Goal: Task Accomplishment & Management: Manage account settings

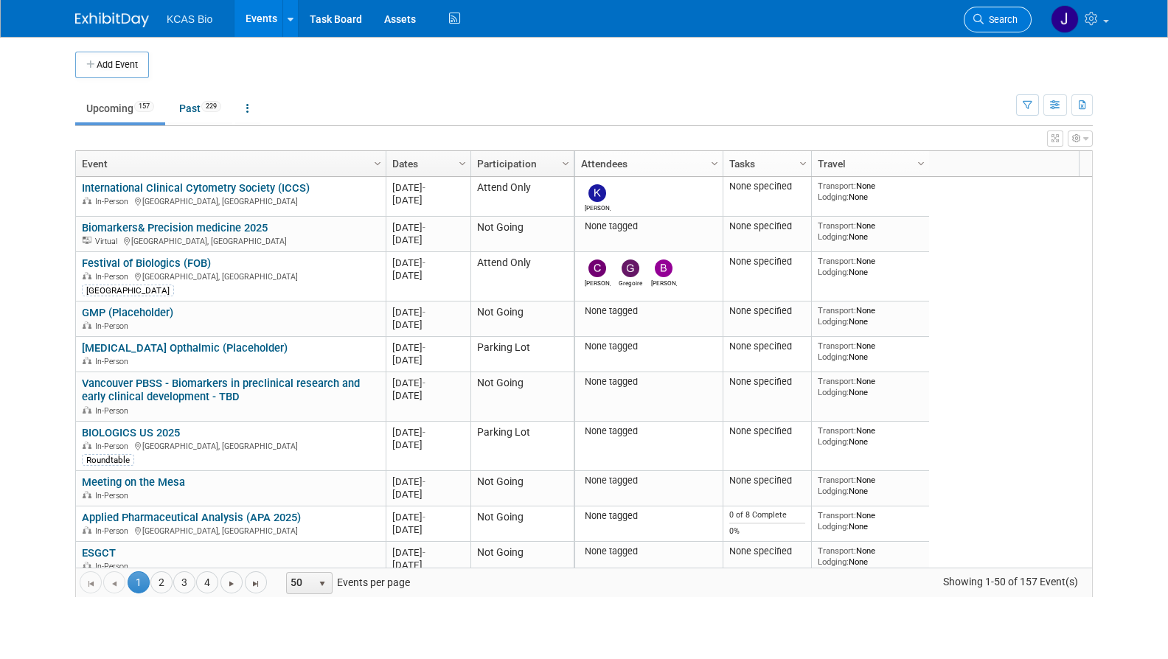
click at [1005, 9] on link "Search" at bounding box center [998, 20] width 68 height 26
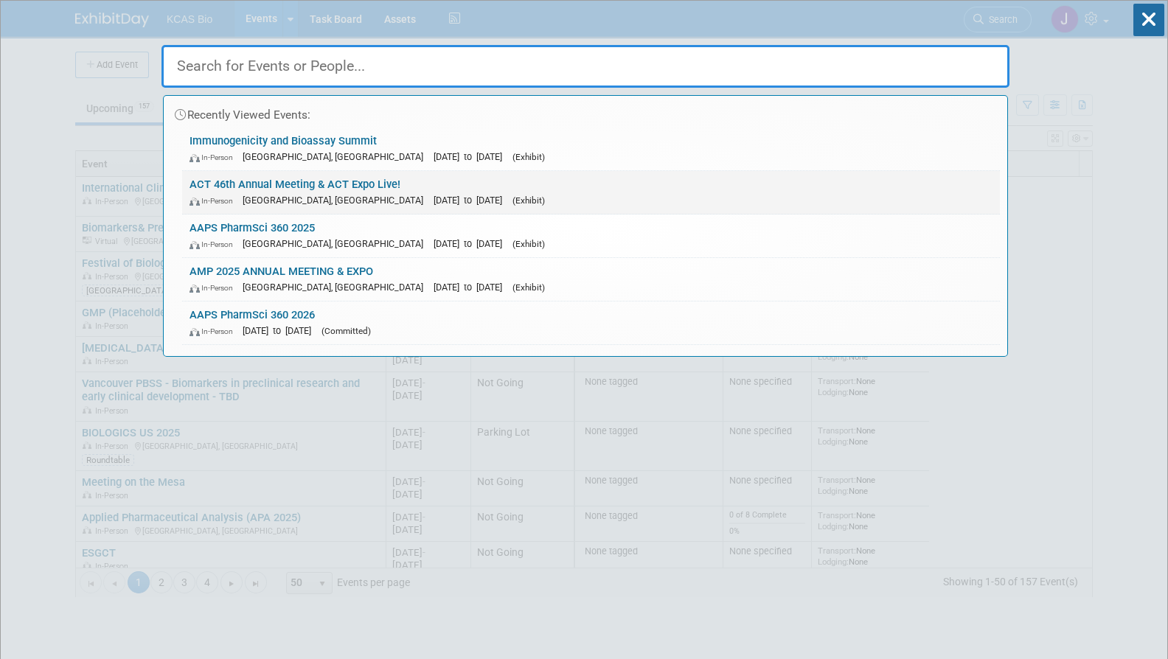
click at [352, 180] on link "ACT 46th Annual Meeting & ACT Expo Live! In-Person [GEOGRAPHIC_DATA], [GEOGRAPH…" at bounding box center [591, 192] width 818 height 43
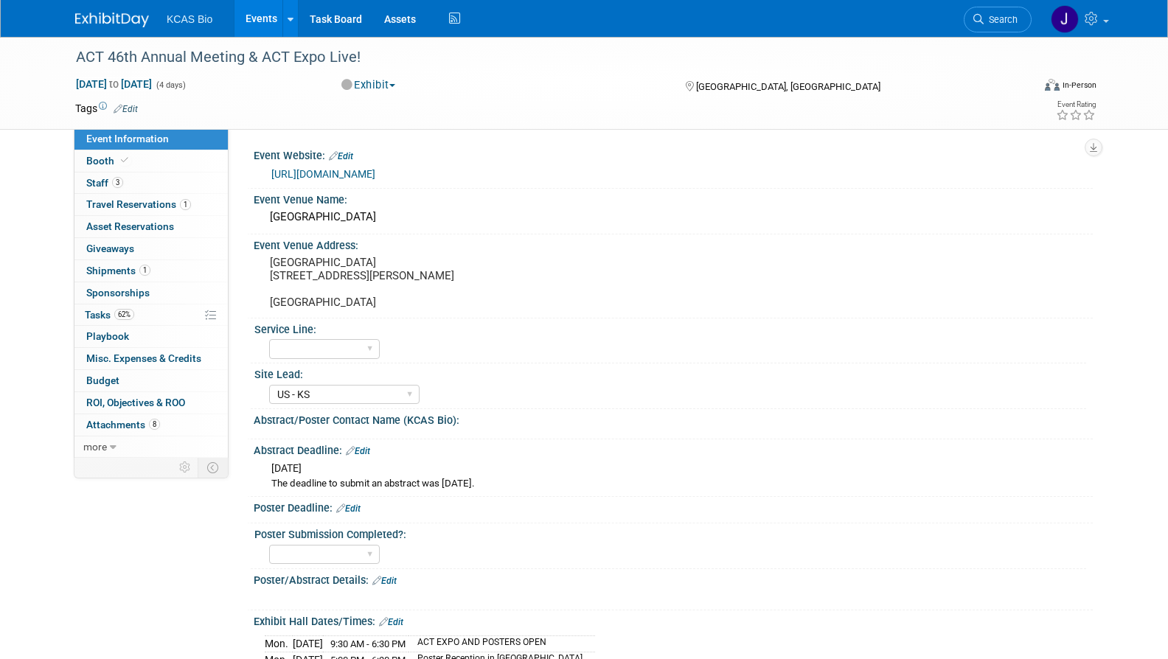
select select "US - KS"
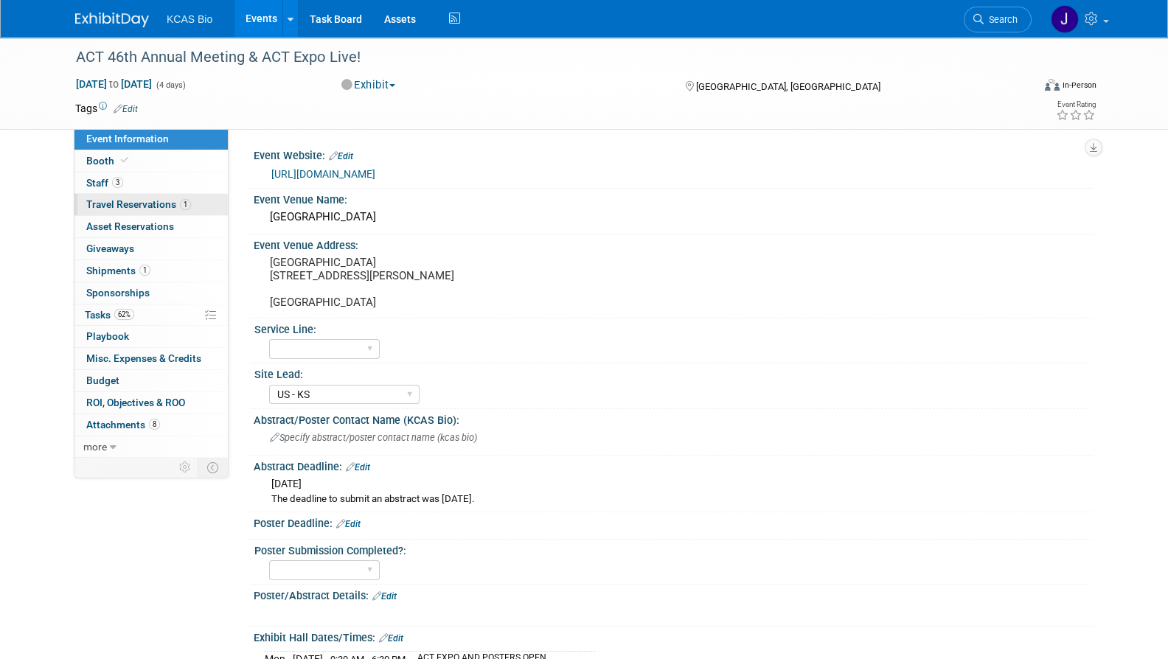
click at [144, 201] on span "Travel Reservations 1" at bounding box center [138, 204] width 105 height 12
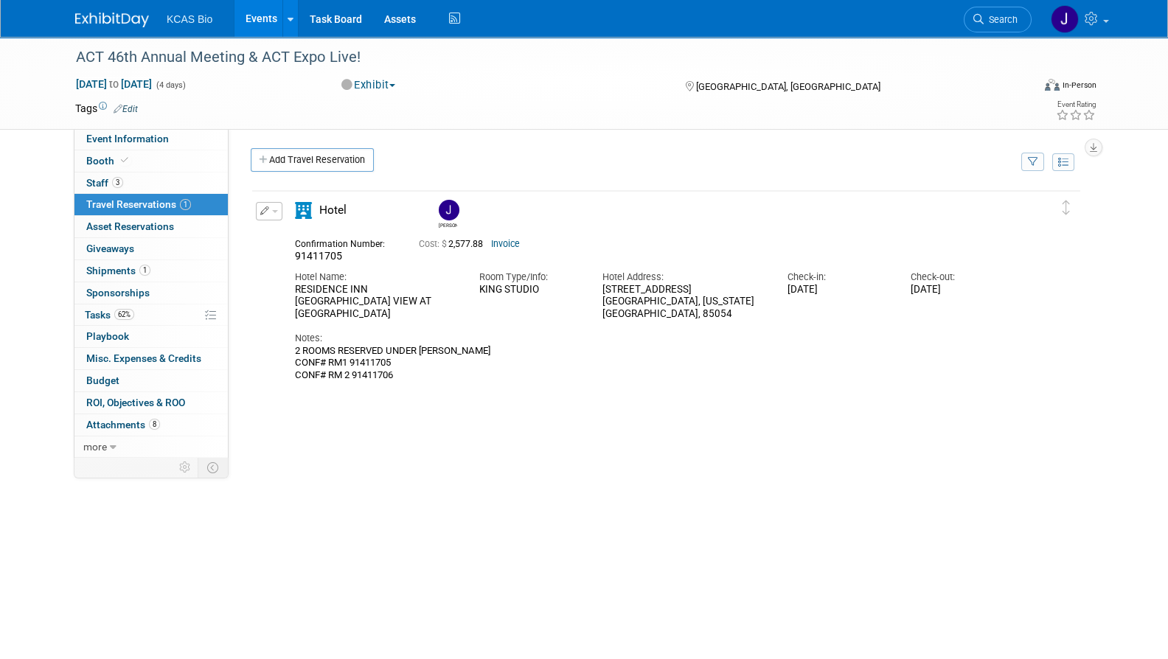
drag, startPoint x: 350, startPoint y: 350, endPoint x: 405, endPoint y: 345, distance: 55.5
click at [405, 345] on div "2 ROOMS RESERVED UNDER [PERSON_NAME] CONF# RM1 91411705 CONF# RM 2 91411706" at bounding box center [653, 363] width 717 height 36
click at [398, 350] on div "2 ROOMS RESERVED UNDER [PERSON_NAME] CONF# RM1 91411705 CONF# RM 2 91411706" at bounding box center [653, 363] width 717 height 36
click at [330, 284] on div "RESIDENCE INN [GEOGRAPHIC_DATA] VIEW AT [GEOGRAPHIC_DATA]" at bounding box center [376, 302] width 162 height 37
click at [320, 294] on div "RESIDENCE INN PHOENIX DESERT VIEW AT MAYO CLINIC" at bounding box center [376, 302] width 162 height 37
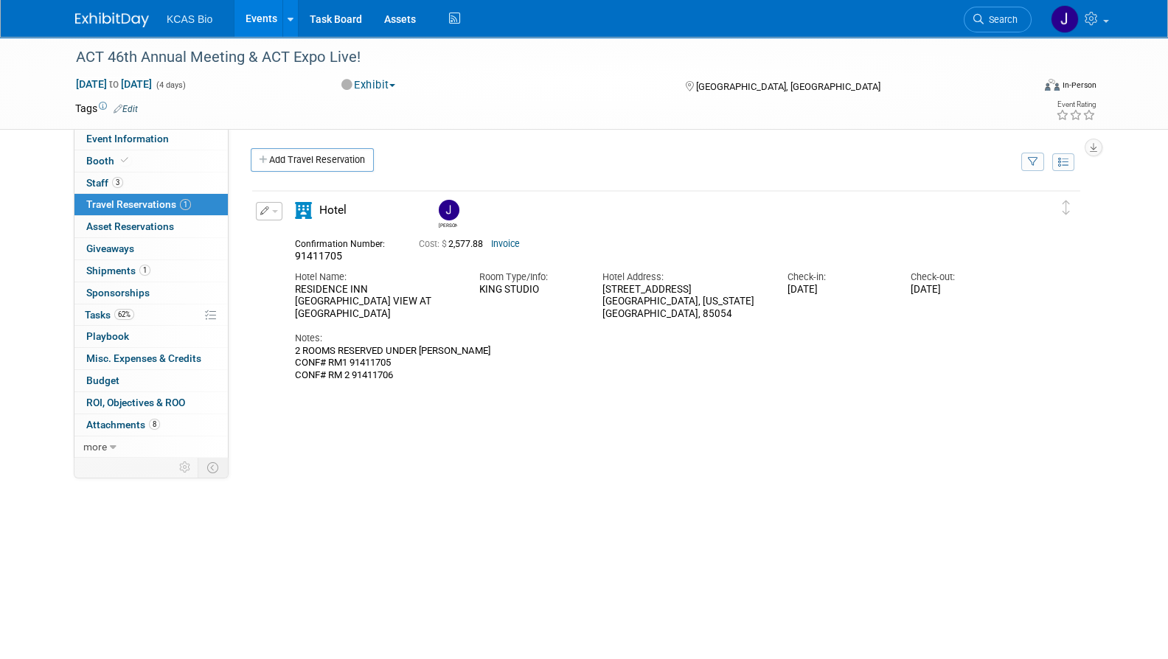
click at [320, 294] on div "RESIDENCE INN PHOENIX DESERT VIEW AT MAYO CLINIC" at bounding box center [376, 302] width 162 height 37
drag, startPoint x: 320, startPoint y: 294, endPoint x: 291, endPoint y: 288, distance: 30.1
click at [291, 288] on div "Hotel Name: RESIDENCE INN PHOENIX DESERT VIEW AT MAYO CLINIC" at bounding box center [376, 292] width 184 height 58
copy div "RESIDENCE INN PHOENIX DESERT VIEW AT MAYO CLINIC"
click at [156, 134] on span "Event Information" at bounding box center [127, 139] width 83 height 12
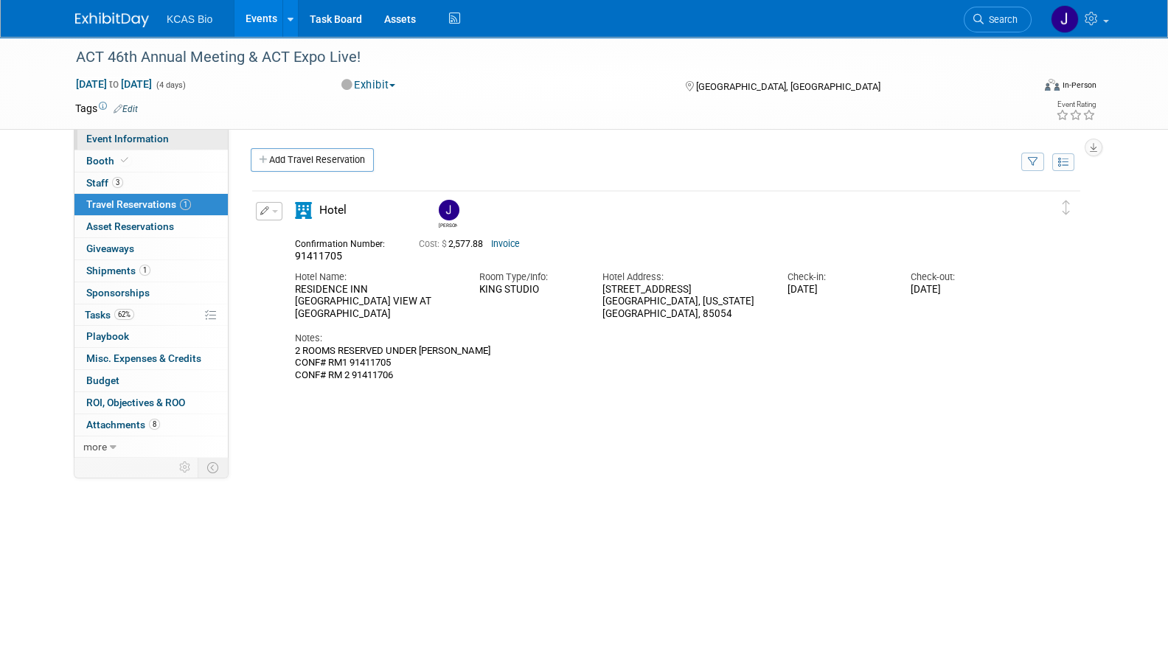
select select "US - KS"
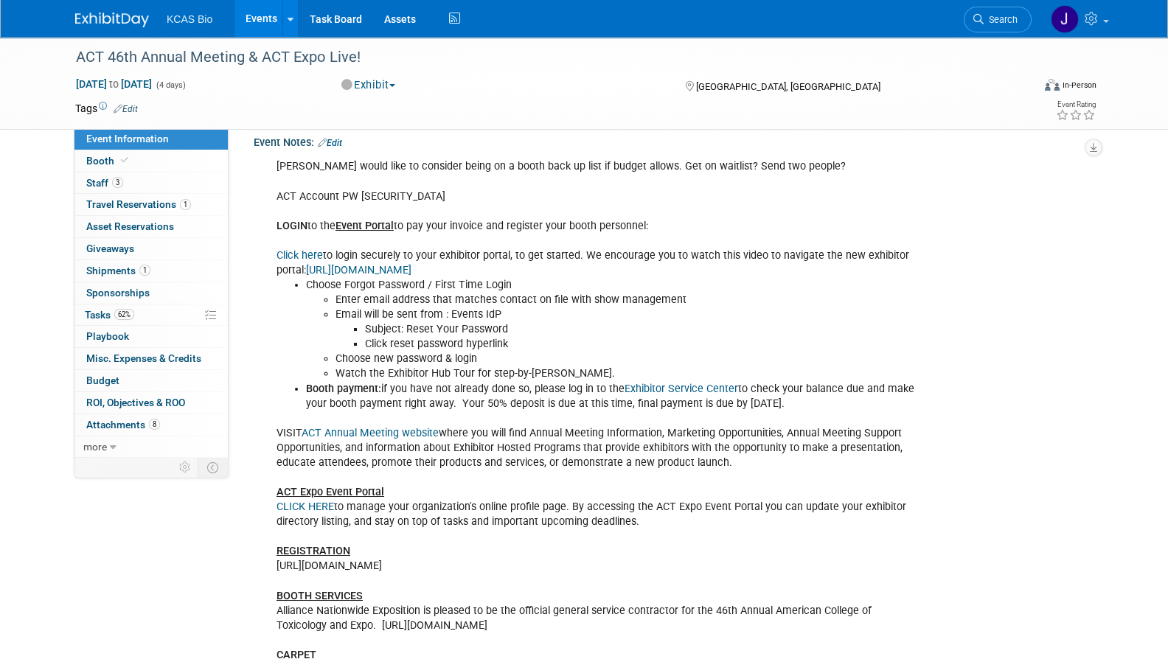
scroll to position [830, 0]
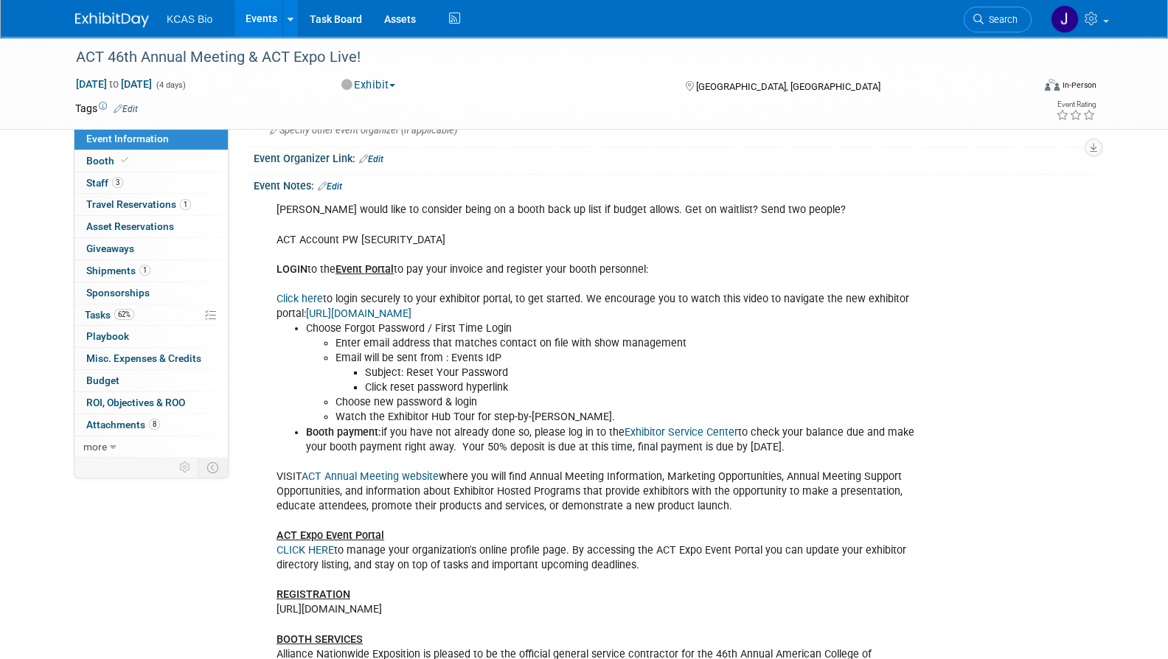
click at [307, 301] on link "Click here" at bounding box center [300, 299] width 46 height 13
drag, startPoint x: 543, startPoint y: 611, endPoint x: 271, endPoint y: 613, distance: 272.1
click at [271, 613] on div "Chris F would like to consider being on a booth back up list if budget allows. …" at bounding box center [598, 461] width 664 height 533
copy div "https://act2025.smallworldlabs.com/registerpersonnel"
click at [94, 185] on span "Staff 3" at bounding box center [104, 183] width 37 height 12
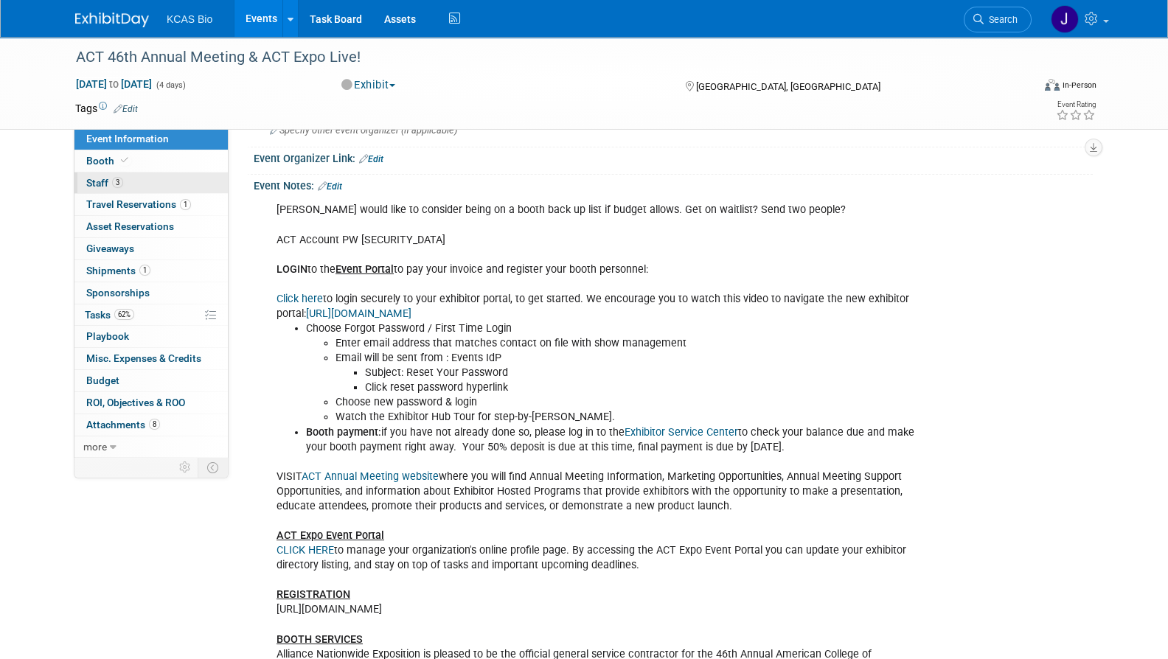
scroll to position [0, 0]
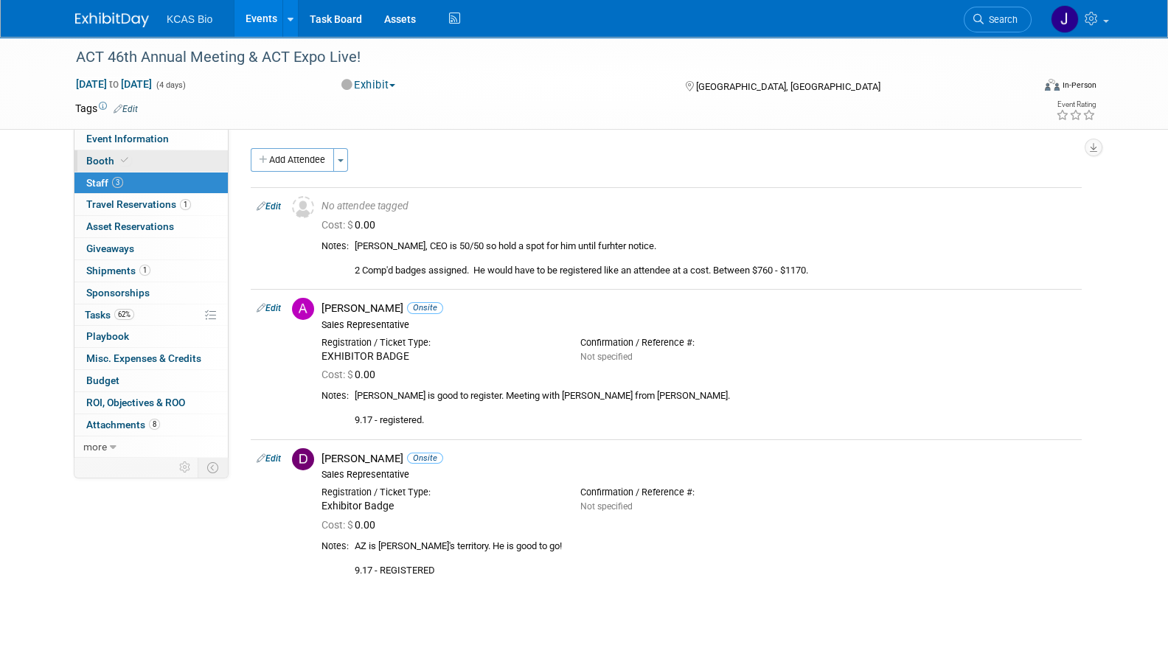
click at [91, 158] on span "Booth" at bounding box center [108, 161] width 45 height 12
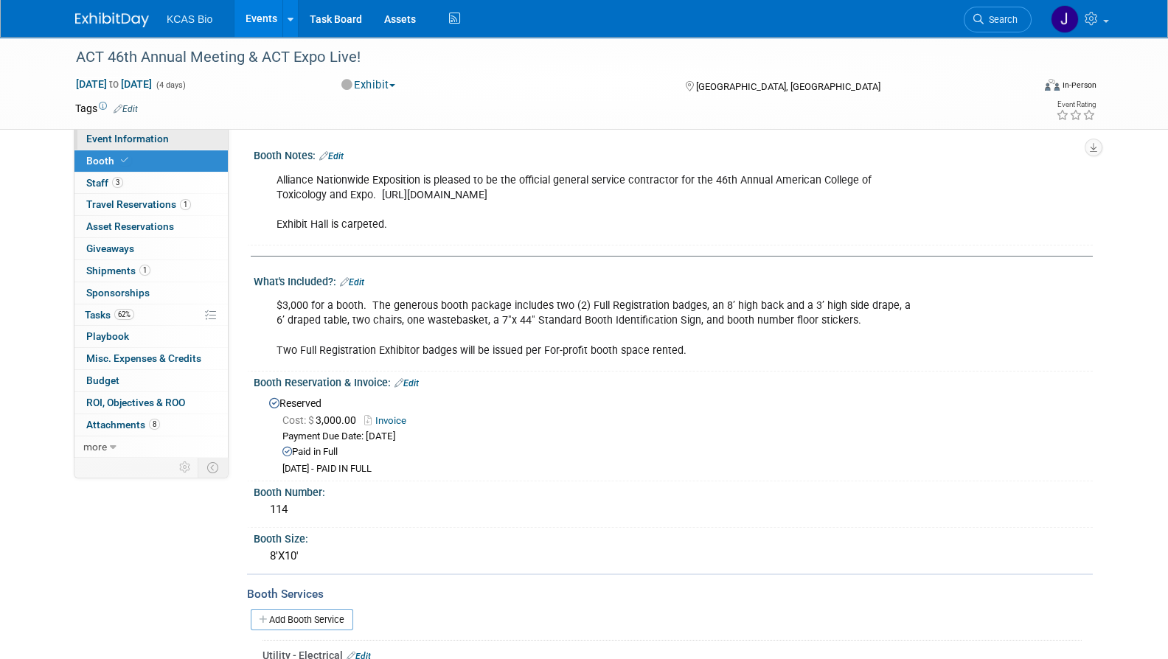
click at [106, 136] on span "Event Information" at bounding box center [127, 139] width 83 height 12
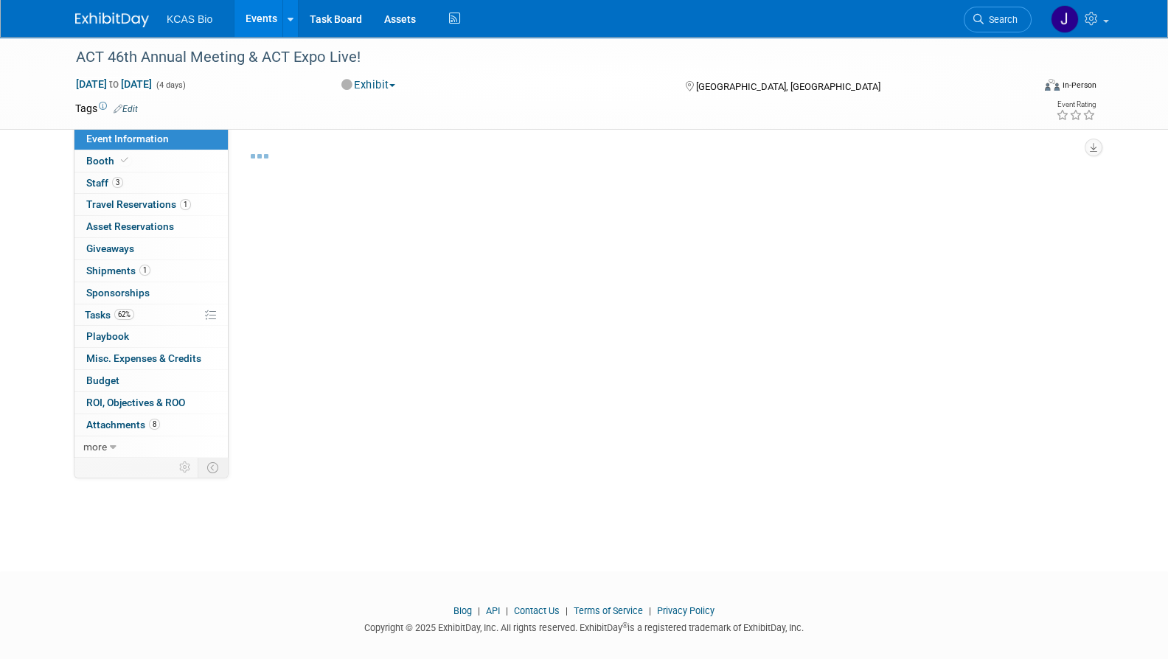
select select "US - KS"
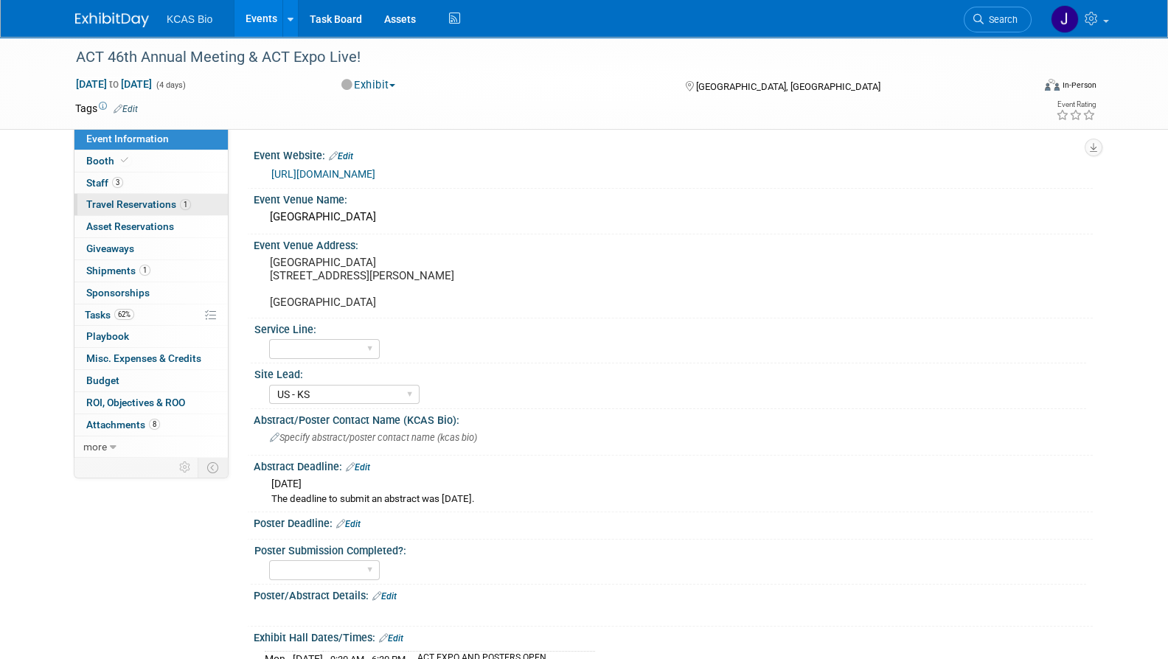
click at [114, 203] on span "Travel Reservations 1" at bounding box center [138, 204] width 105 height 12
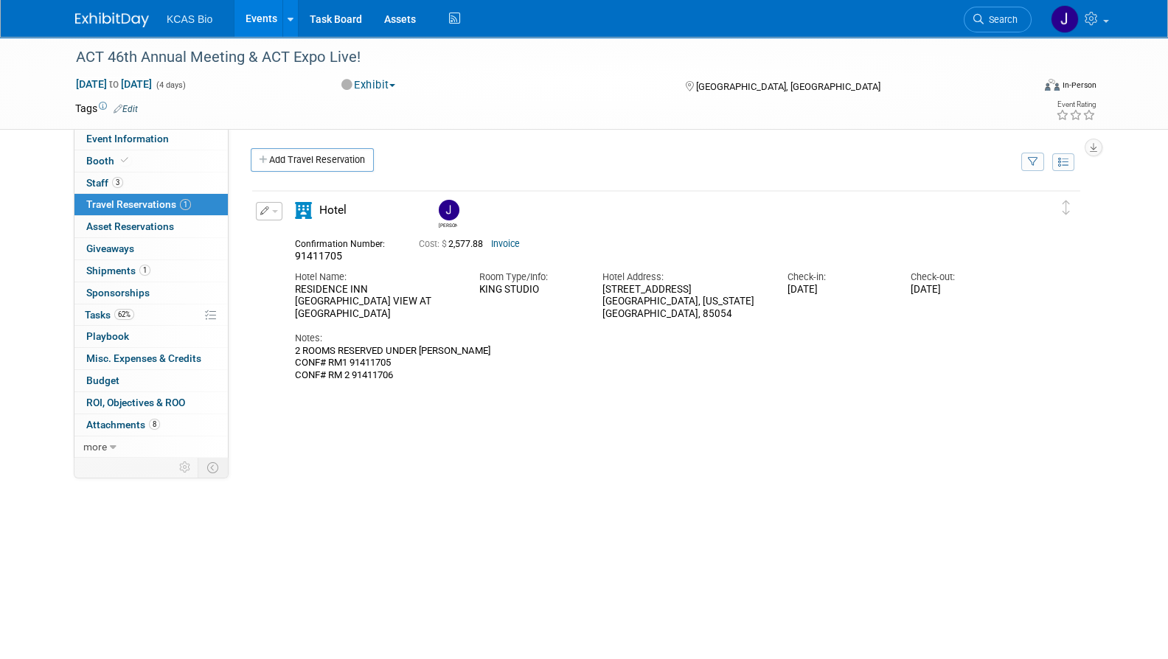
drag, startPoint x: 350, startPoint y: 350, endPoint x: 402, endPoint y: 350, distance: 52.4
click at [402, 350] on div "2 ROOMS RESERVED UNDER JASON HANNAH CONF# RM1 91411705 CONF# RM 2 91411706" at bounding box center [653, 363] width 717 height 36
copy div "91411705"
click at [279, 212] on button "button" at bounding box center [269, 211] width 27 height 18
click at [308, 234] on button "Edit Reservation" at bounding box center [319, 236] width 125 height 21
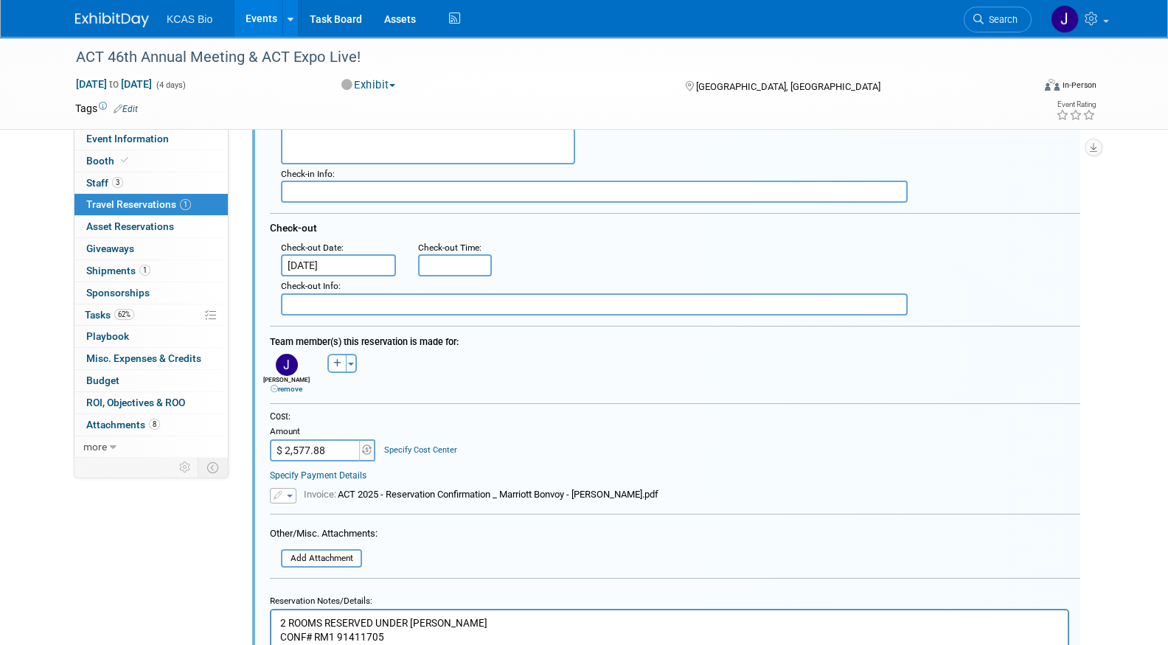
scroll to position [299, 0]
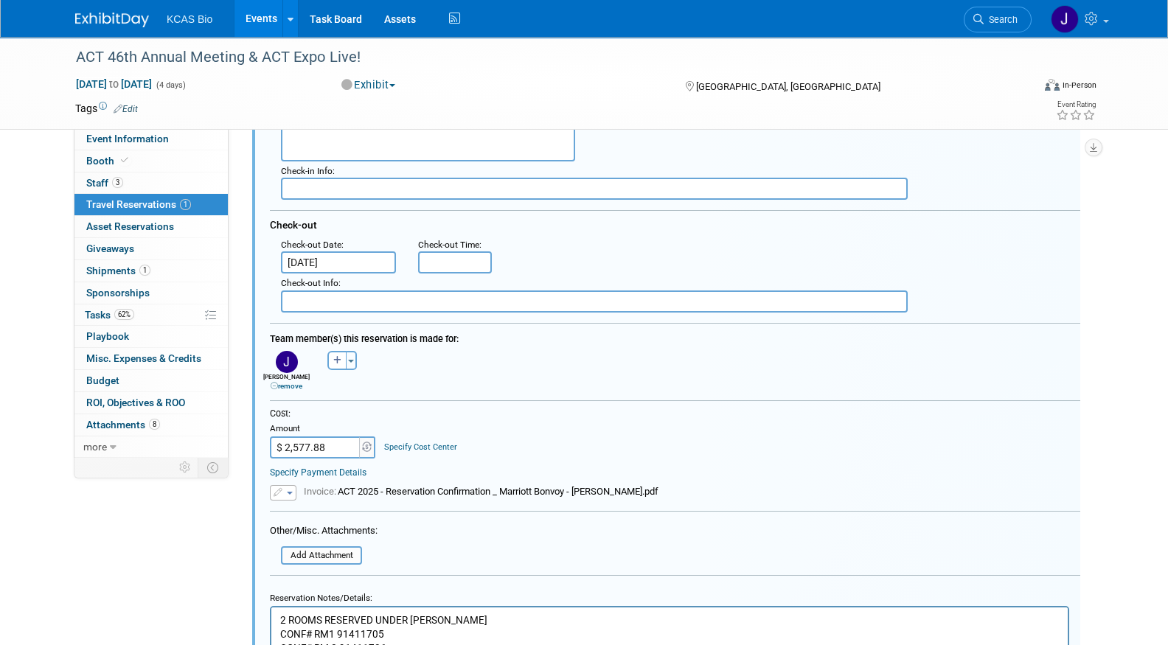
click at [390, 486] on span "Invoice: ACT 2025 - Reservation Confirmation _ Marriott Bonvoy - JASON HANNAH.p…" at bounding box center [481, 491] width 355 height 11
click at [392, 487] on span "Invoice: ACT 2025 - Reservation Confirmation _ Marriott Bonvoy - JASON HANNAH.p…" at bounding box center [481, 491] width 355 height 11
click at [289, 490] on button "button" at bounding box center [283, 492] width 27 height 15
click at [291, 487] on button "button" at bounding box center [283, 492] width 27 height 15
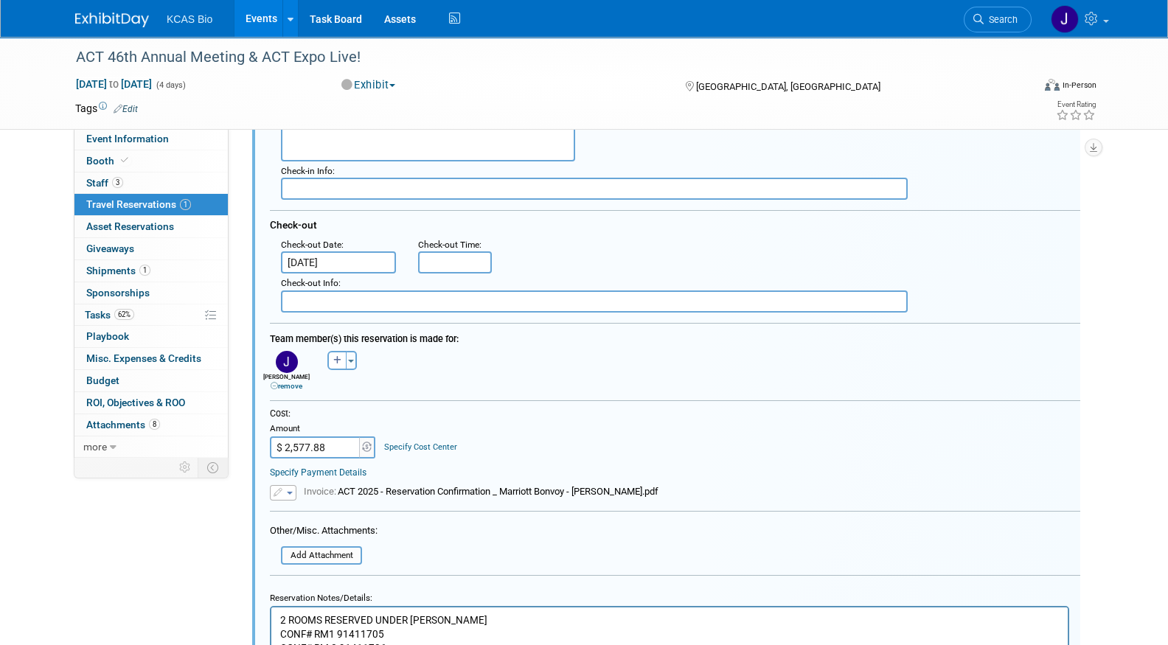
click at [367, 490] on span "Invoice: ACT 2025 - Reservation Confirmation _ Marriott Bonvoy - JASON HANNAH.p…" at bounding box center [481, 491] width 355 height 11
click at [318, 487] on span "Invoice:" at bounding box center [321, 491] width 34 height 11
click at [370, 496] on td "Invoice: ACT 2025 - Reservation Confirmation _ Marriott Bonvoy - JASON HANNAH.p…" at bounding box center [477, 492] width 362 height 15
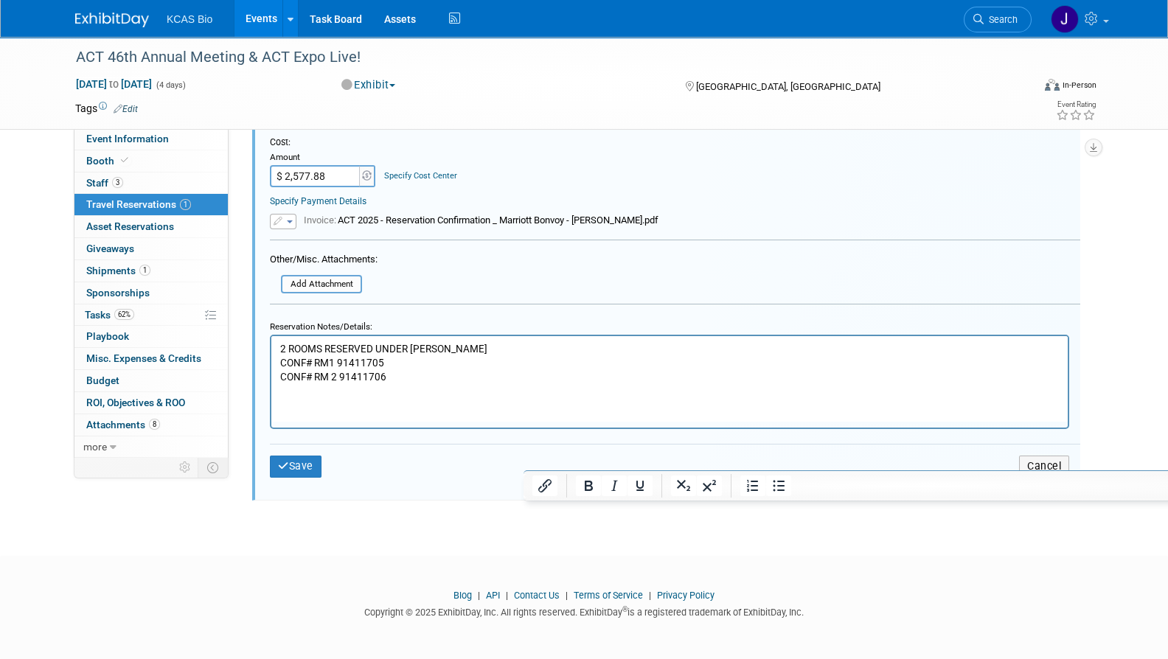
scroll to position [576, 0]
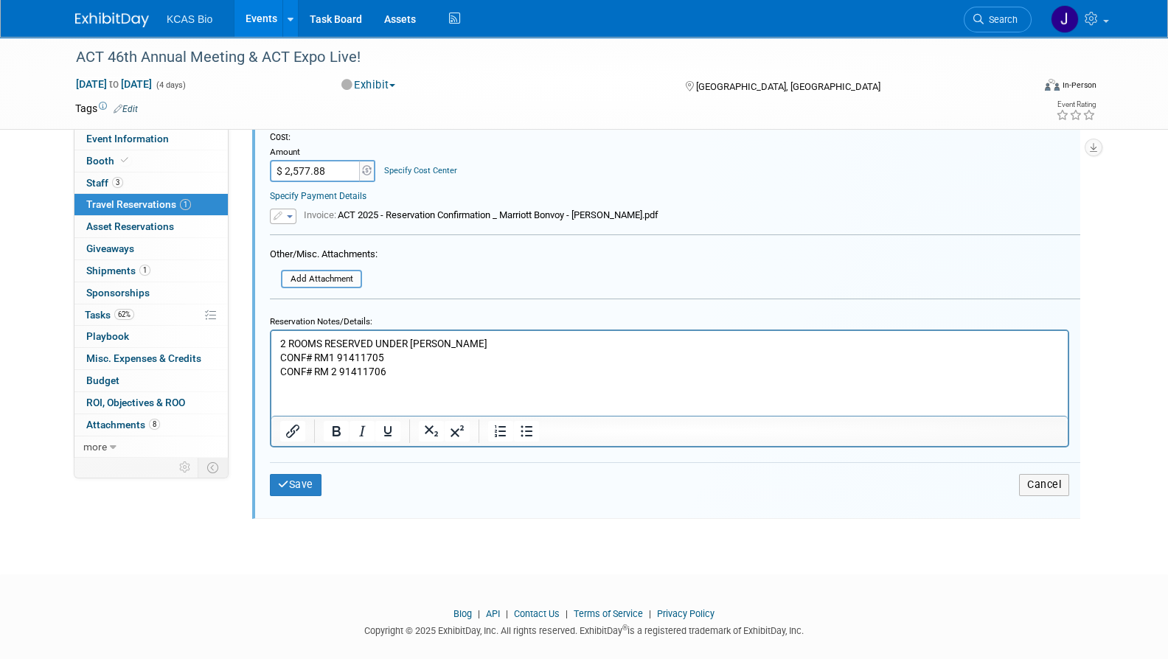
click at [397, 374] on p "2 ROOMS RESERVED UNDER JASON HANNAH CONF# RM1 91411705 CONF# RM 2 91411706" at bounding box center [669, 358] width 779 height 42
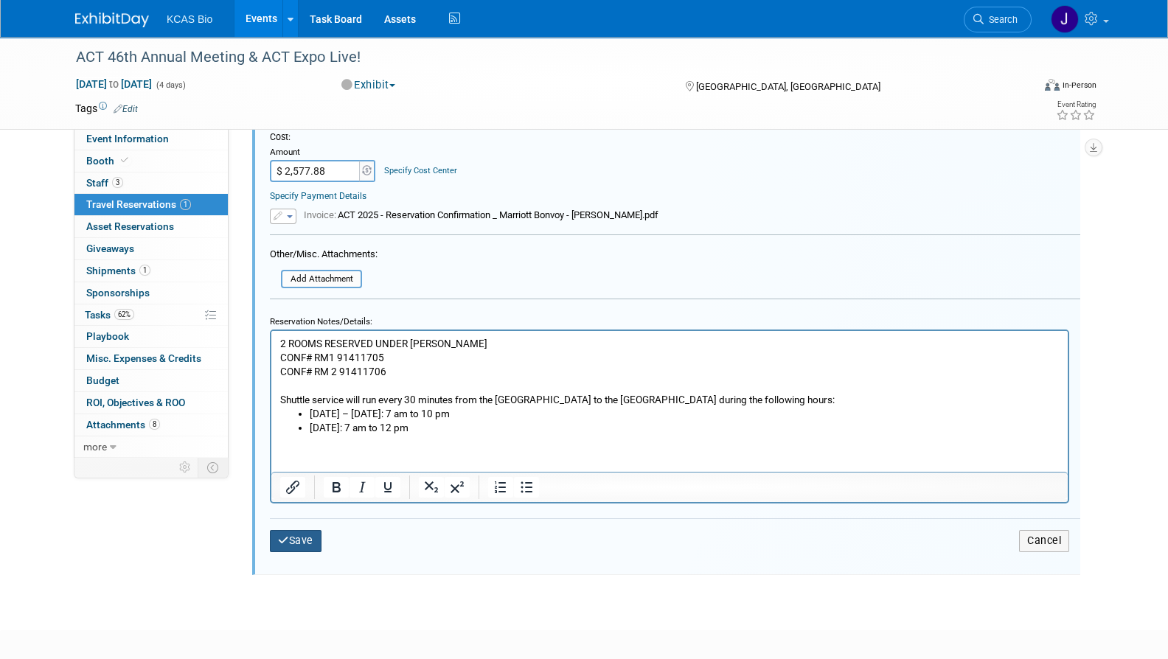
click at [298, 538] on button "Save" at bounding box center [296, 540] width 52 height 21
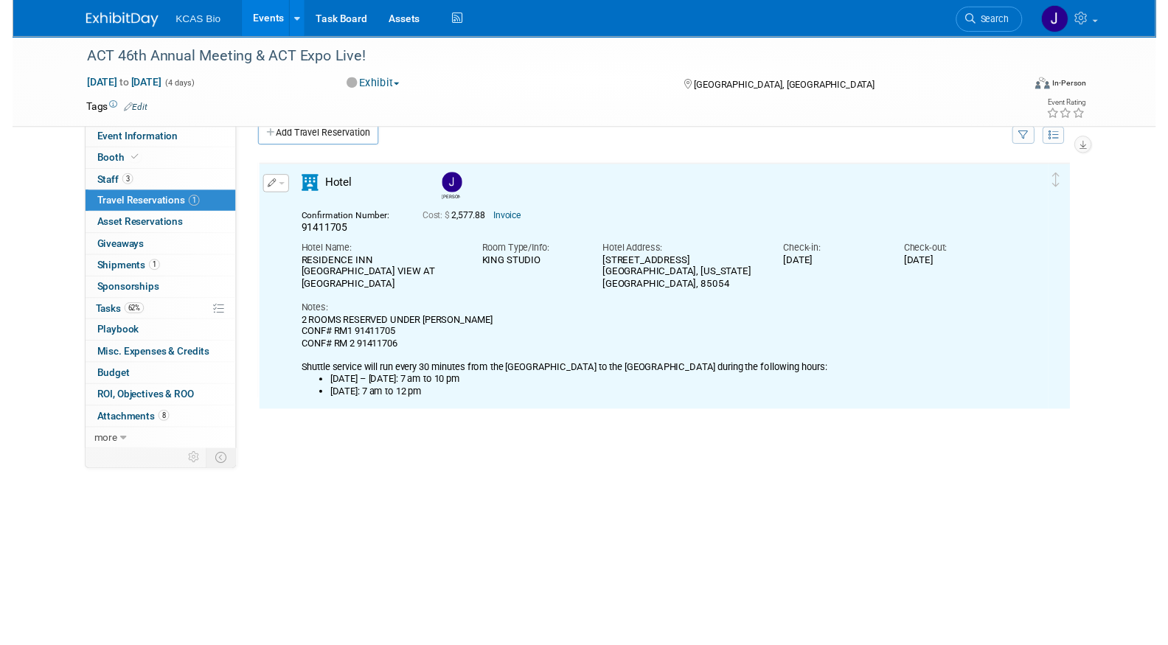
scroll to position [23, 0]
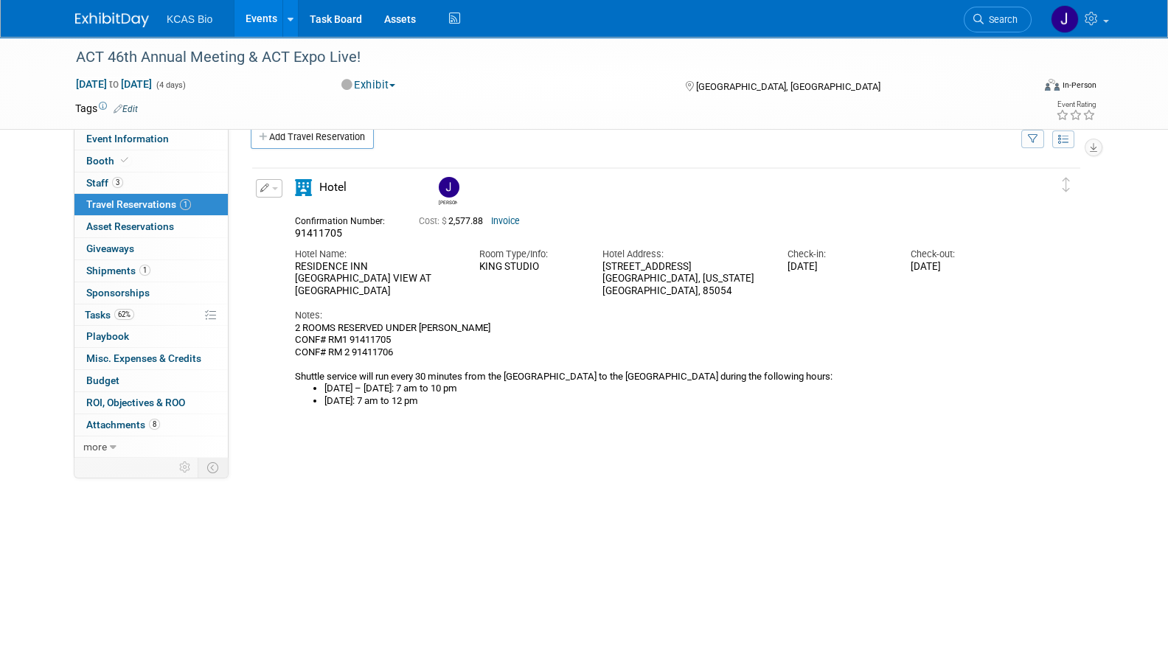
click at [272, 184] on button "button" at bounding box center [269, 188] width 27 height 18
click at [298, 207] on button "Edit Reservation" at bounding box center [319, 214] width 125 height 21
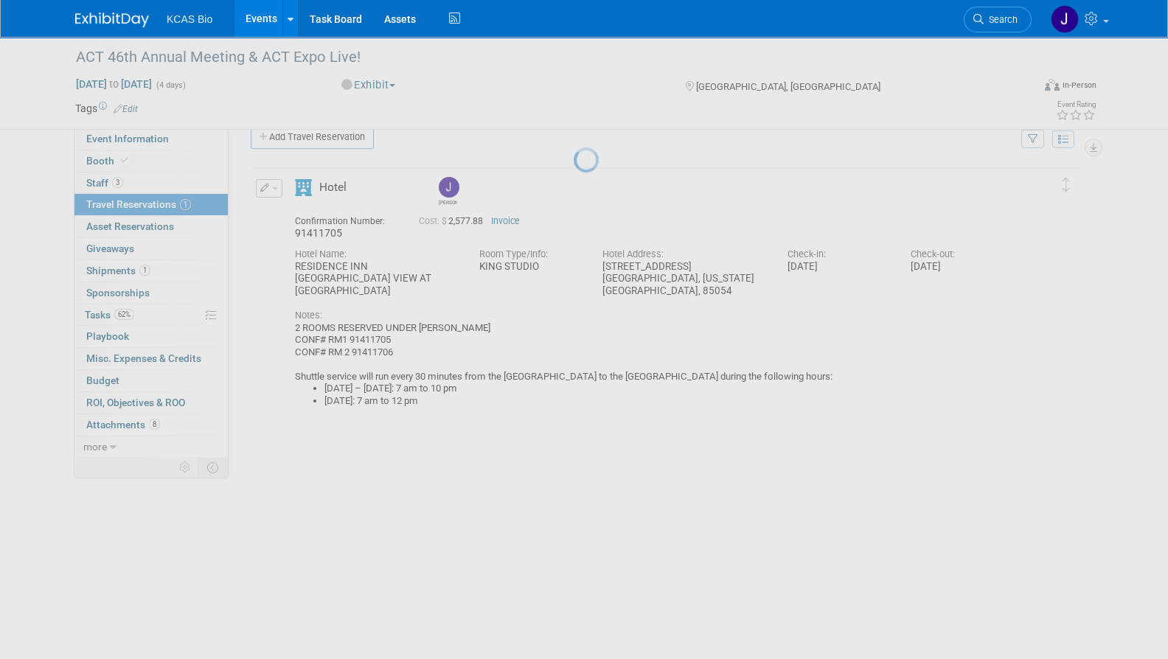
select select "10"
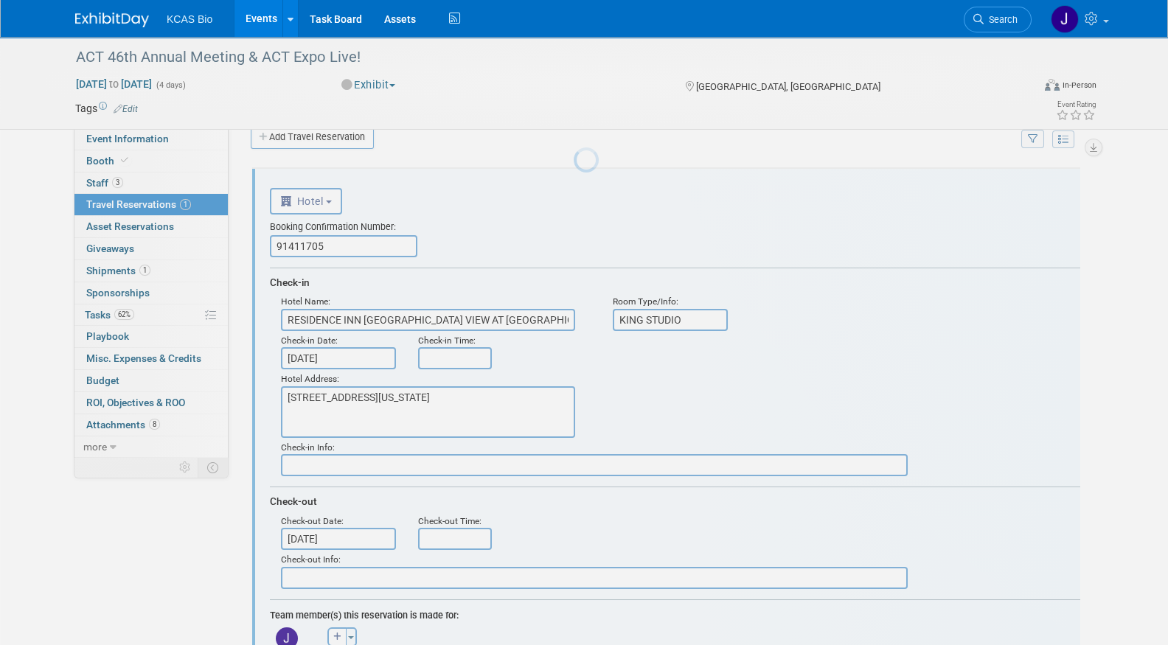
scroll to position [0, 0]
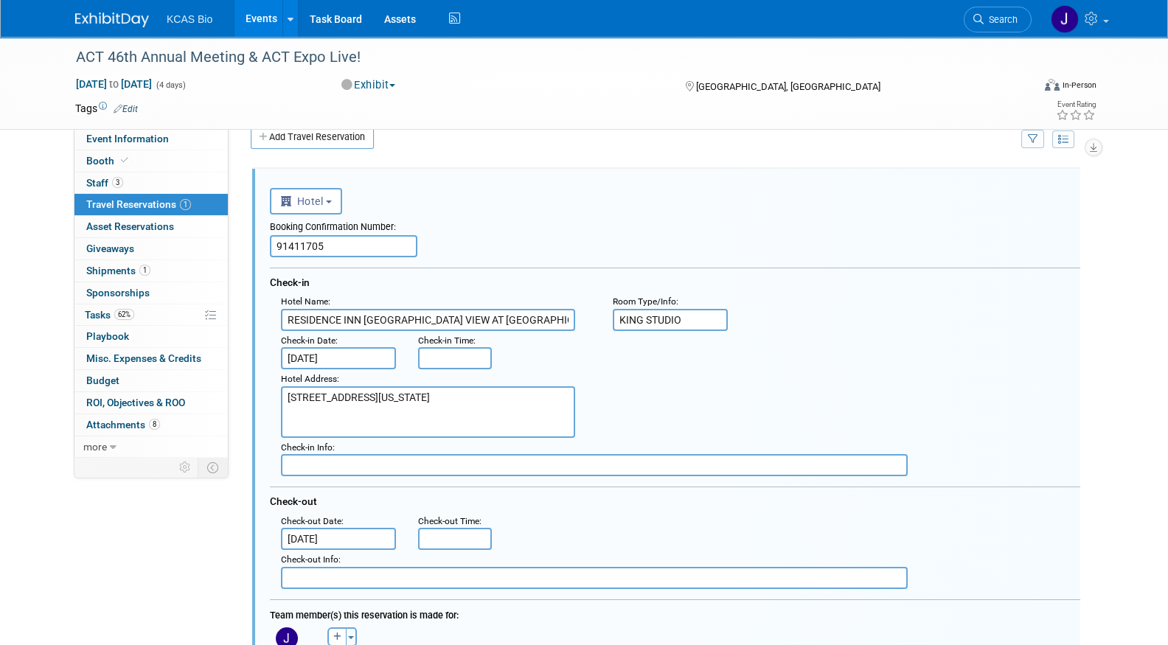
click at [344, 357] on body "KCAS Bio Events Add Event Bulk Upload Events Shareable Event Boards Recently Vi…" at bounding box center [584, 299] width 1168 height 645
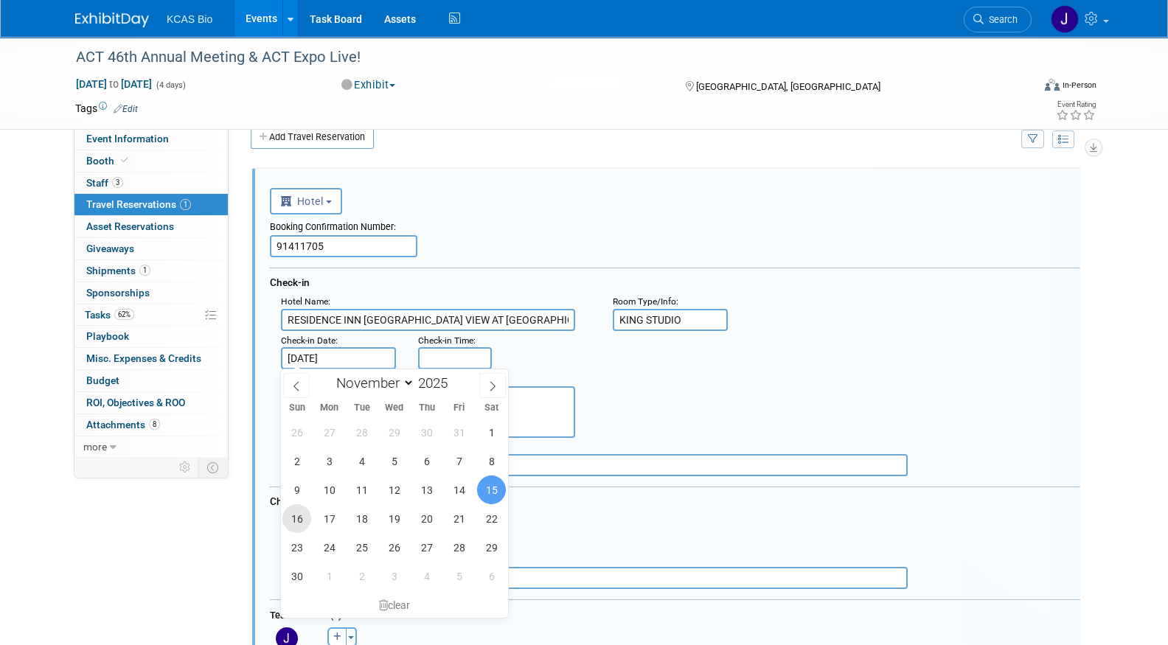
click at [302, 518] on span "16" at bounding box center [296, 518] width 29 height 29
type input "[DATE]"
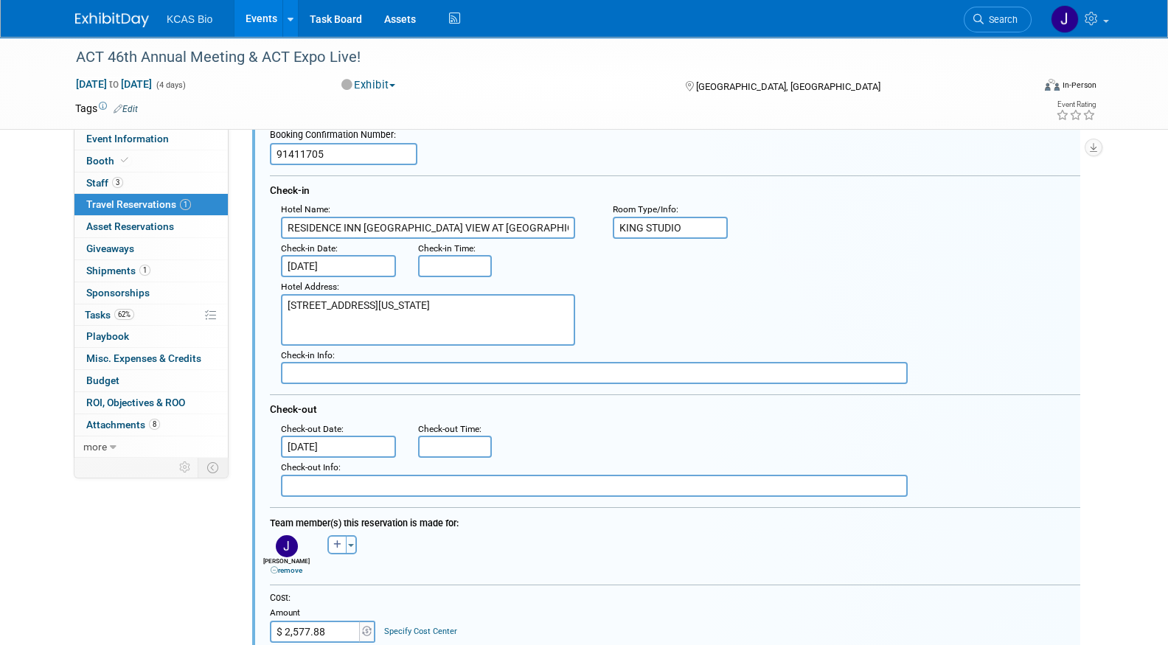
scroll to position [115, 0]
click at [352, 442] on input "[DATE]" at bounding box center [338, 447] width 115 height 22
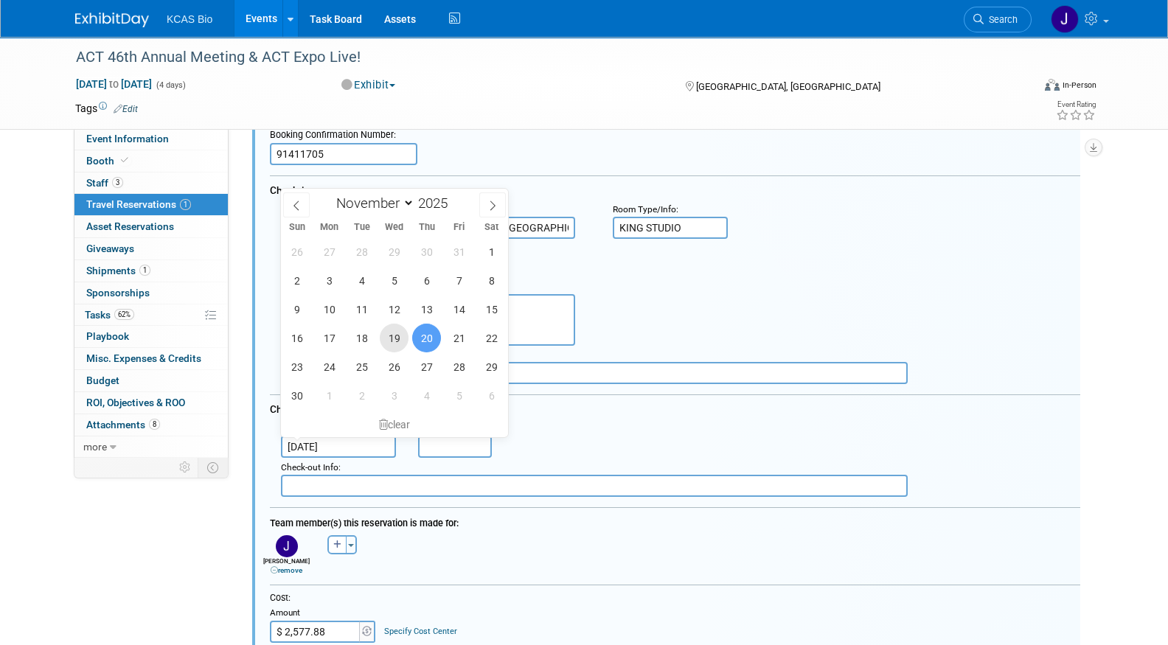
click at [393, 341] on span "19" at bounding box center [394, 338] width 29 height 29
type input "[DATE]"
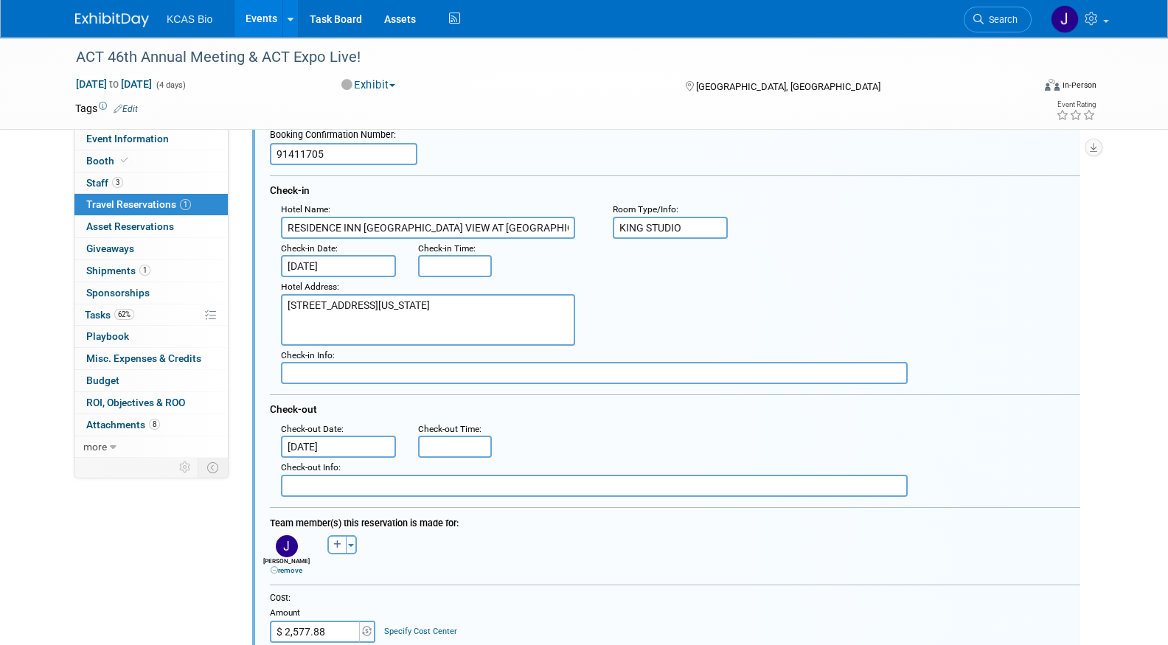
click at [274, 567] on icon at bounding box center [274, 570] width 7 height 7
click at [282, 541] on icon "button" at bounding box center [282, 545] width 8 height 9
select select
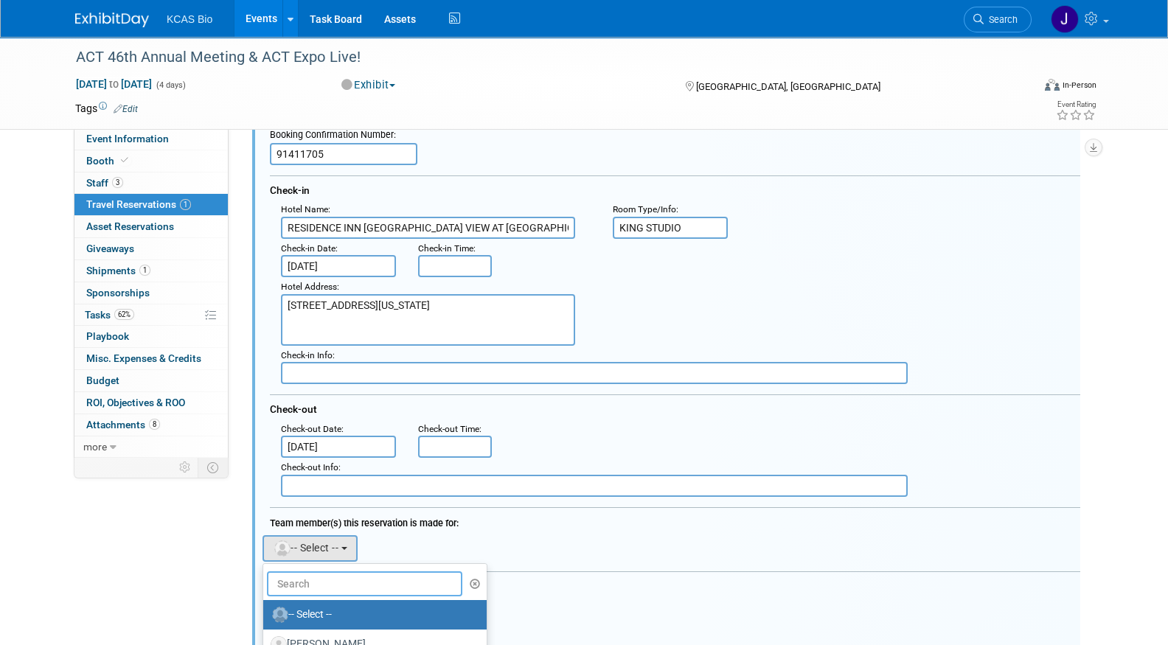
drag, startPoint x: 311, startPoint y: 577, endPoint x: 330, endPoint y: 574, distance: 18.8
click at [311, 577] on input "text" at bounding box center [364, 583] width 195 height 25
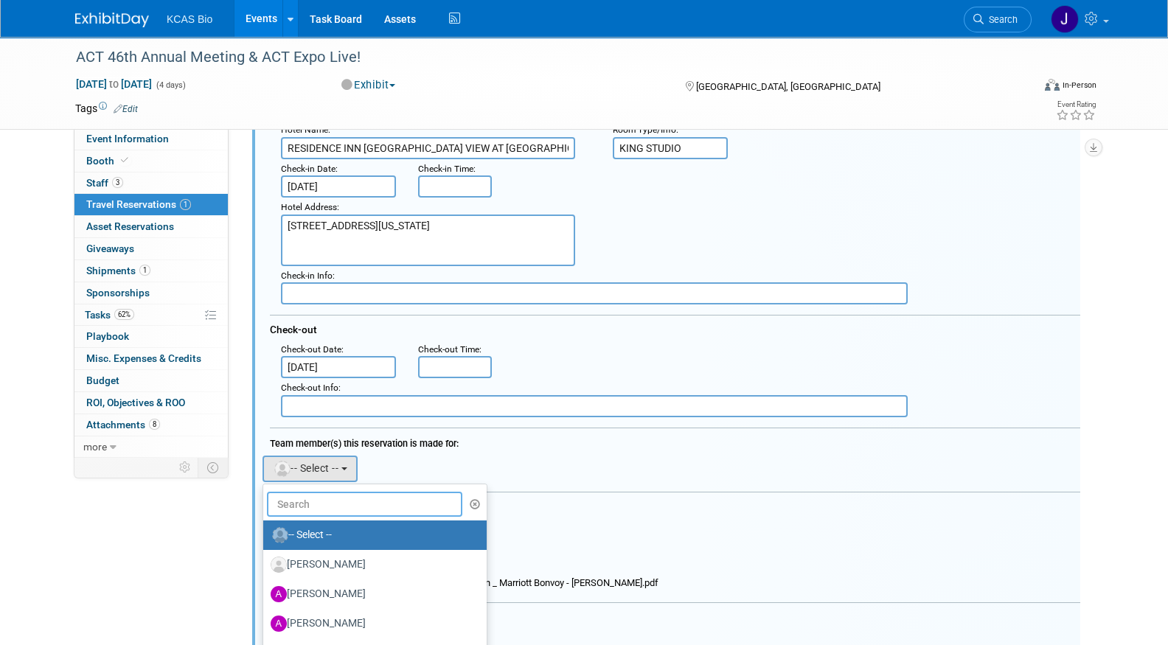
scroll to position [299, 0]
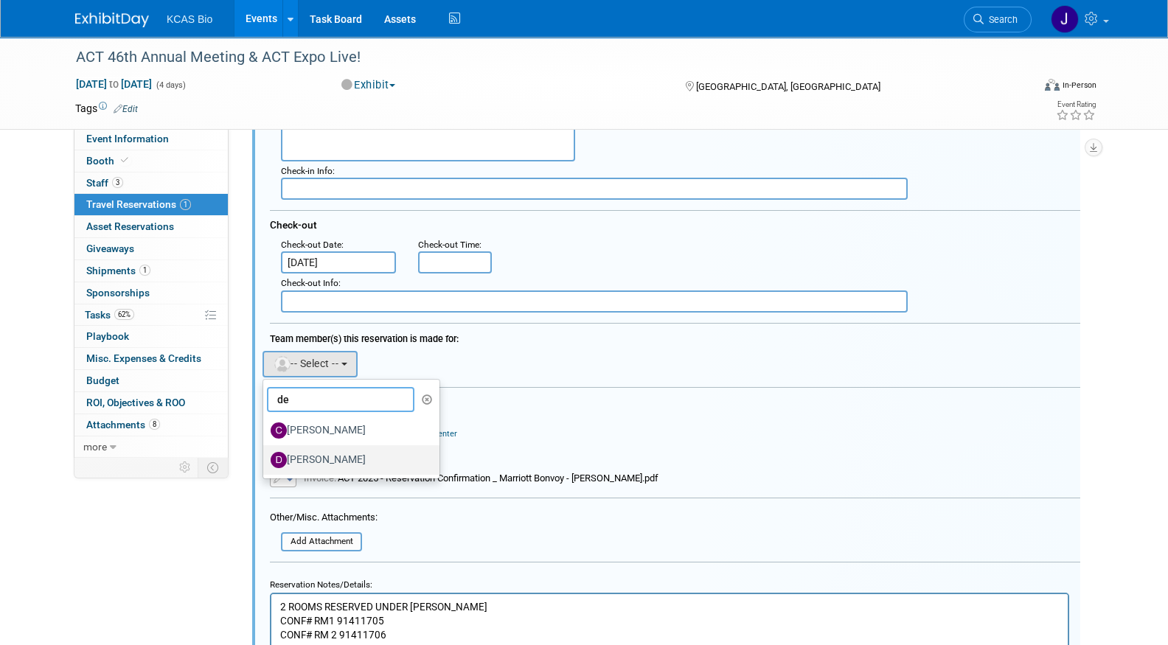
type input "de"
click at [347, 458] on label "Derek McCartney" at bounding box center [348, 460] width 154 height 24
click at [265, 458] on input "Derek McCartney" at bounding box center [261, 459] width 10 height 10
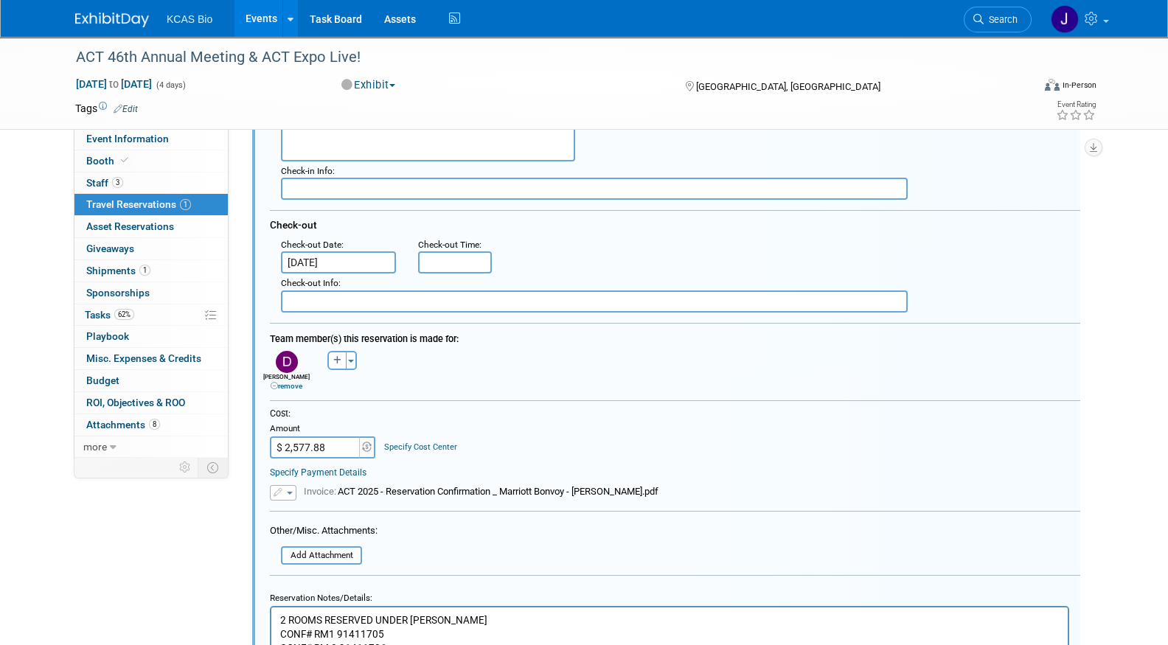
click at [341, 443] on input "$ 2,577.88" at bounding box center [316, 448] width 92 height 22
type input "$ 773.36"
click at [606, 455] on div "Cost: Amount $ 773.36 Specify Cost Center Cost Center -- Not Specified --" at bounding box center [675, 443] width 810 height 71
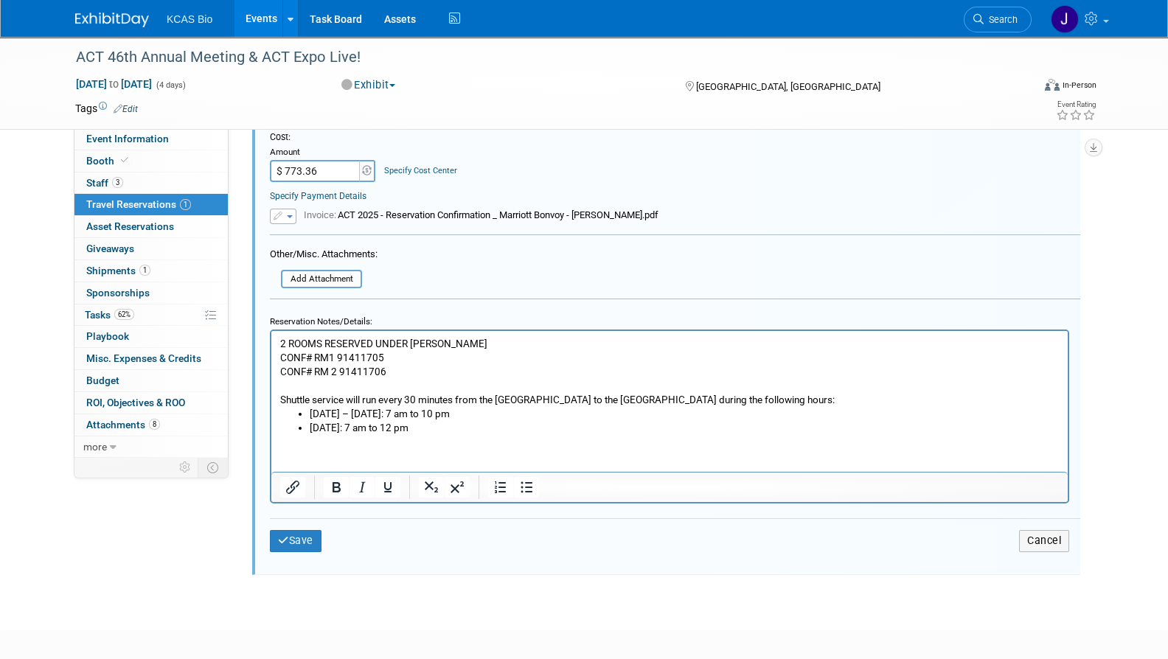
scroll to position [576, 0]
drag, startPoint x: 386, startPoint y: 375, endPoint x: 340, endPoint y: 372, distance: 45.8
click at [340, 372] on p "2 ROOMS RESERVED UNDER JASON HANNAH CONF# RM1 91411705 CONF# RM 2 91411706 Shut…" at bounding box center [669, 372] width 779 height 70
copy p "91411706"
click at [316, 543] on button "Save" at bounding box center [296, 540] width 52 height 21
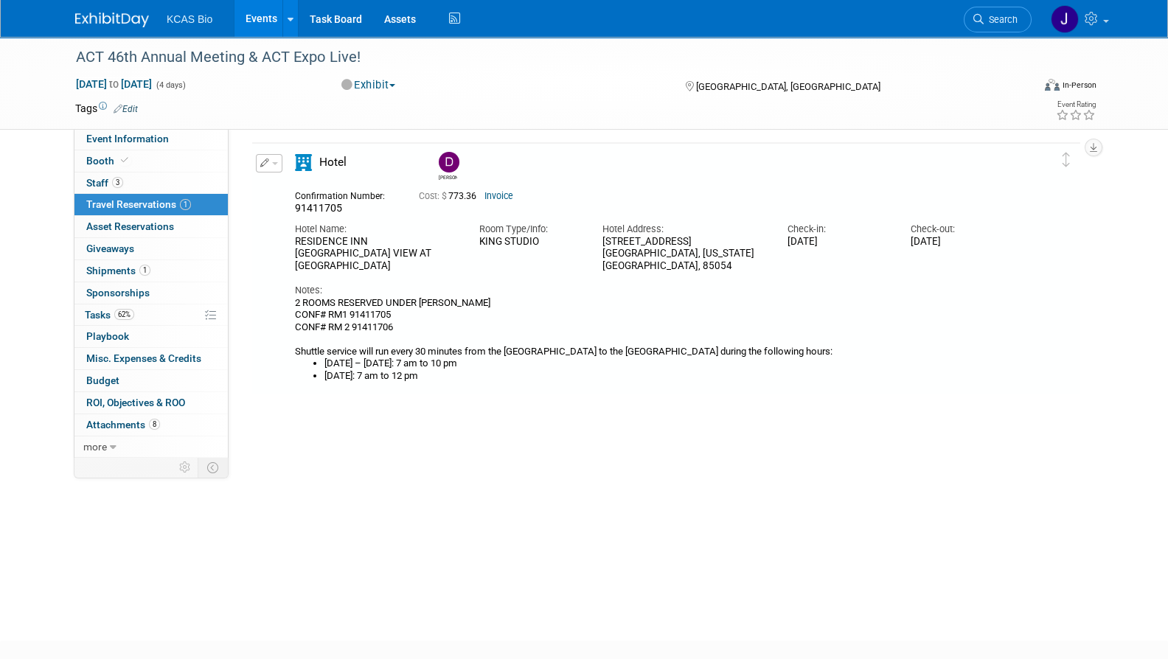
scroll to position [23, 0]
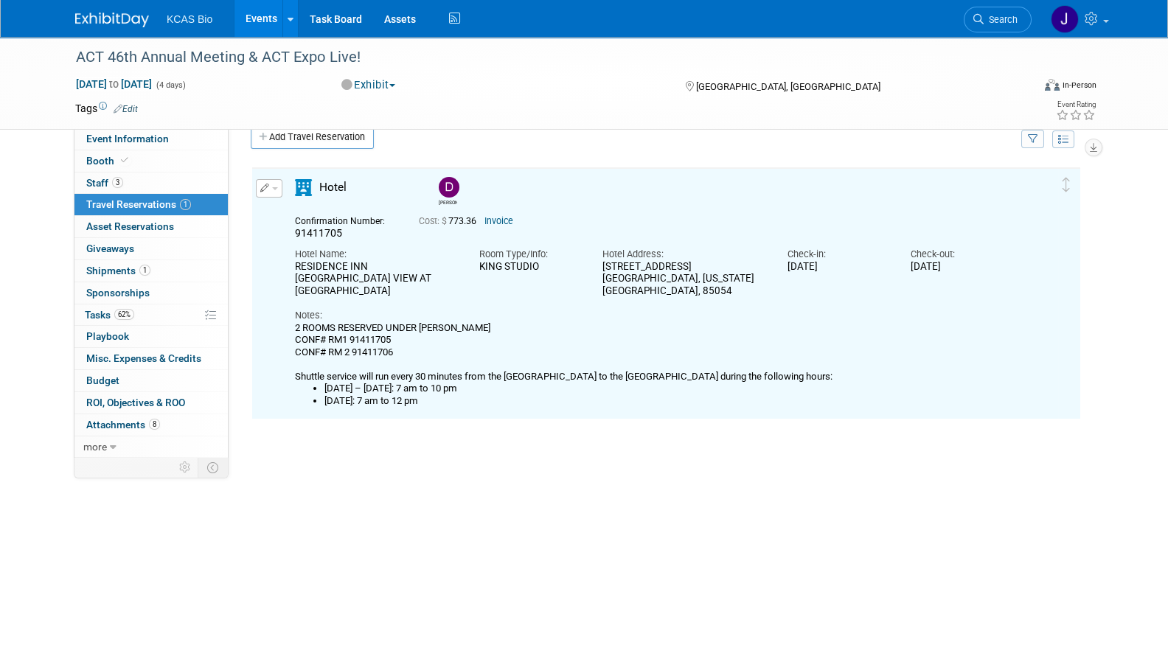
click at [281, 183] on button "button" at bounding box center [269, 188] width 27 height 18
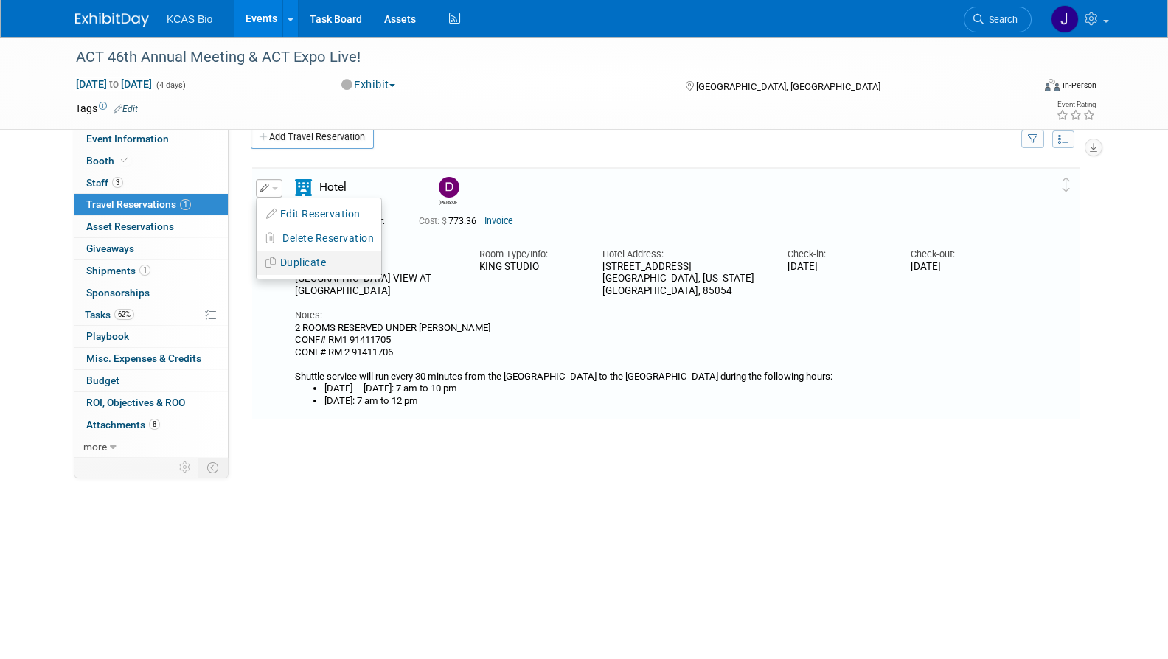
click at [299, 259] on button "Duplicate" at bounding box center [319, 262] width 125 height 21
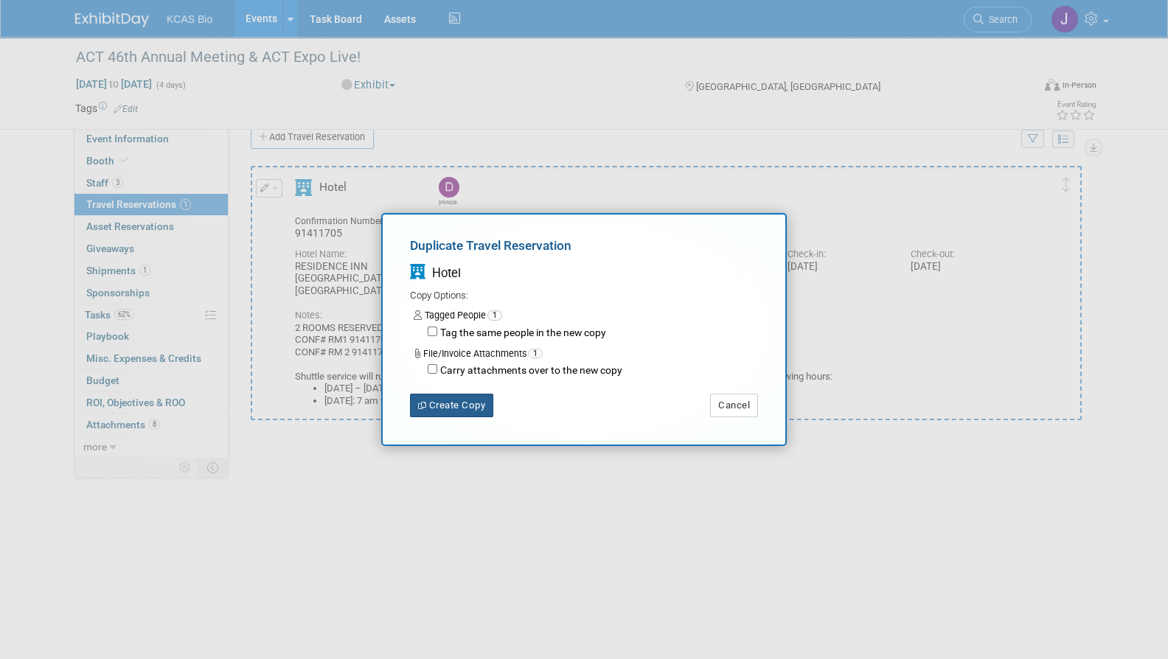
click at [446, 403] on button "Create Copy" at bounding box center [451, 406] width 83 height 24
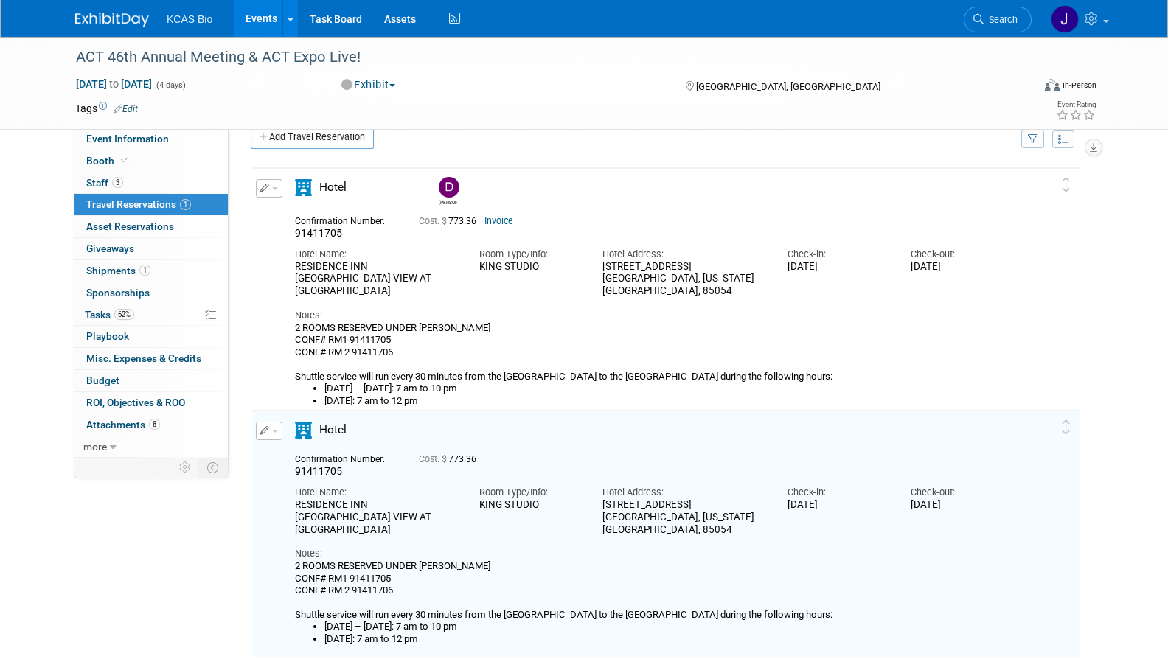
scroll to position [27, 0]
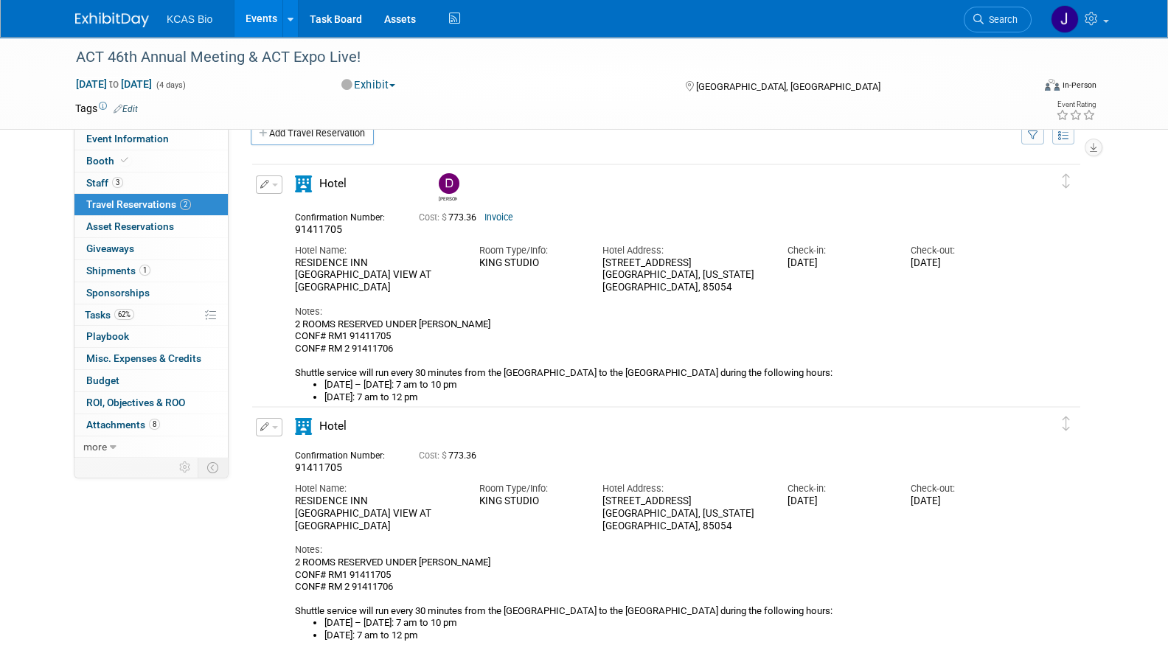
click at [273, 426] on span "button" at bounding box center [275, 427] width 6 height 3
click at [299, 453] on button "Edit Reservation" at bounding box center [319, 452] width 125 height 21
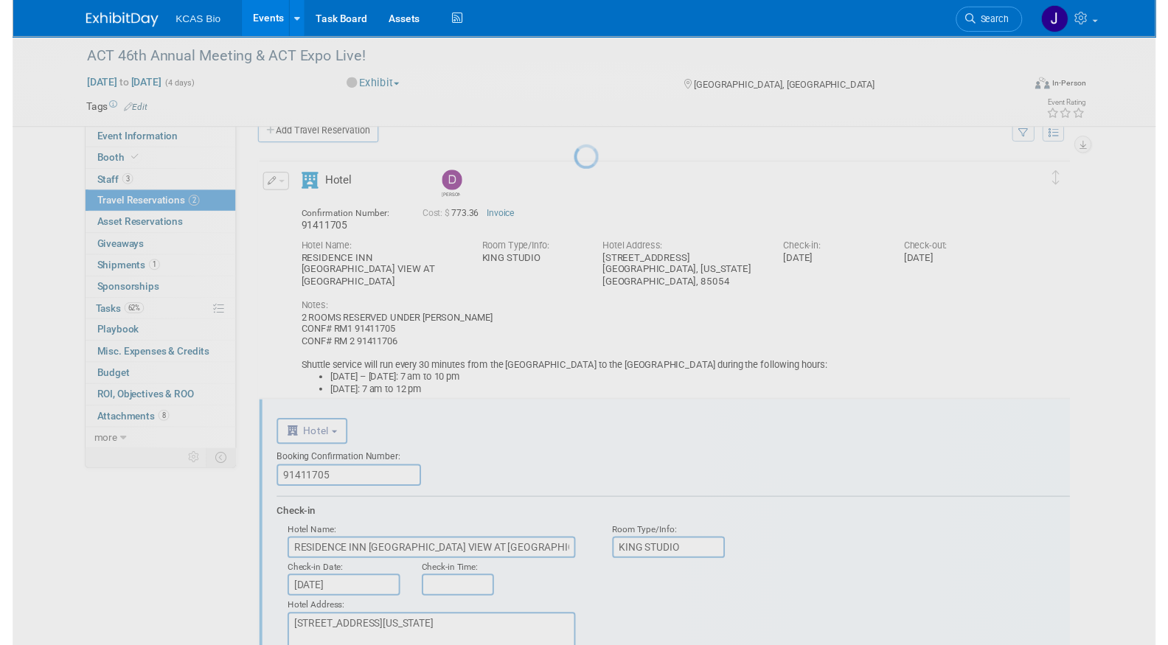
scroll to position [0, 0]
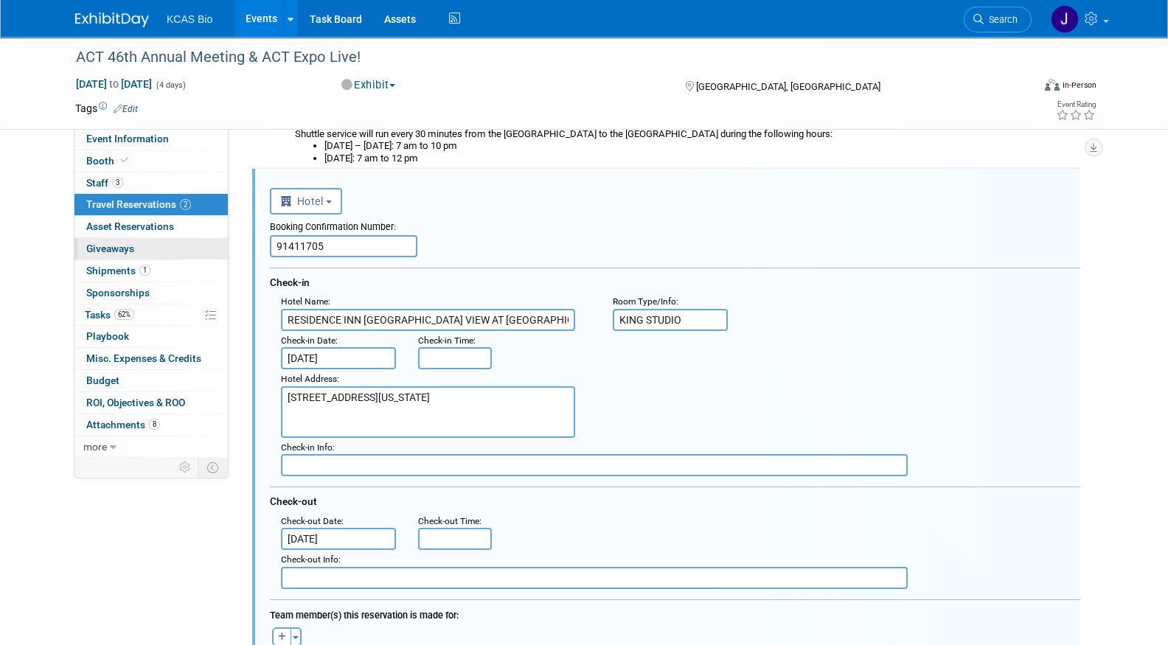
drag, startPoint x: 335, startPoint y: 241, endPoint x: 178, endPoint y: 182, distance: 167.8
click at [173, 240] on div "Event Information Event Info Booth Booth 3 Staff 3 Staff 2 Travel Reservations …" at bounding box center [584, 430] width 1040 height 1318
paste input "6"
type input "91411706"
click at [350, 352] on input "[DATE]" at bounding box center [338, 358] width 115 height 22
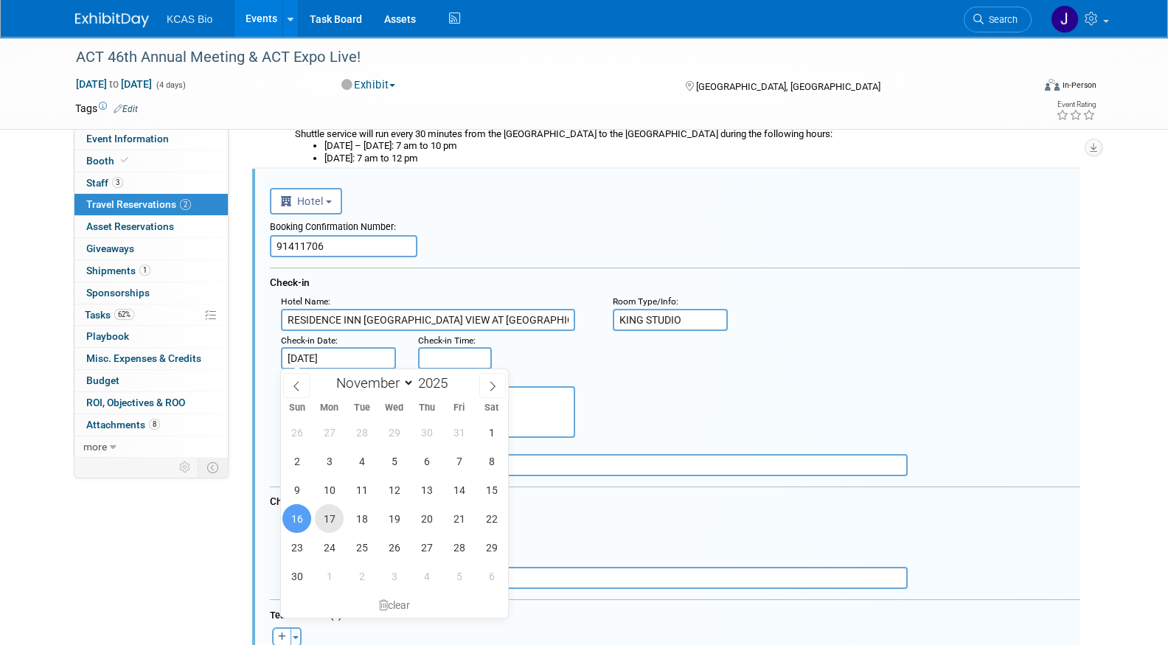
click at [330, 515] on span "17" at bounding box center [329, 518] width 29 height 29
type input "Nov 17, 2025"
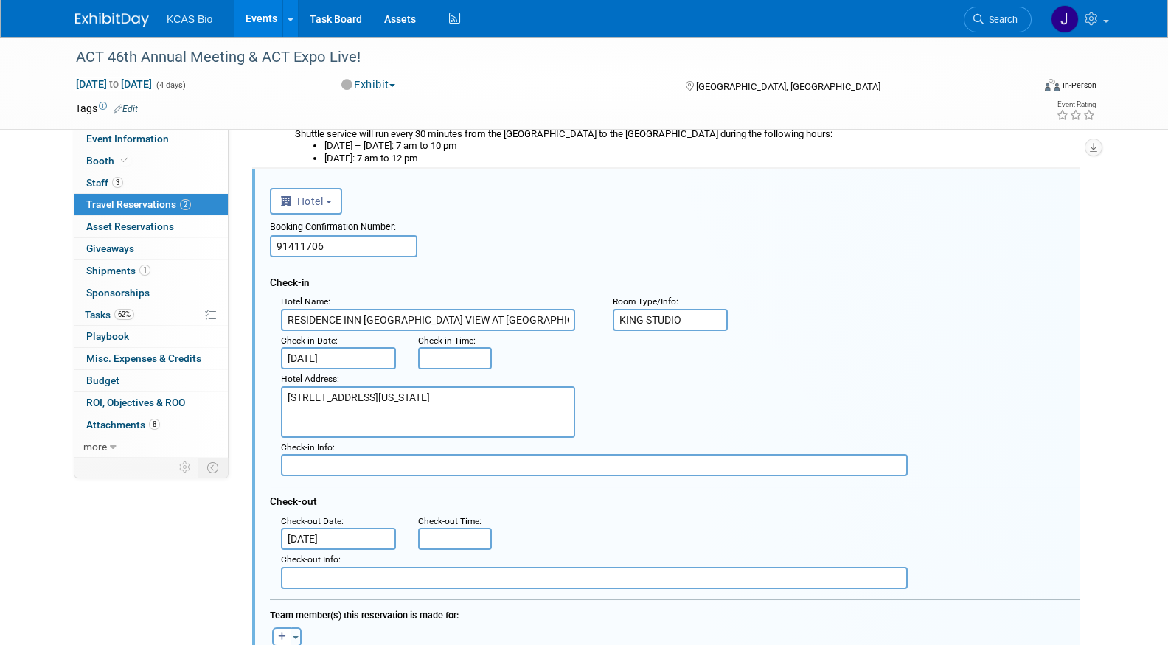
click at [535, 513] on div ": Check-out Date : Nov 19, 2025 Check-out Time :" at bounding box center [680, 531] width 821 height 39
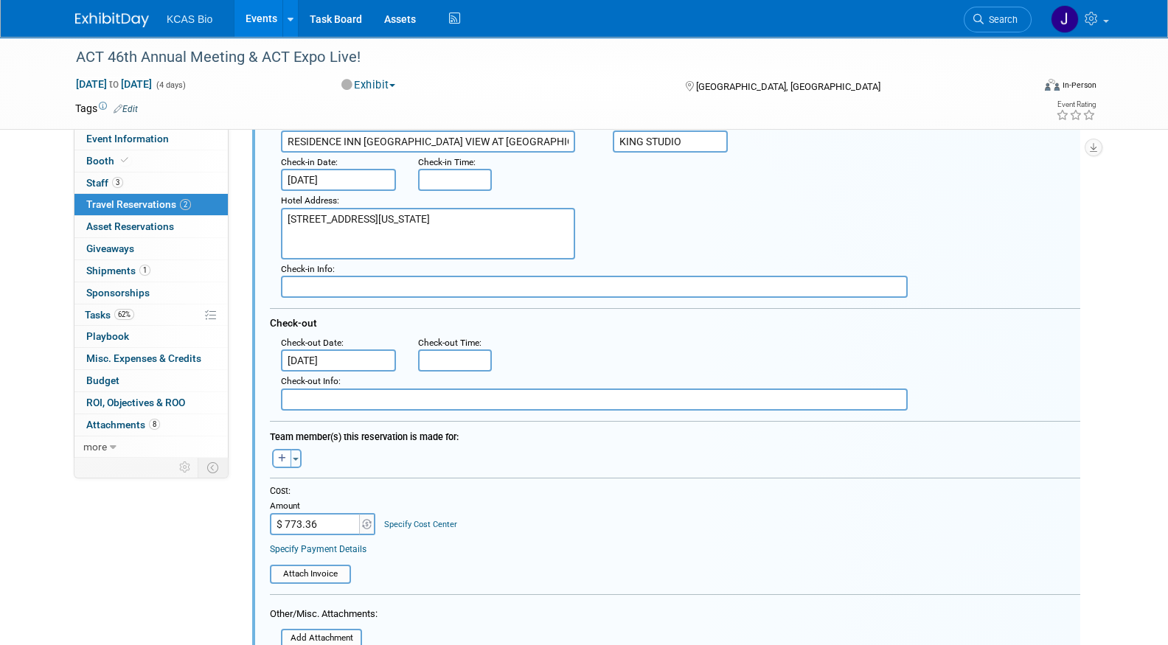
scroll to position [450, 0]
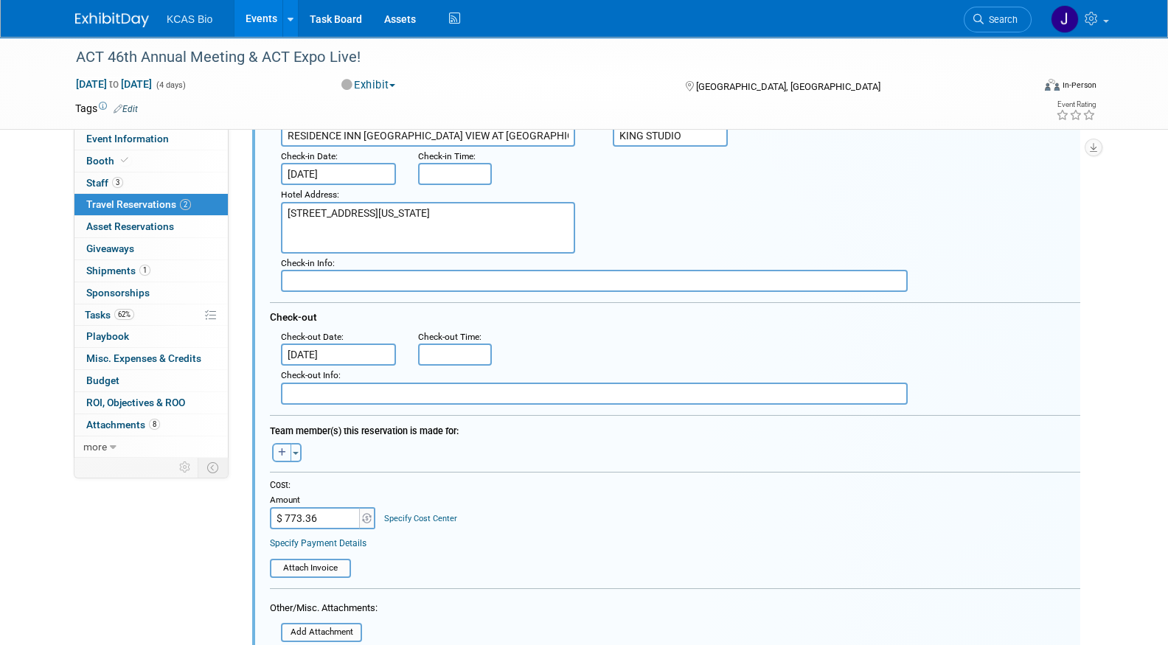
click at [279, 453] on icon "button" at bounding box center [282, 452] width 8 height 9
select select
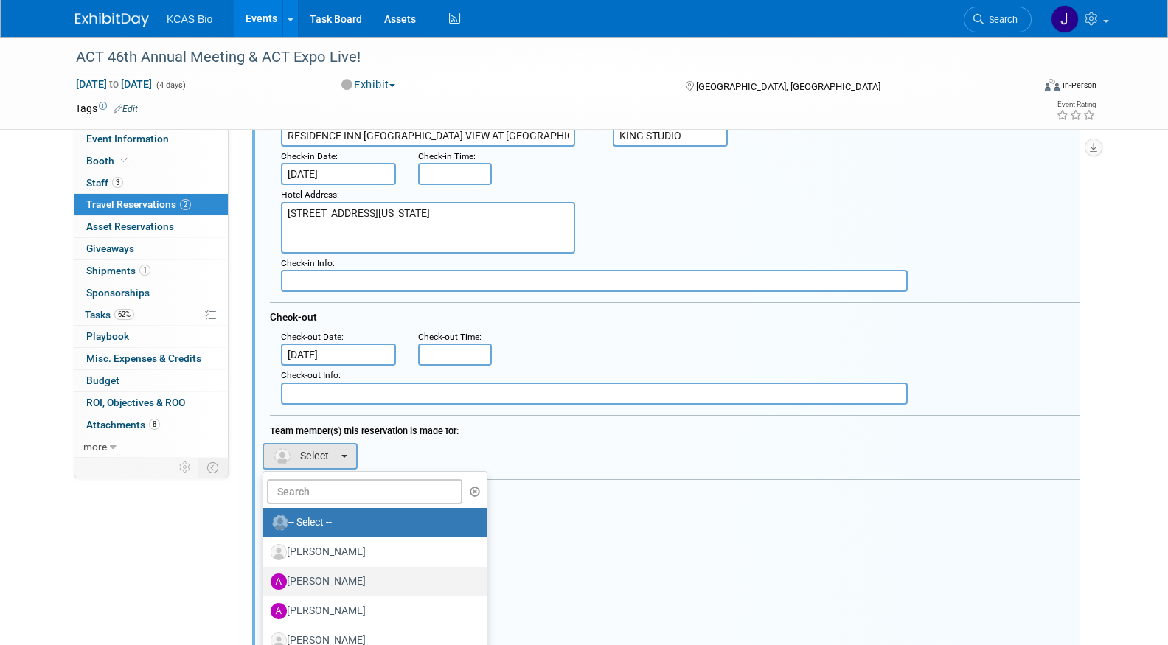
click at [313, 576] on label "Adriane Csikos" at bounding box center [371, 582] width 201 height 24
click at [265, 576] on input "Adriane Csikos" at bounding box center [261, 580] width 10 height 10
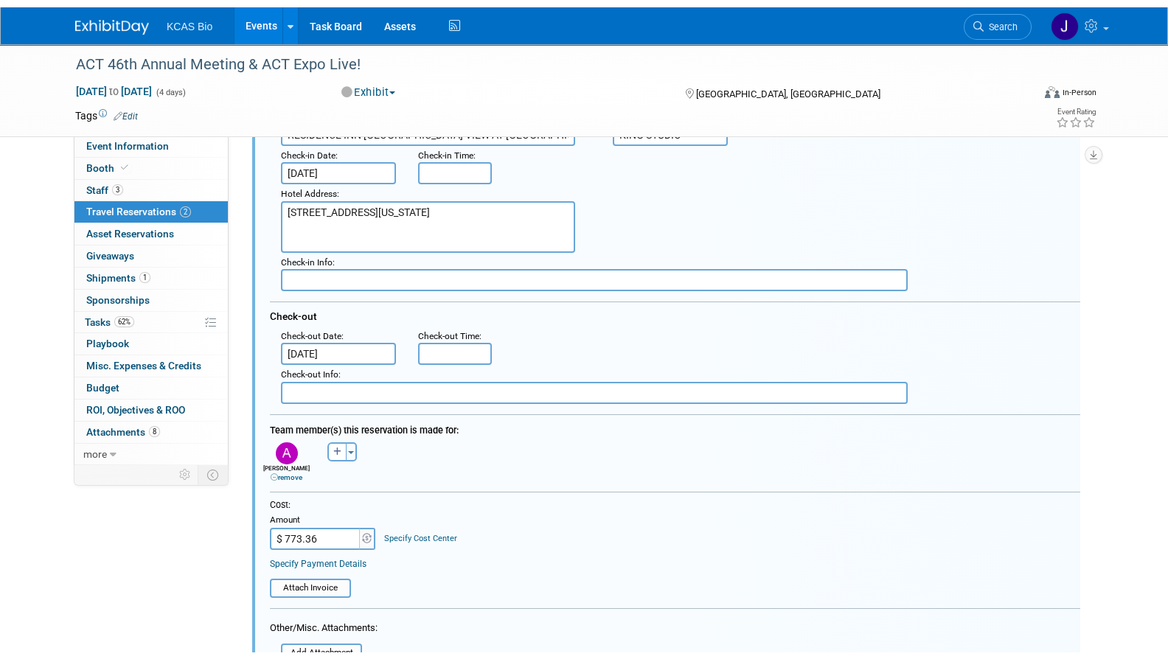
scroll to position [726, 0]
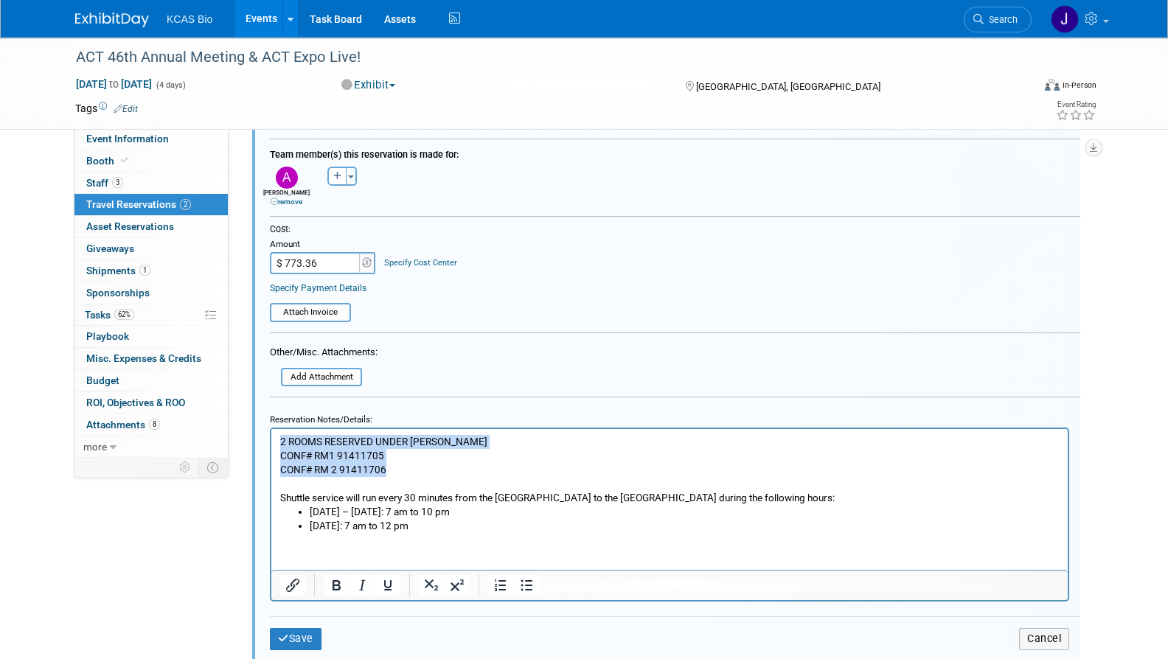
drag, startPoint x: 399, startPoint y: 474, endPoint x: 265, endPoint y: 439, distance: 138.6
click at [271, 439] on html "2 ROOMS RESERVED UNDER JASON HANNAH CONF# RM1 91411705 CONF# RM 2 91411706 Shut…" at bounding box center [669, 481] width 796 height 104
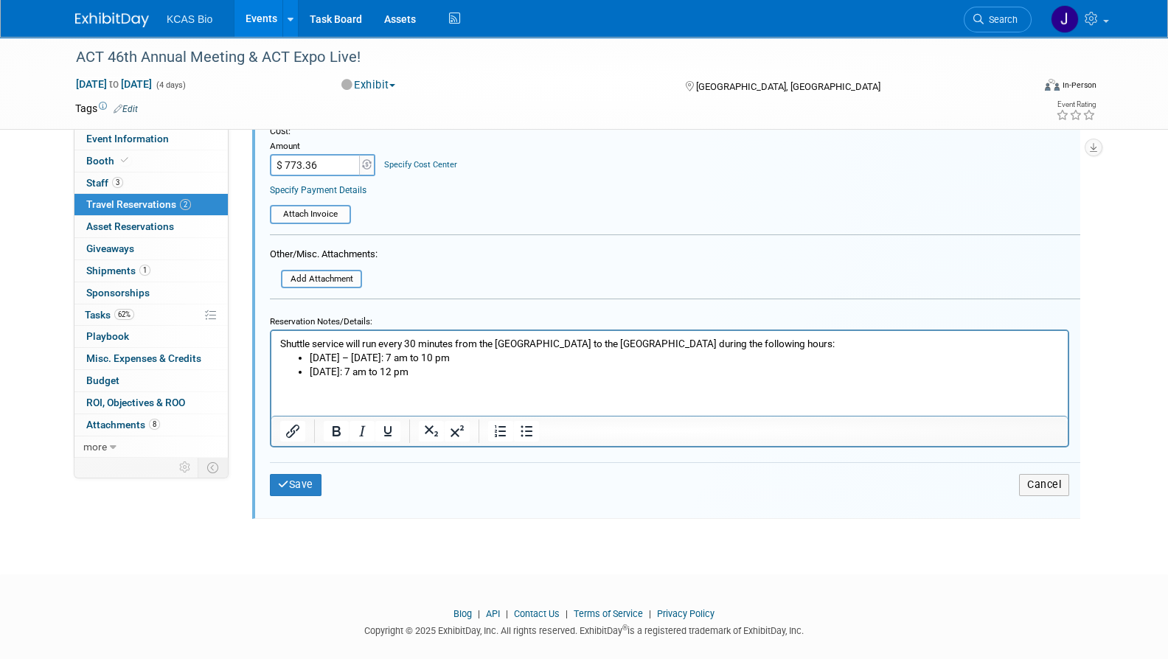
scroll to position [749, 0]
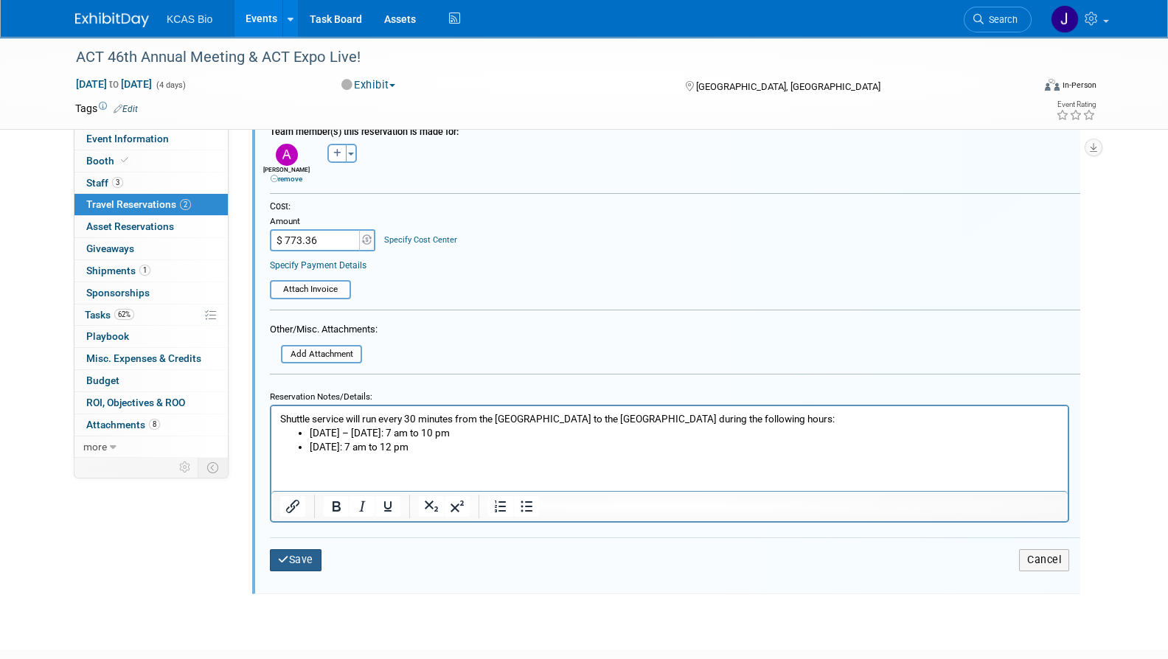
click at [298, 549] on button "Save" at bounding box center [296, 559] width 52 height 21
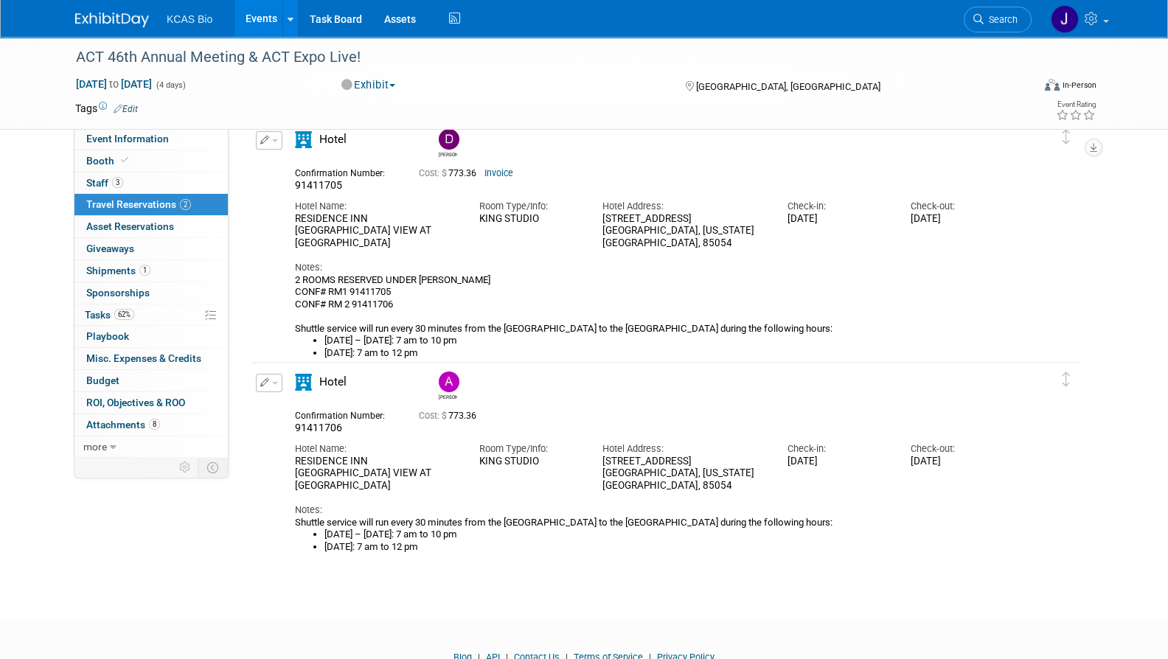
scroll to position [38, 0]
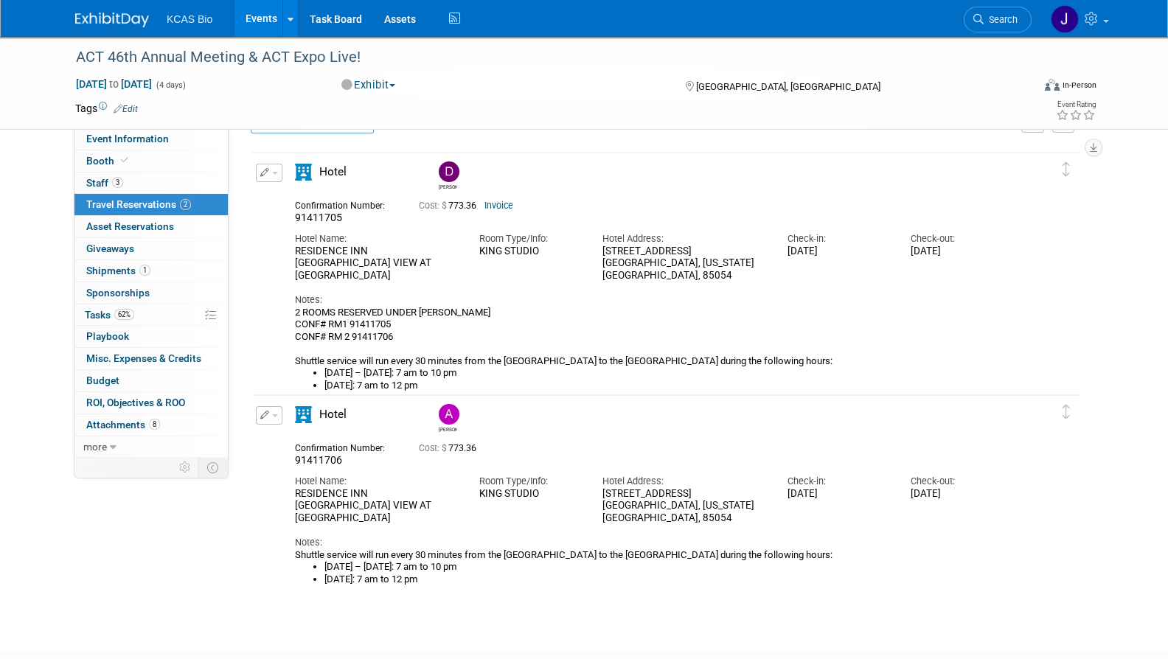
click at [277, 169] on button "button" at bounding box center [269, 173] width 27 height 18
click at [291, 194] on button "Edit Reservation" at bounding box center [319, 198] width 125 height 21
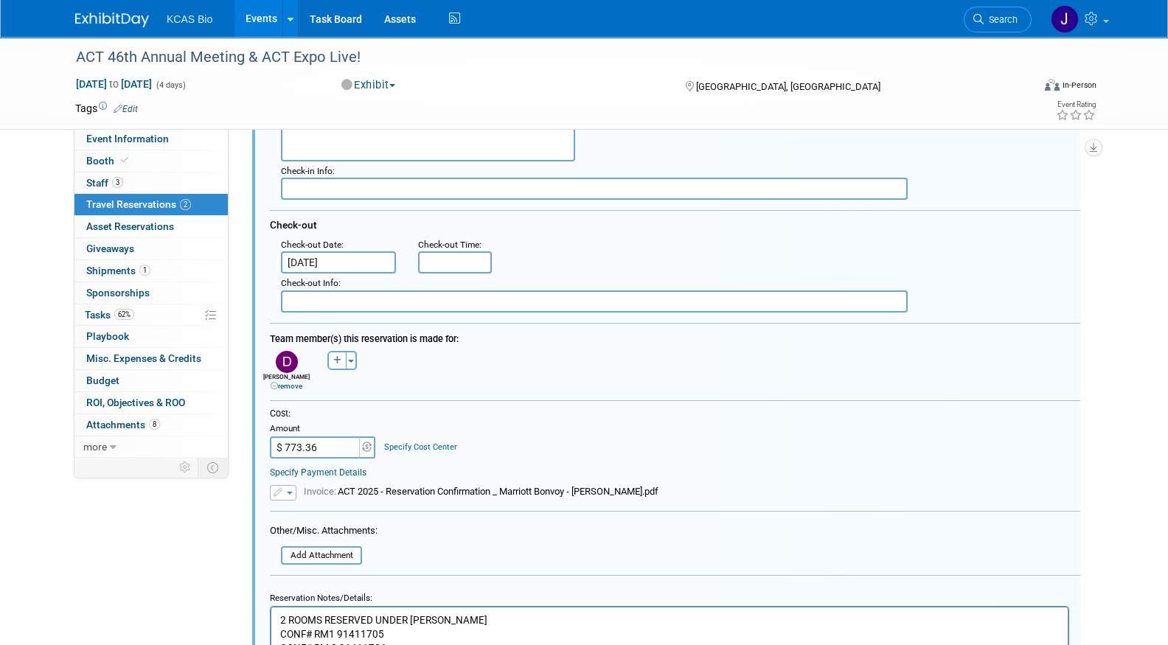
scroll to position [392, 0]
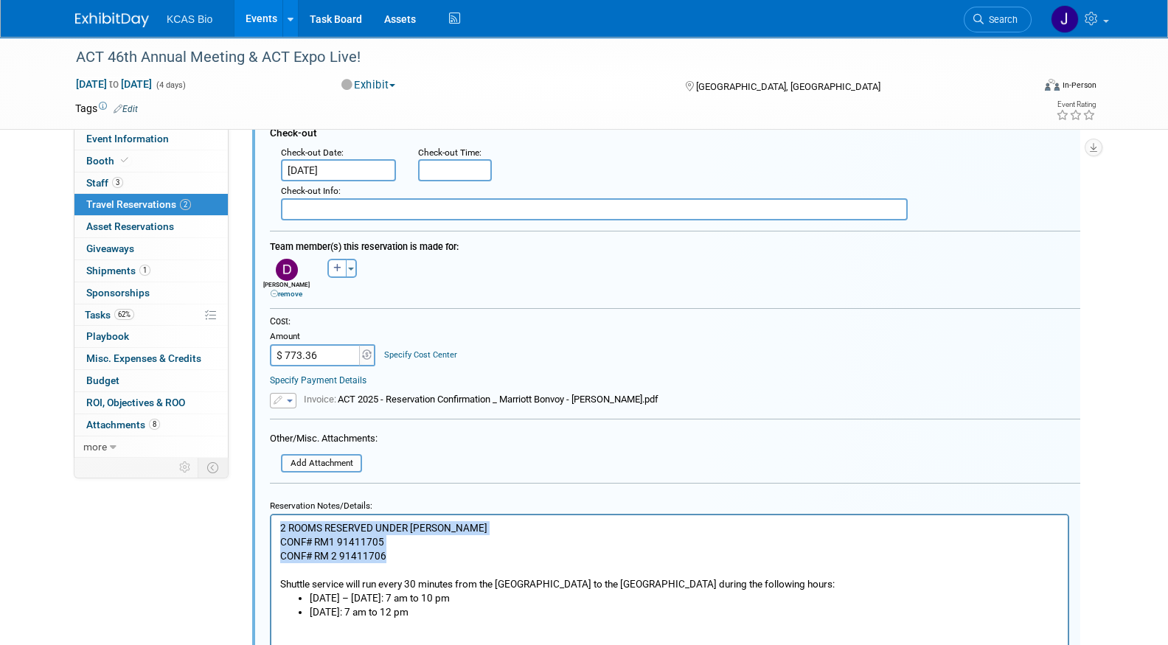
drag, startPoint x: 392, startPoint y: 558, endPoint x: 219, endPoint y: 525, distance: 176.4
click at [271, 525] on html "2 ROOMS RESERVED UNDER JASON HANNAH CONF# RM1 91411705 CONF# RM 2 91411706 Shut…" at bounding box center [669, 567] width 796 height 104
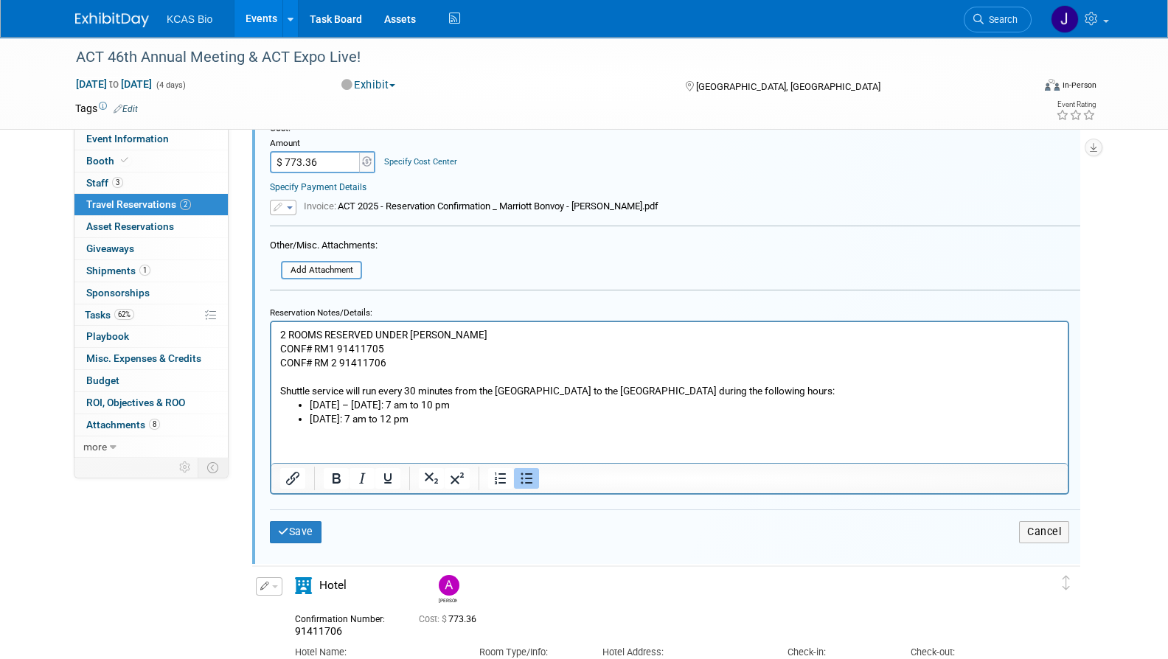
scroll to position [566, 0]
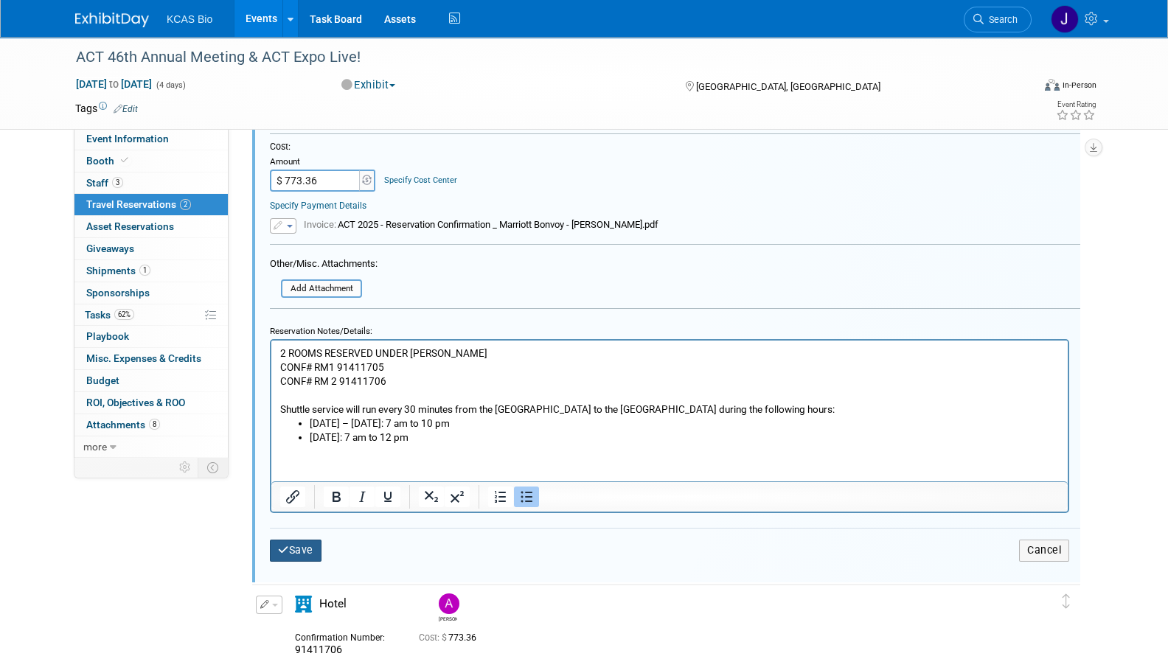
click at [311, 552] on button "Save" at bounding box center [296, 550] width 52 height 21
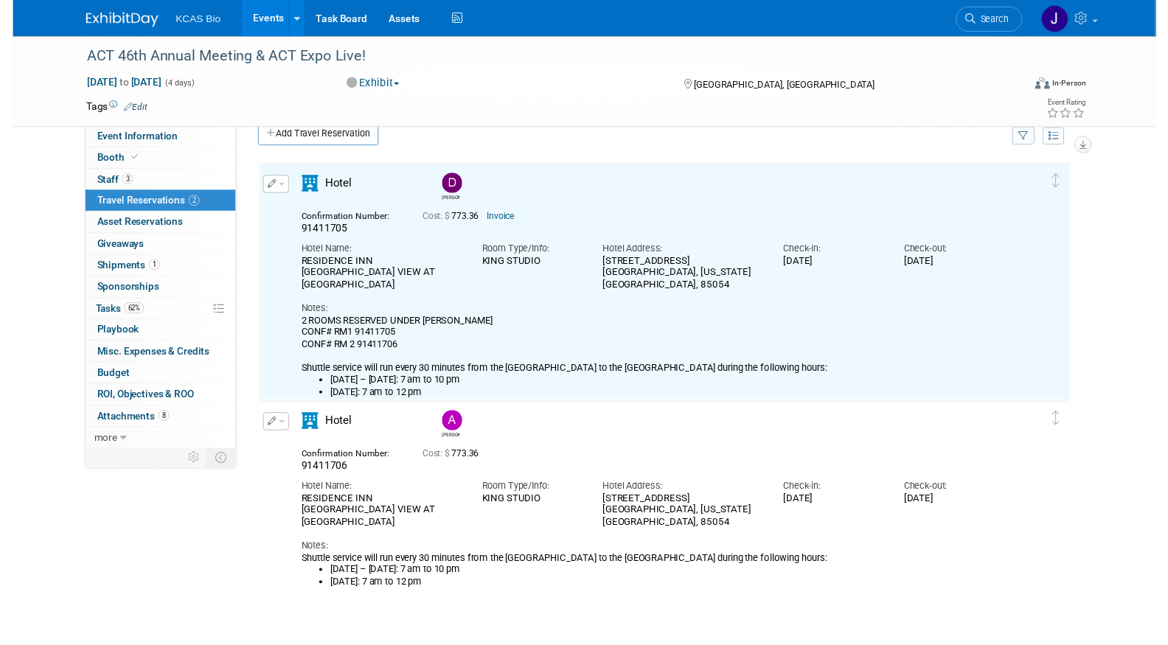
scroll to position [23, 0]
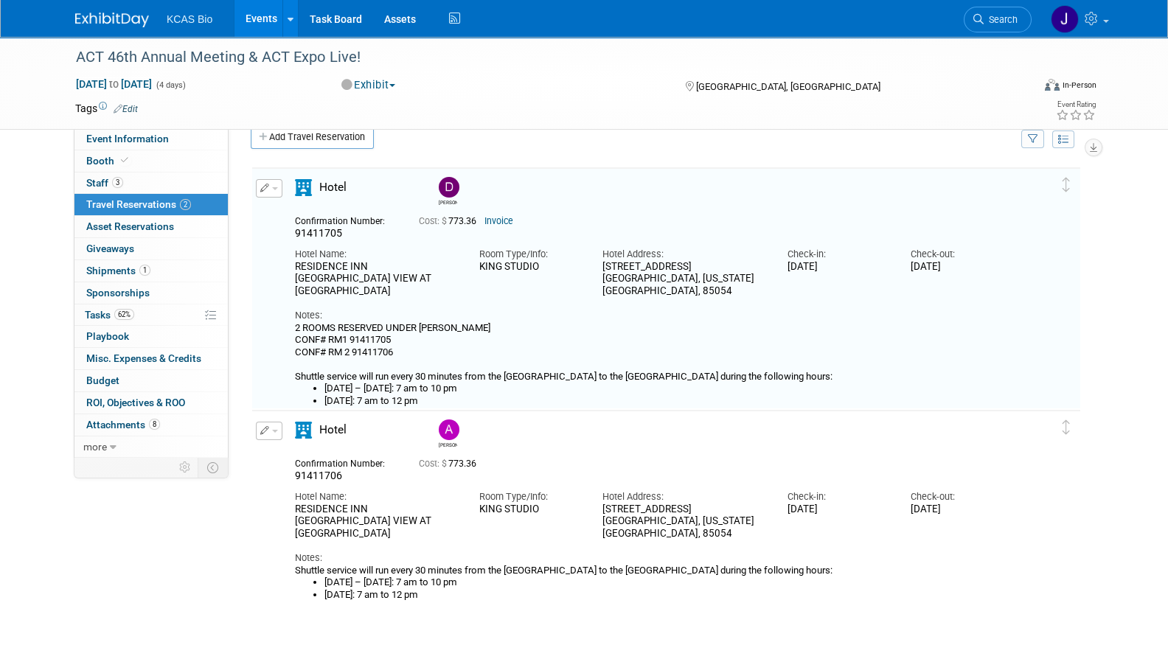
click at [277, 188] on span "button" at bounding box center [275, 188] width 6 height 3
click at [302, 209] on button "Edit Reservation" at bounding box center [319, 214] width 125 height 21
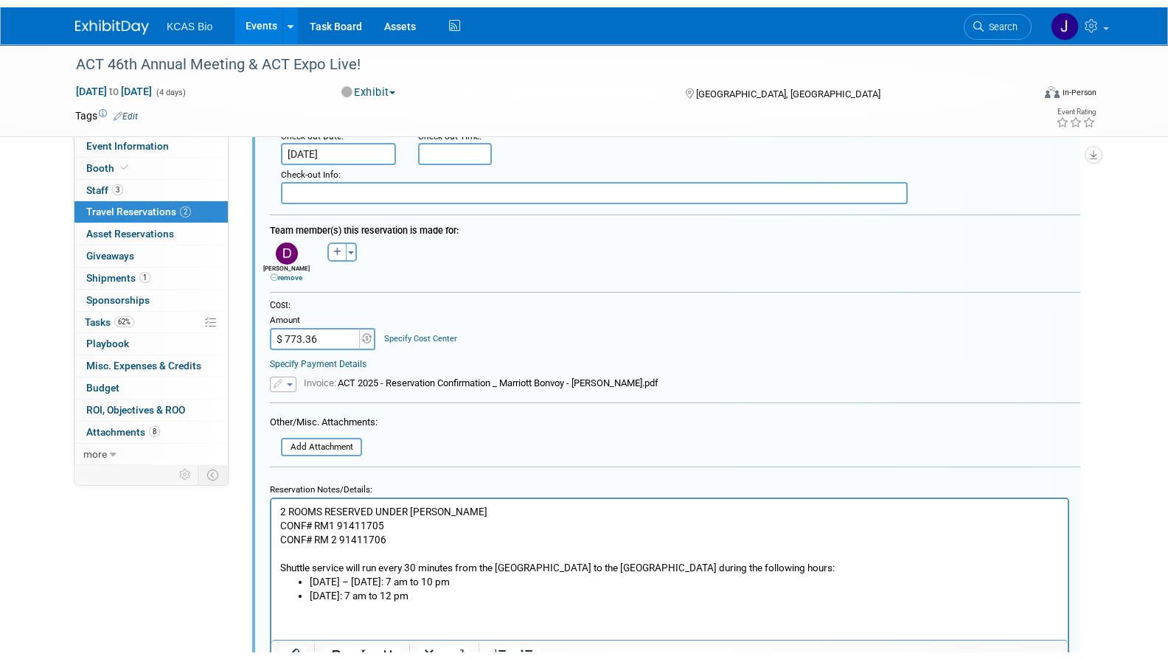
scroll to position [576, 0]
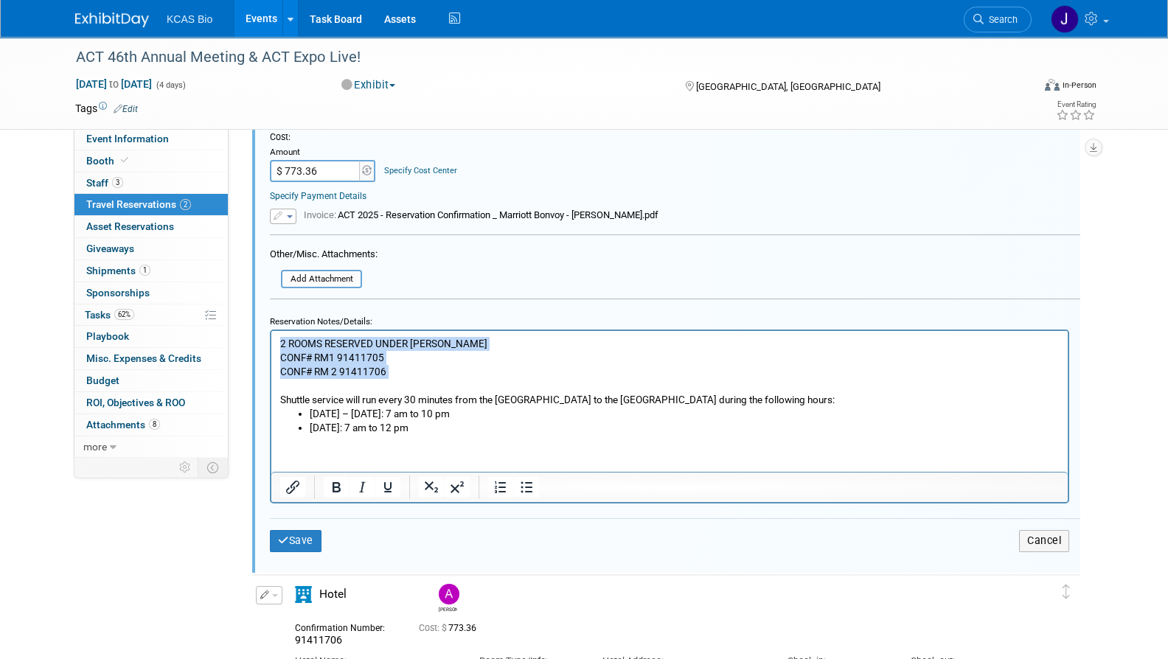
drag, startPoint x: 400, startPoint y: 380, endPoint x: 505, endPoint y: 659, distance: 298.0
click at [271, 333] on html "2 ROOMS RESERVED UNDER JASON HANNAH CONF# RM1 91411705 CONF# RM 2 91411706 Shut…" at bounding box center [669, 383] width 796 height 104
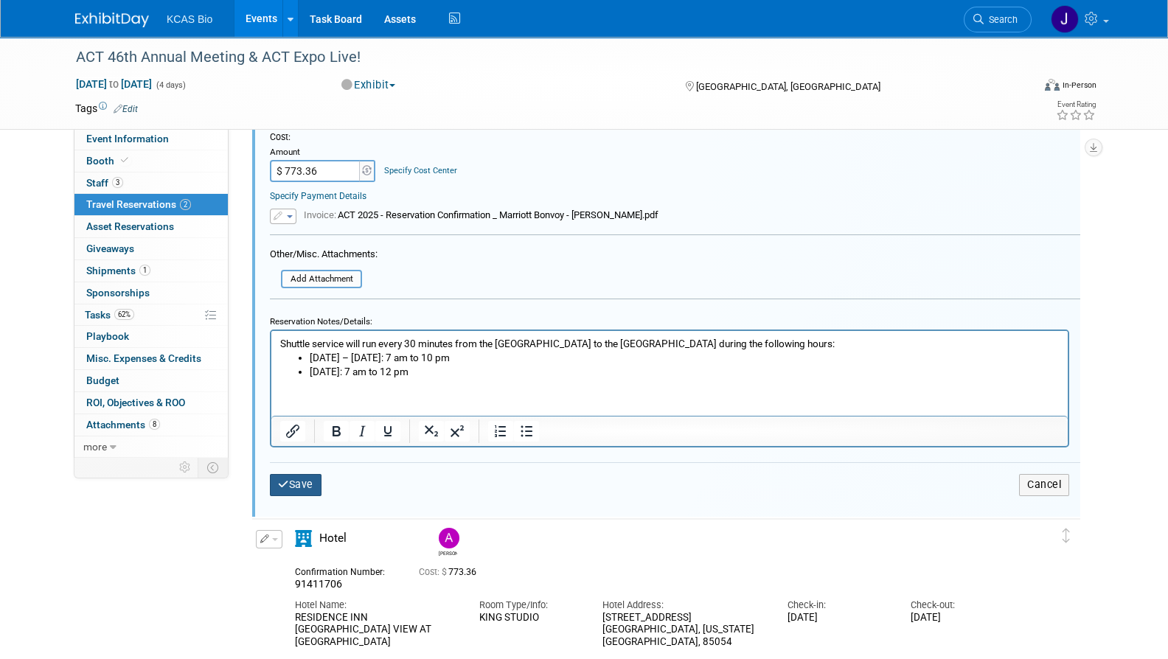
click at [293, 485] on button "Save" at bounding box center [296, 484] width 52 height 21
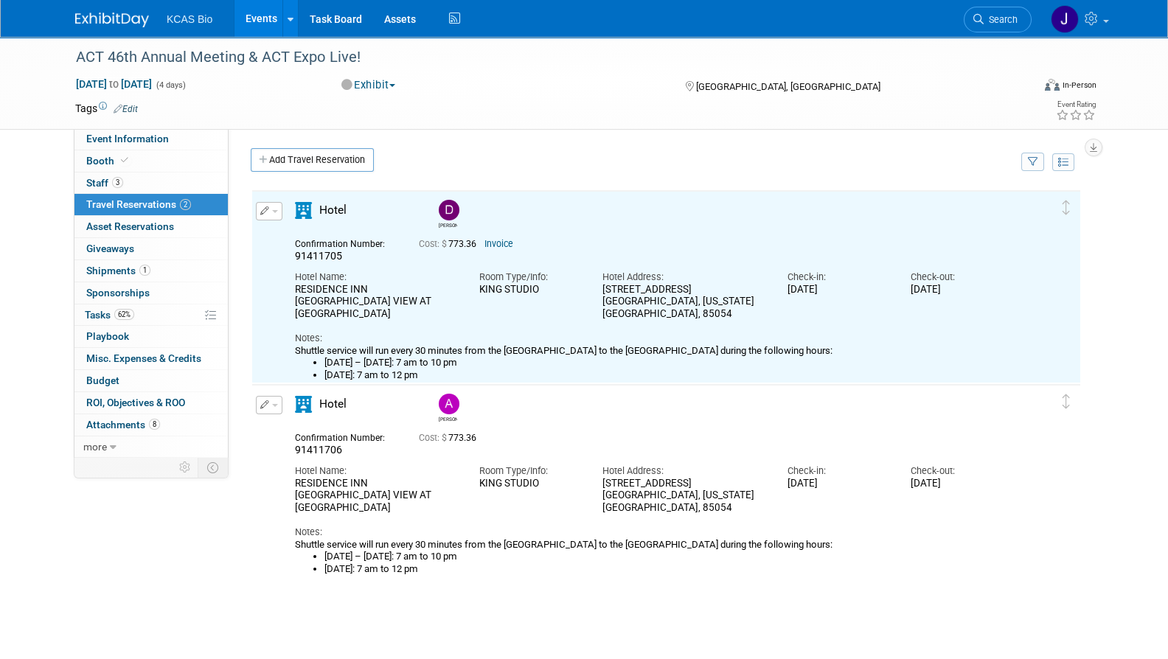
scroll to position [0, 0]
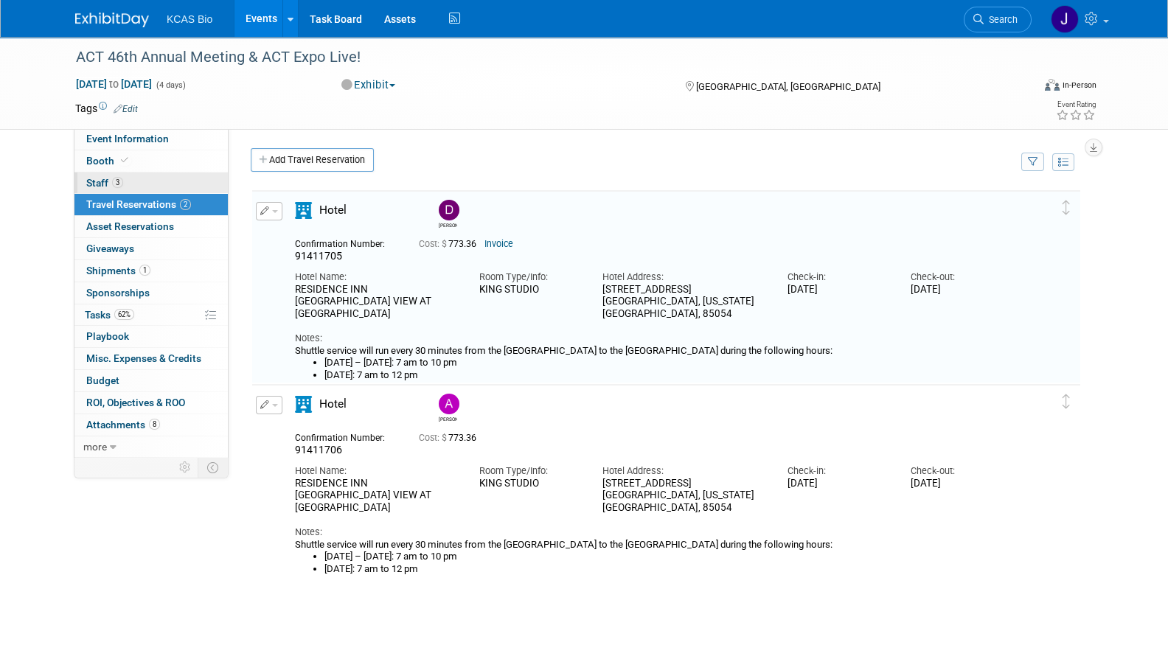
click at [100, 177] on span "Staff 3" at bounding box center [104, 183] width 37 height 12
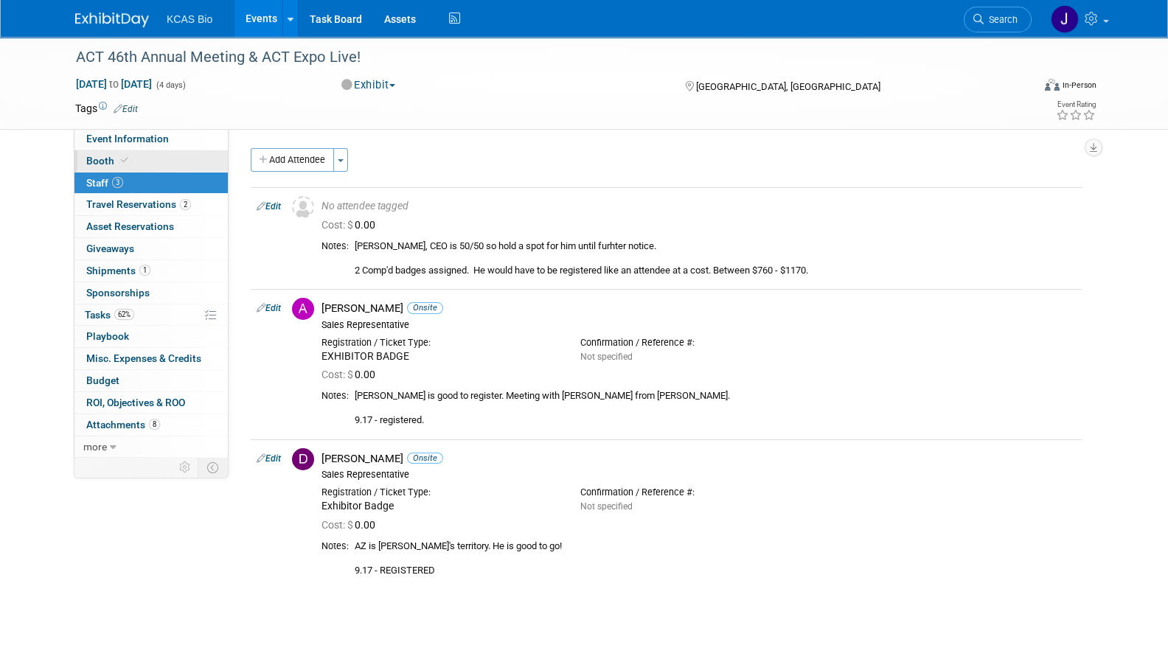
click at [100, 163] on span "Booth" at bounding box center [108, 161] width 45 height 12
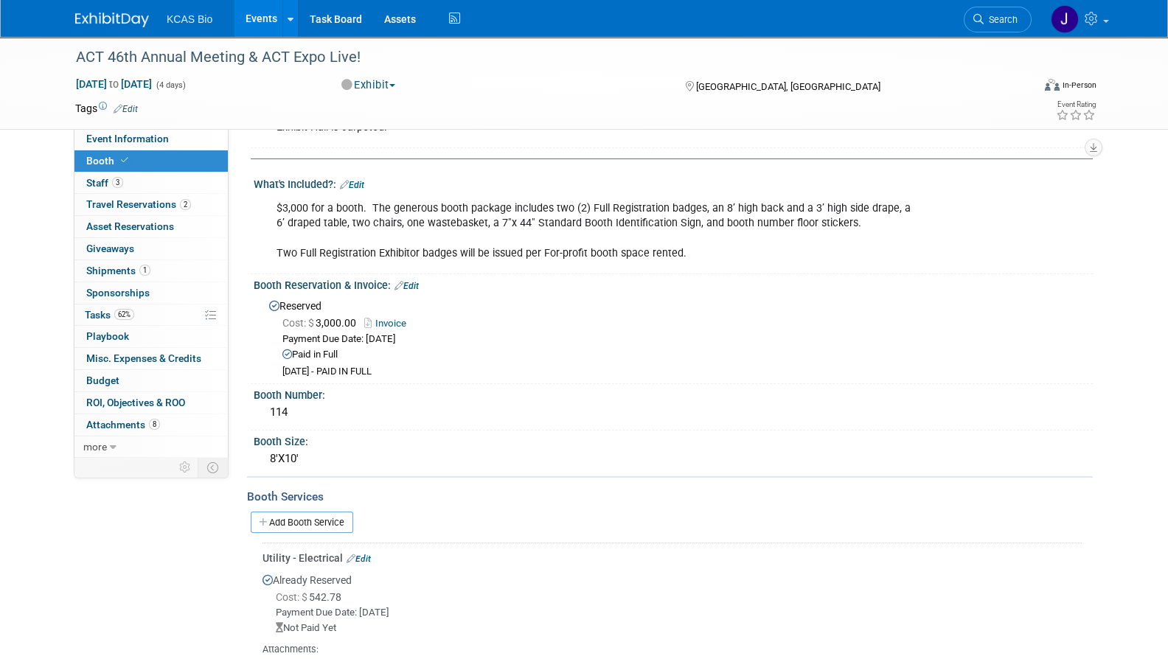
scroll to position [92, 0]
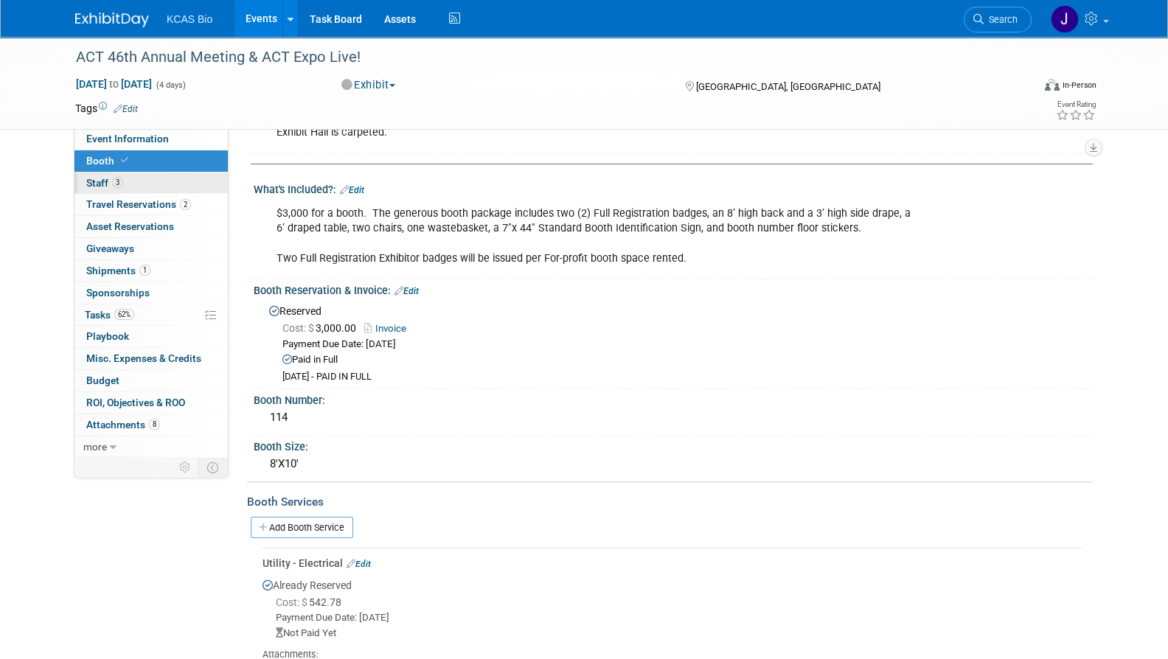
click at [88, 179] on span "Staff 3" at bounding box center [104, 183] width 37 height 12
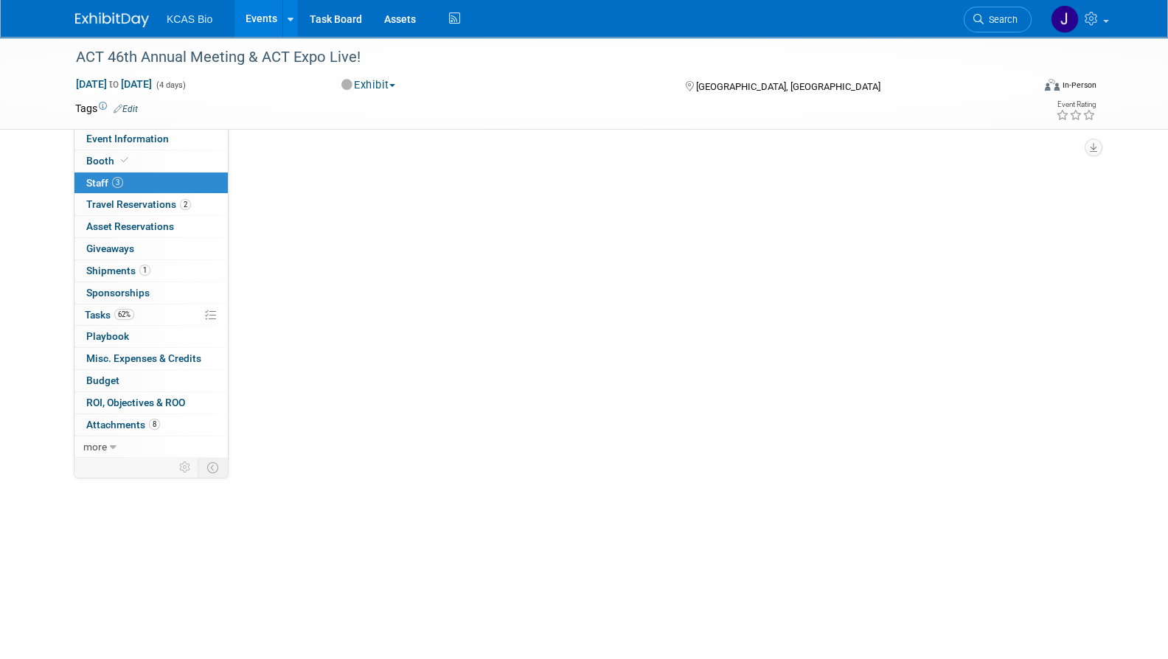
scroll to position [0, 0]
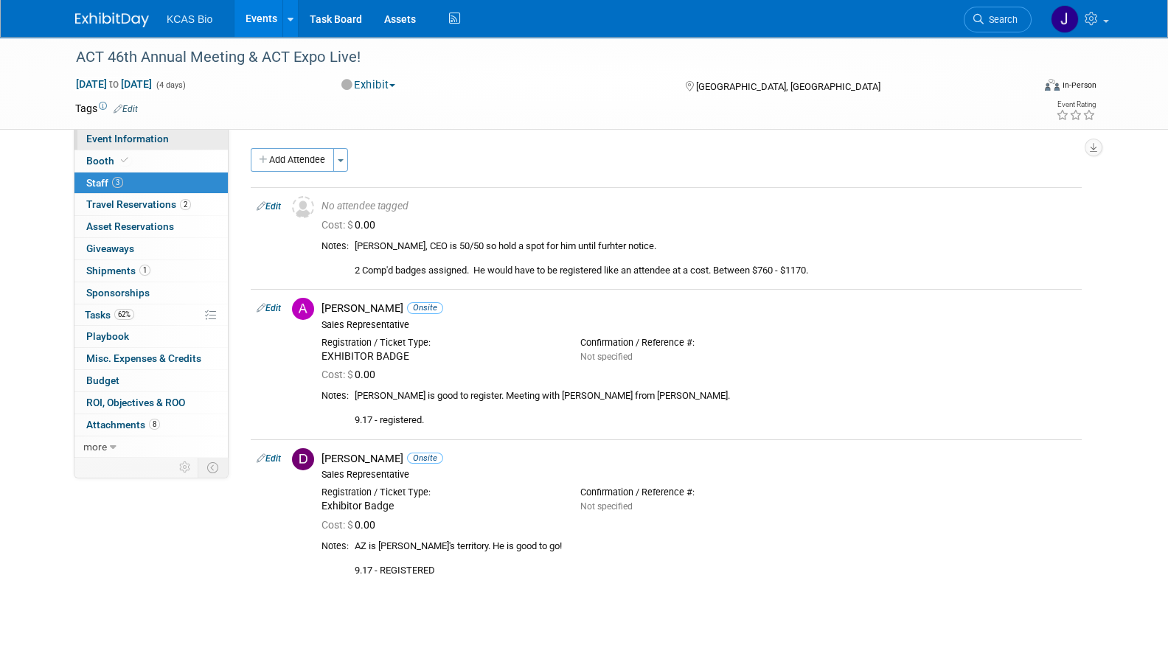
click at [98, 142] on span "Event Information" at bounding box center [127, 139] width 83 height 12
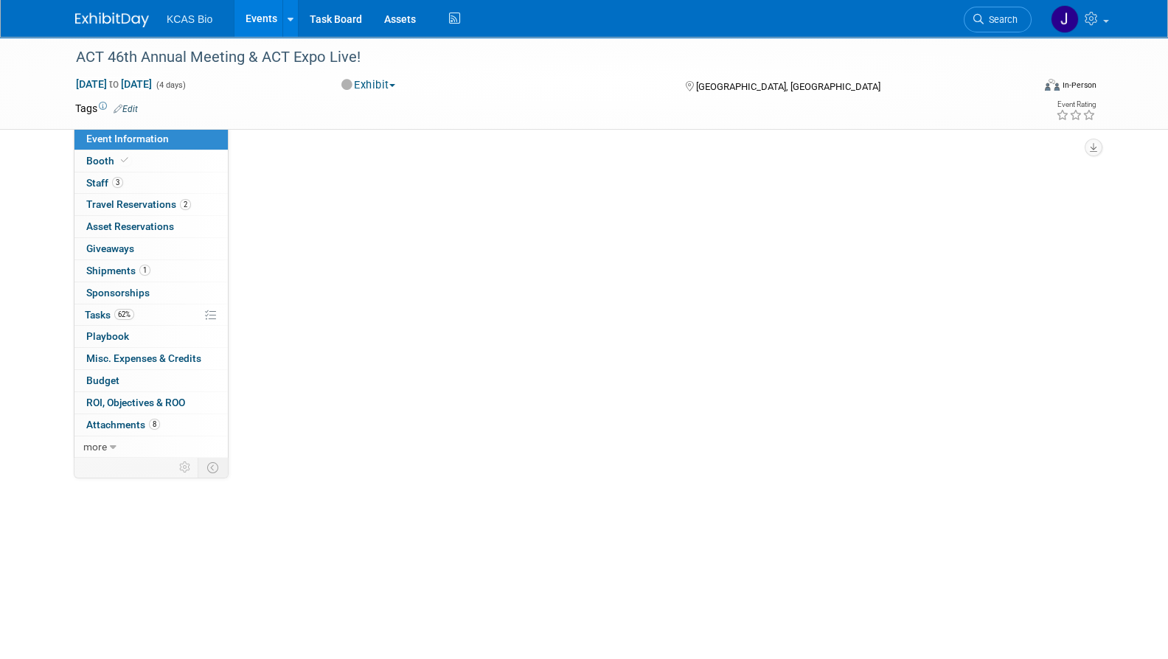
select select "US - KS"
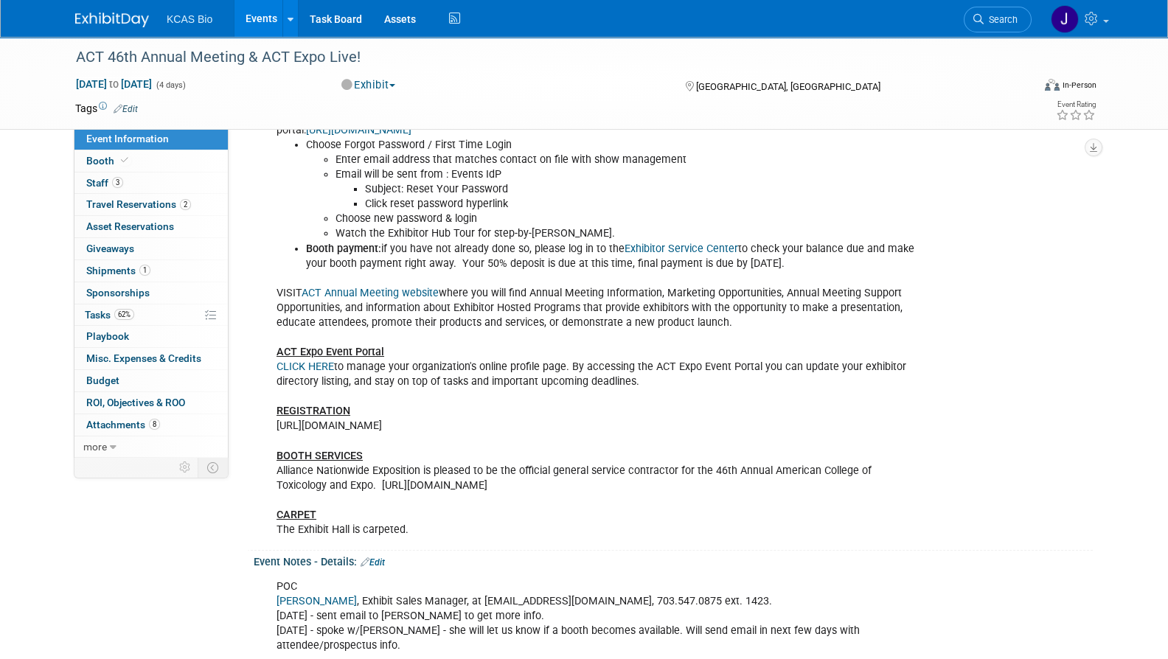
scroll to position [1106, 0]
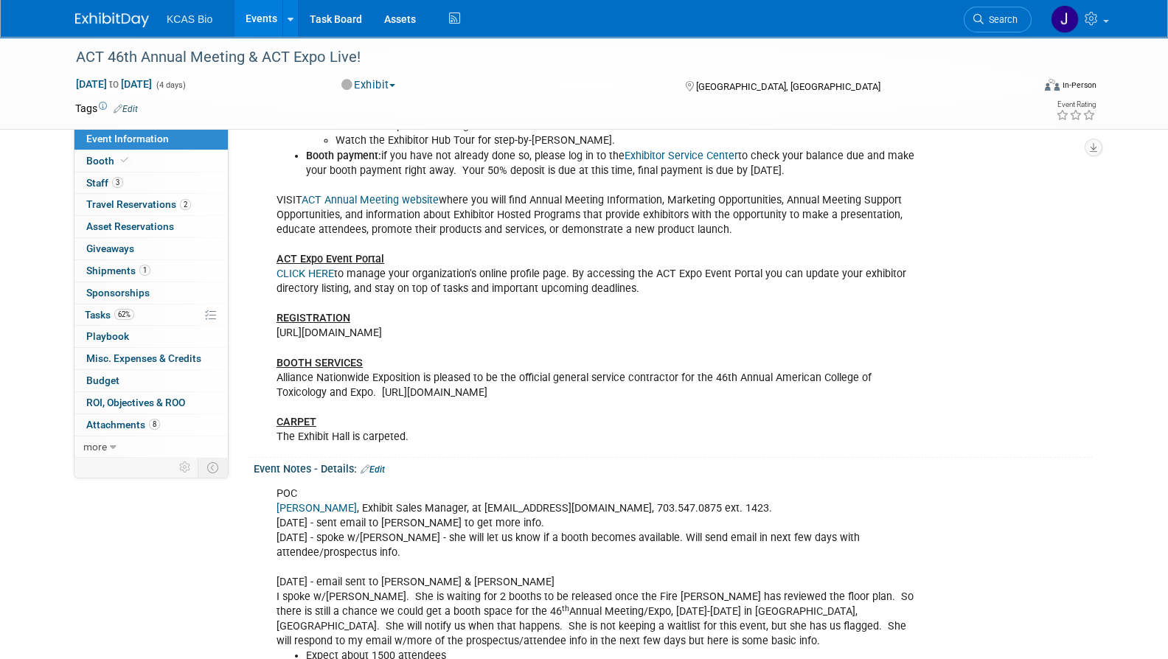
drag, startPoint x: 539, startPoint y: 338, endPoint x: 274, endPoint y: 336, distance: 264.7
click at [274, 336] on div "Chris F would like to consider being on a booth back up list if budget allows. …" at bounding box center [598, 185] width 664 height 533
copy div "https://act2025.smallworldlabs.com/registerpersonnel"
click at [105, 311] on span "Tasks 62%" at bounding box center [109, 315] width 49 height 12
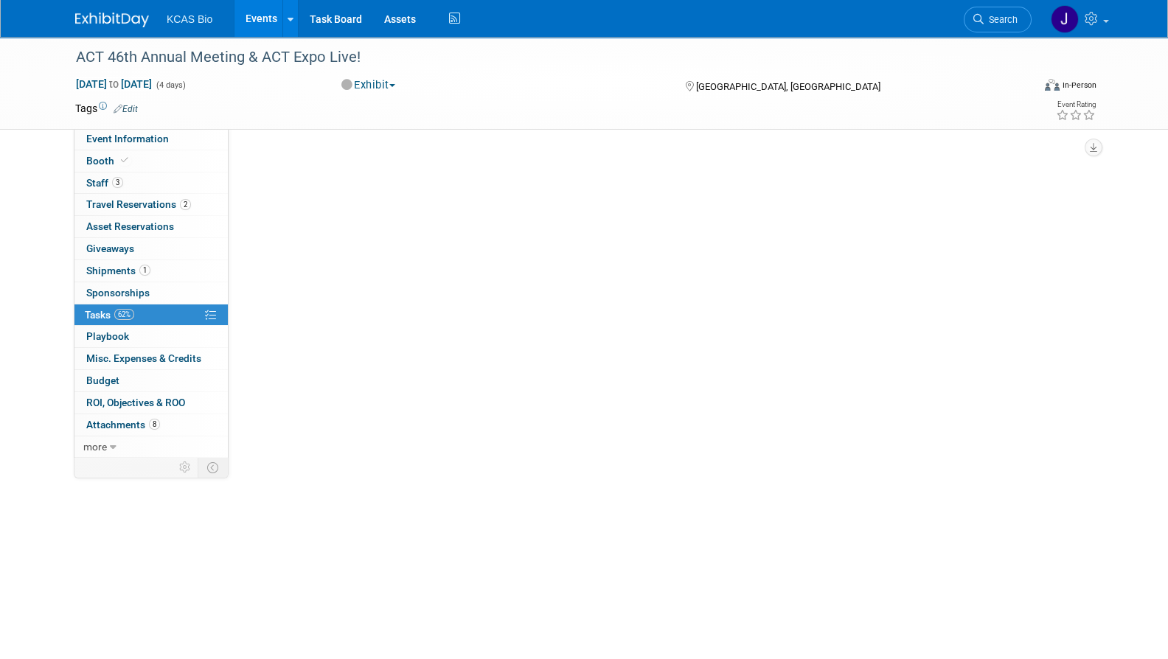
scroll to position [0, 0]
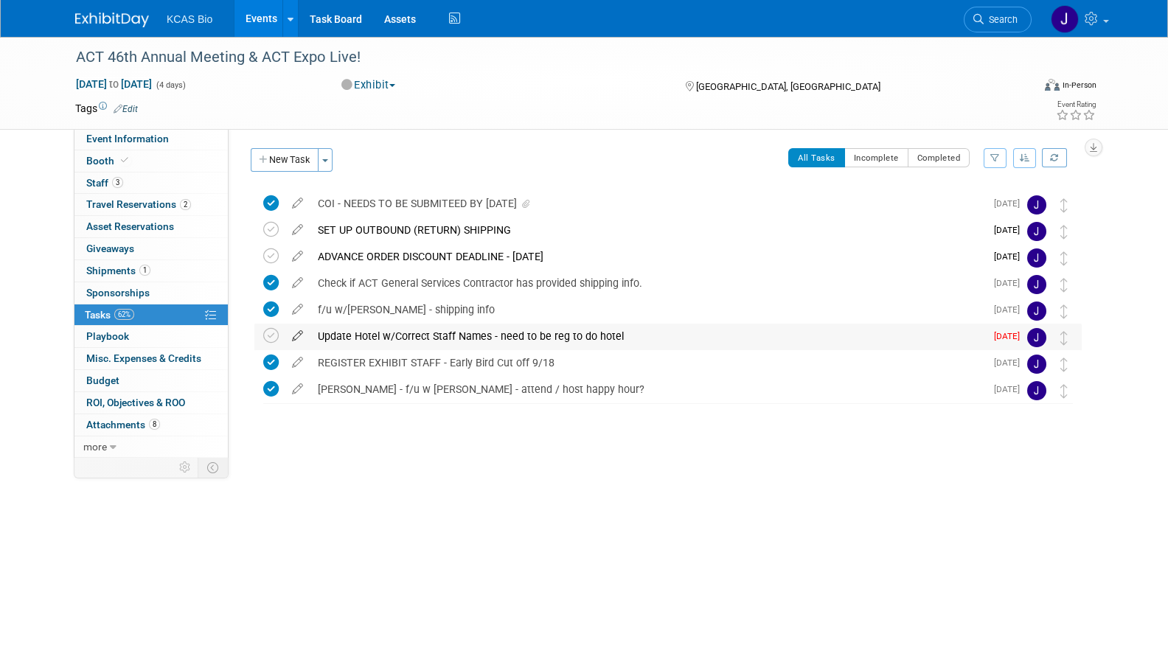
click at [285, 333] on icon at bounding box center [298, 333] width 26 height 18
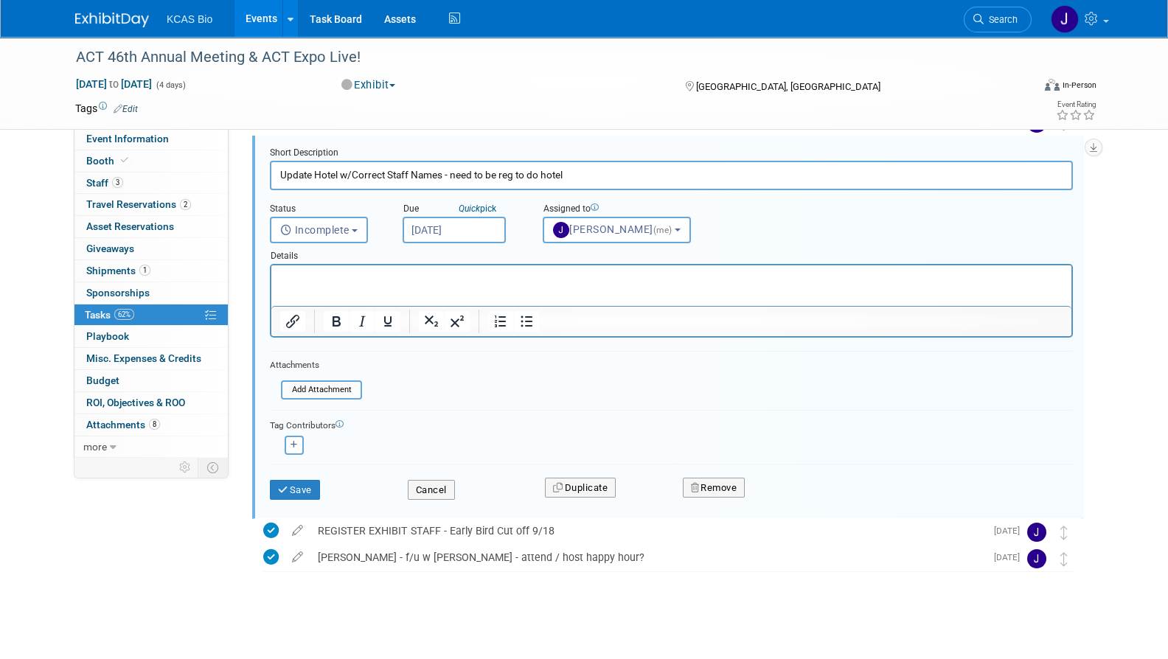
scroll to position [190, 0]
click at [308, 482] on button "Save" at bounding box center [295, 489] width 50 height 21
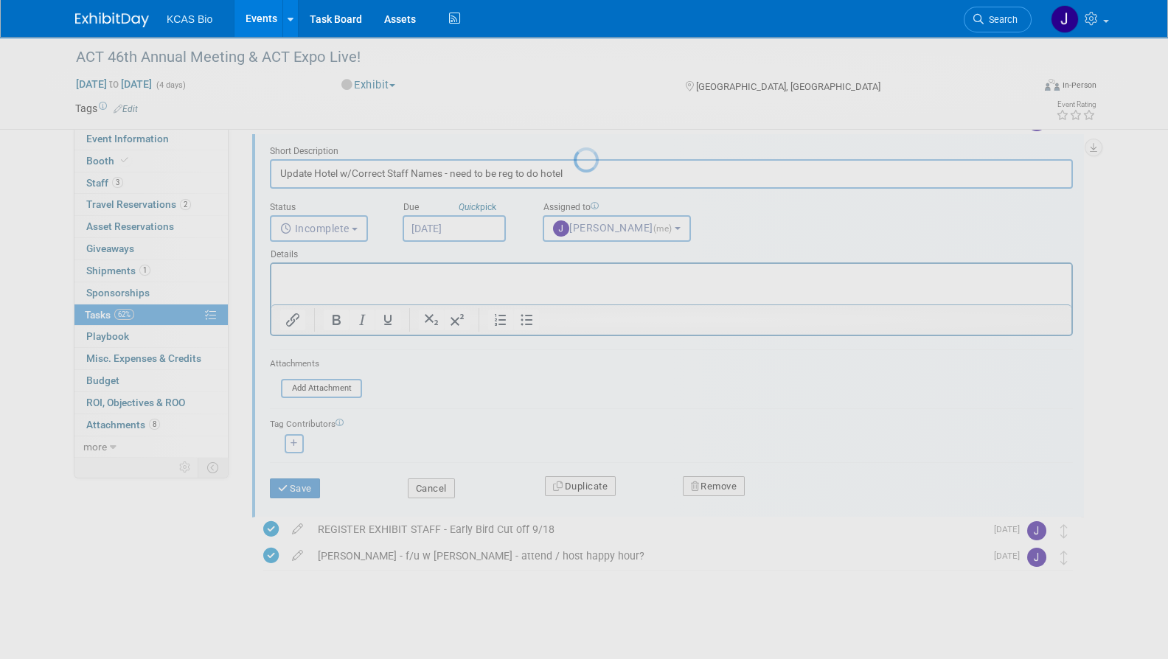
scroll to position [0, 0]
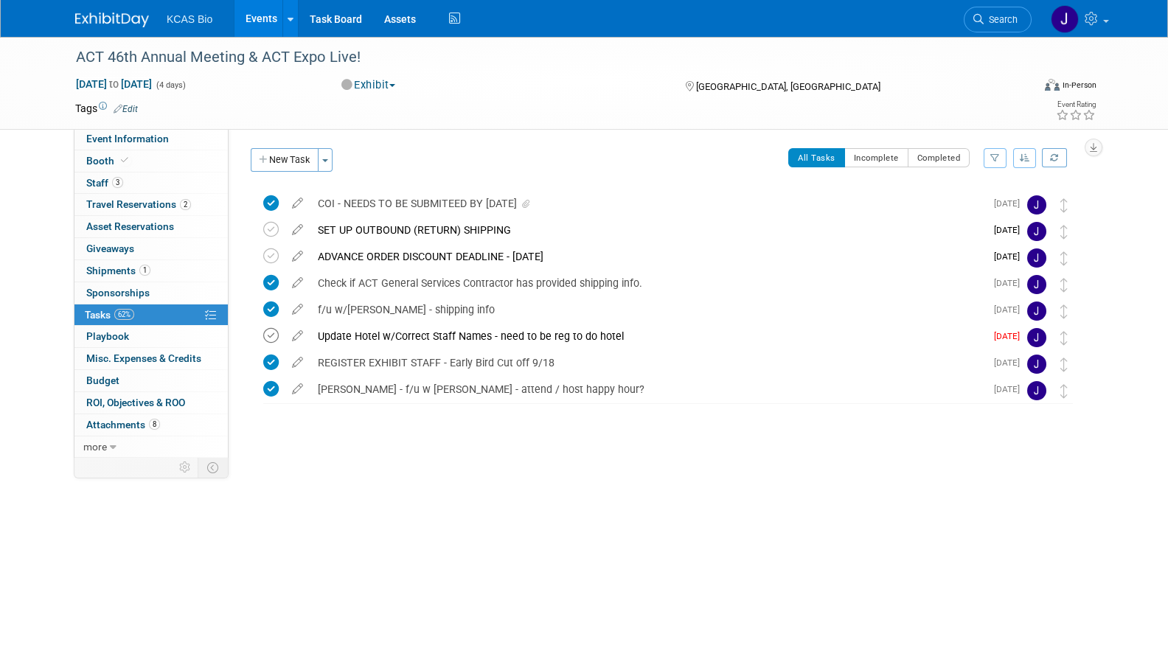
click at [269, 333] on icon at bounding box center [270, 335] width 15 height 15
click at [117, 139] on span "Event Information" at bounding box center [127, 139] width 83 height 12
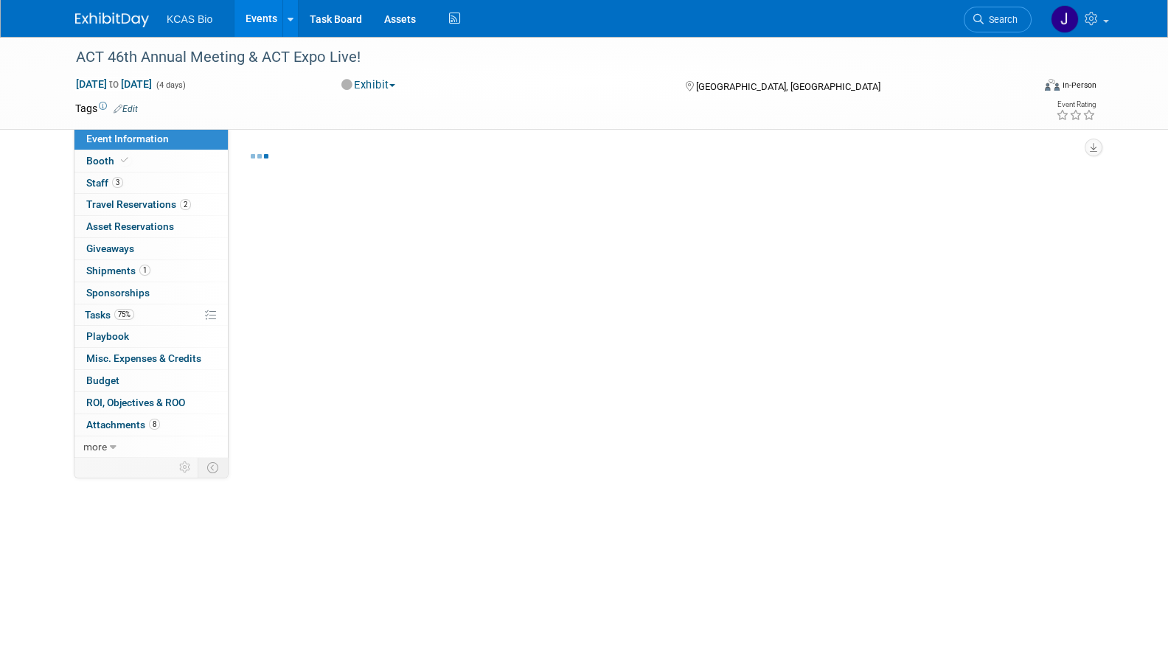
select select "US - KS"
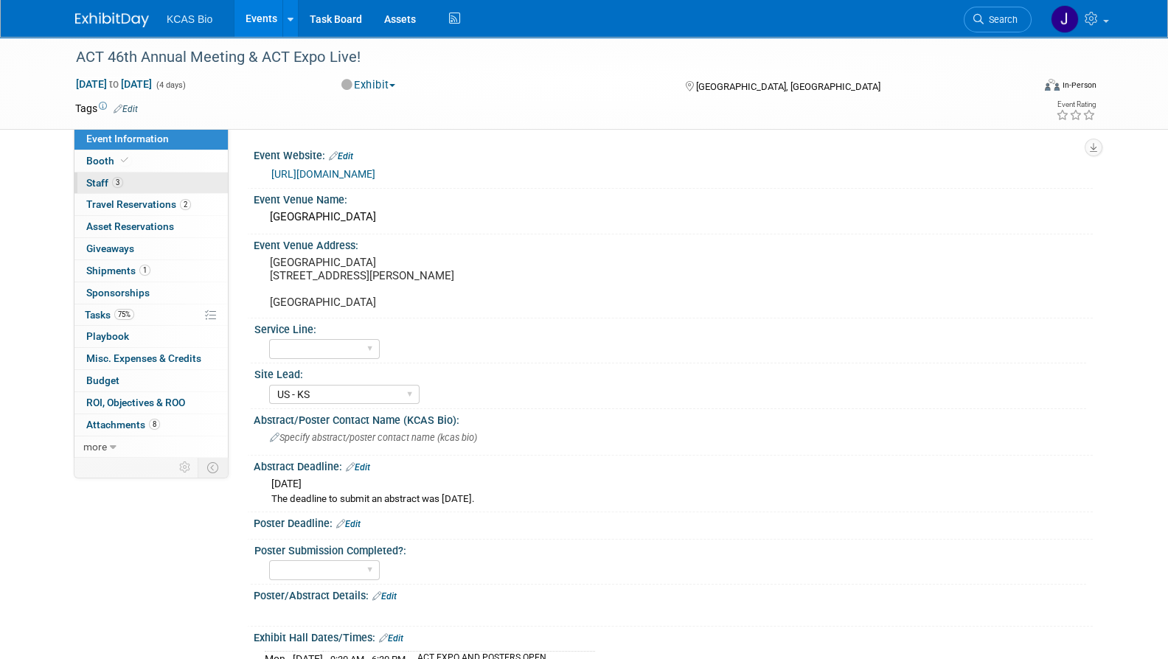
click at [103, 177] on span "Staff 3" at bounding box center [104, 183] width 37 height 12
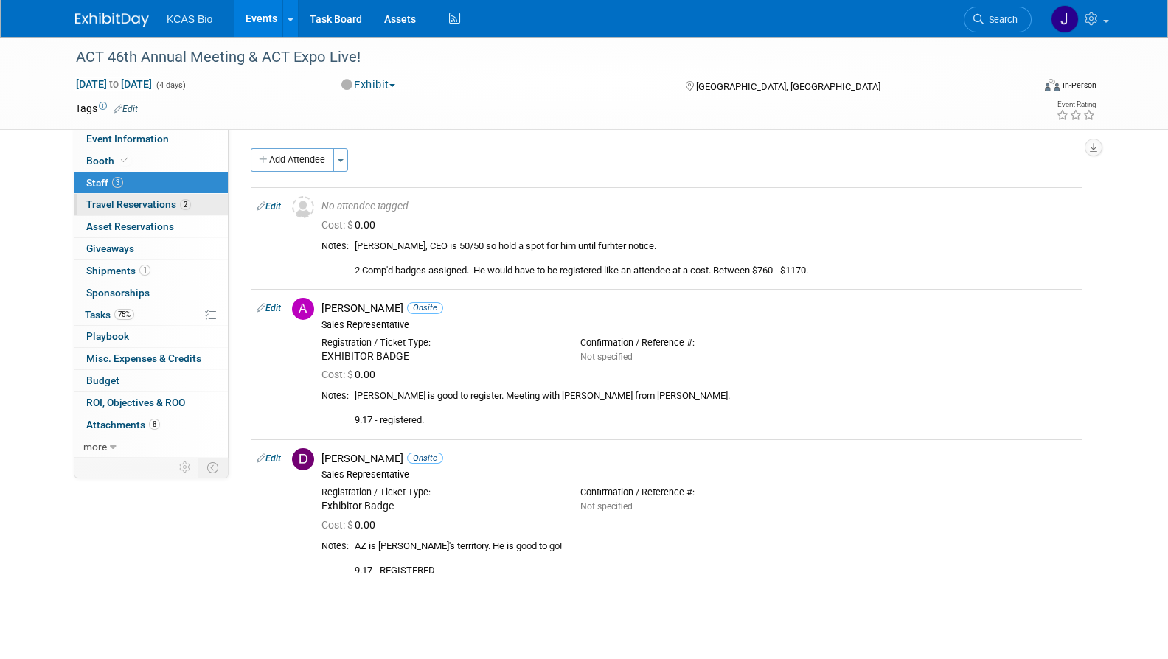
click at [123, 204] on span "Travel Reservations 2" at bounding box center [138, 204] width 105 height 12
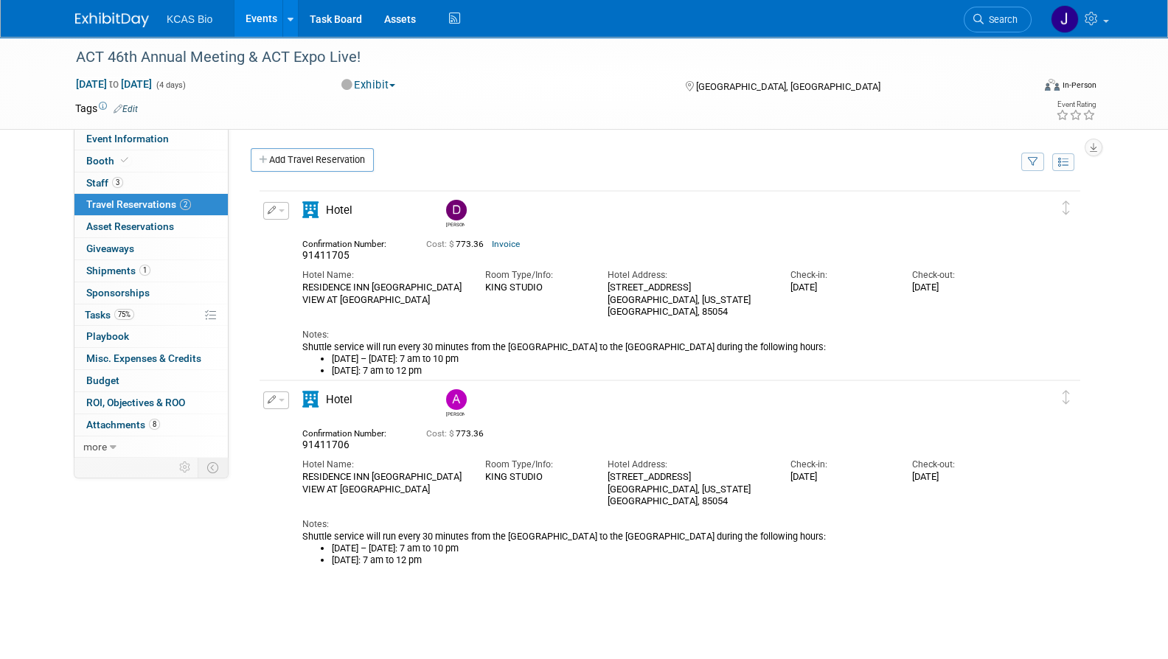
click at [284, 399] on span "button" at bounding box center [282, 400] width 6 height 3
click at [311, 415] on button "Edit Reservation" at bounding box center [326, 425] width 125 height 21
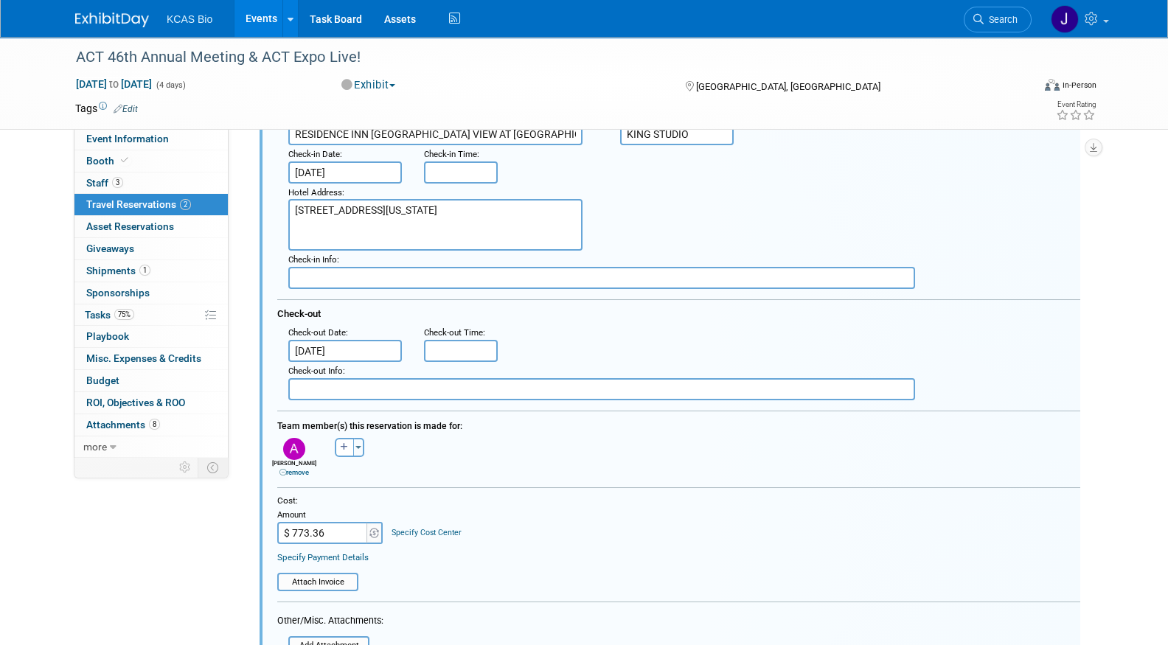
scroll to position [397, 0]
drag, startPoint x: 328, startPoint y: 529, endPoint x: 266, endPoint y: 516, distance: 63.3
click at [266, 516] on div "Cost: Amount $ 773.36 Specify Cost Center Cost Center -- Not Specified --" at bounding box center [678, 543] width 825 height 97
type input "$ 515.57"
click at [718, 583] on table "Attach Invoice" at bounding box center [678, 576] width 803 height 32
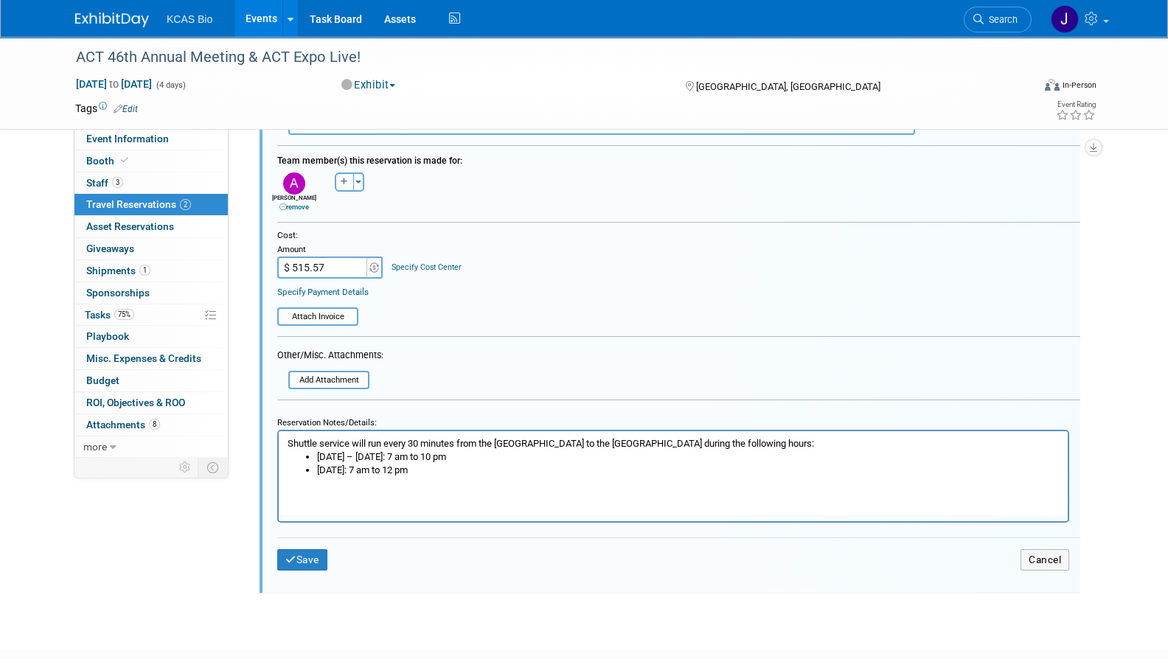
scroll to position [674, 0]
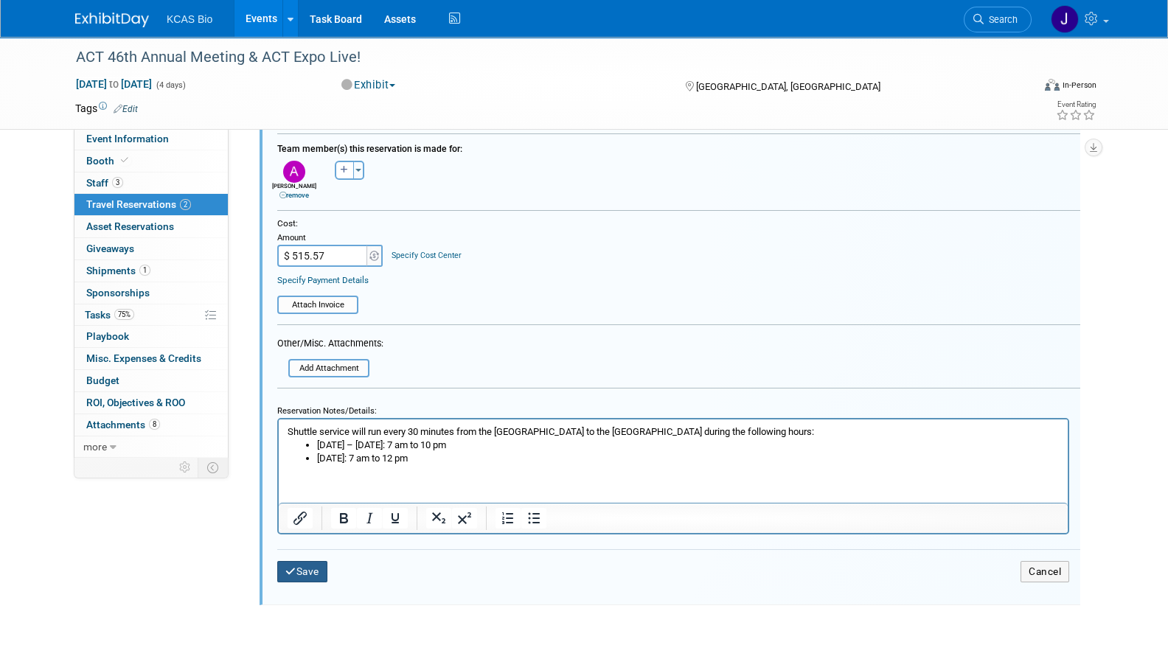
click at [306, 573] on button "Save" at bounding box center [302, 571] width 50 height 21
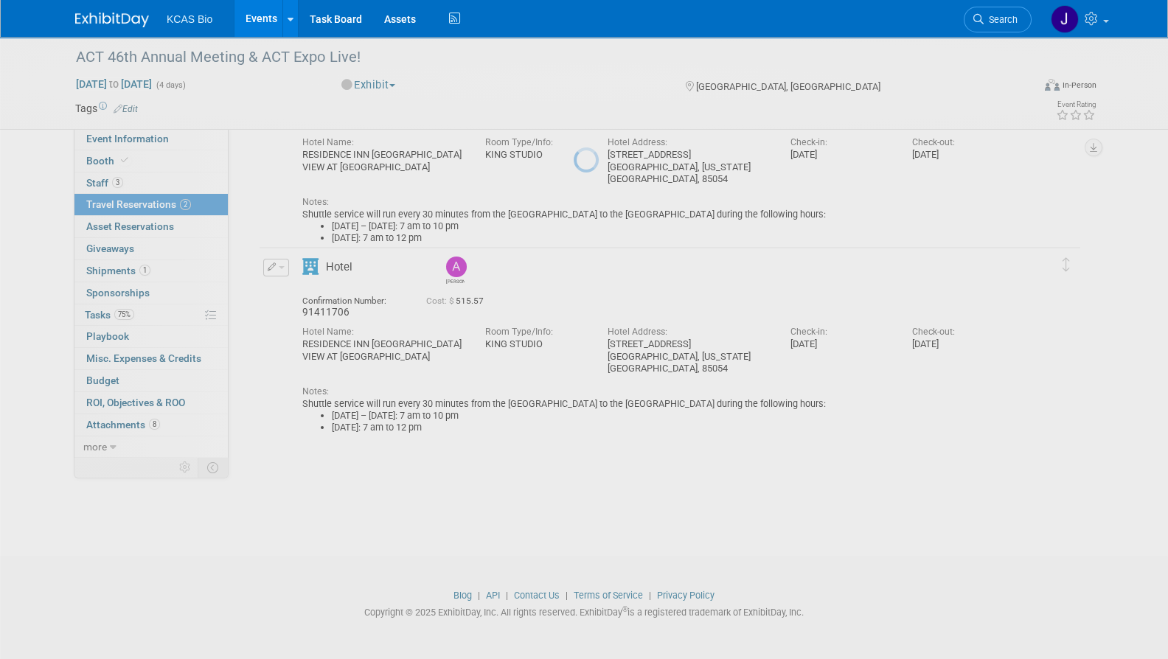
scroll to position [131, 0]
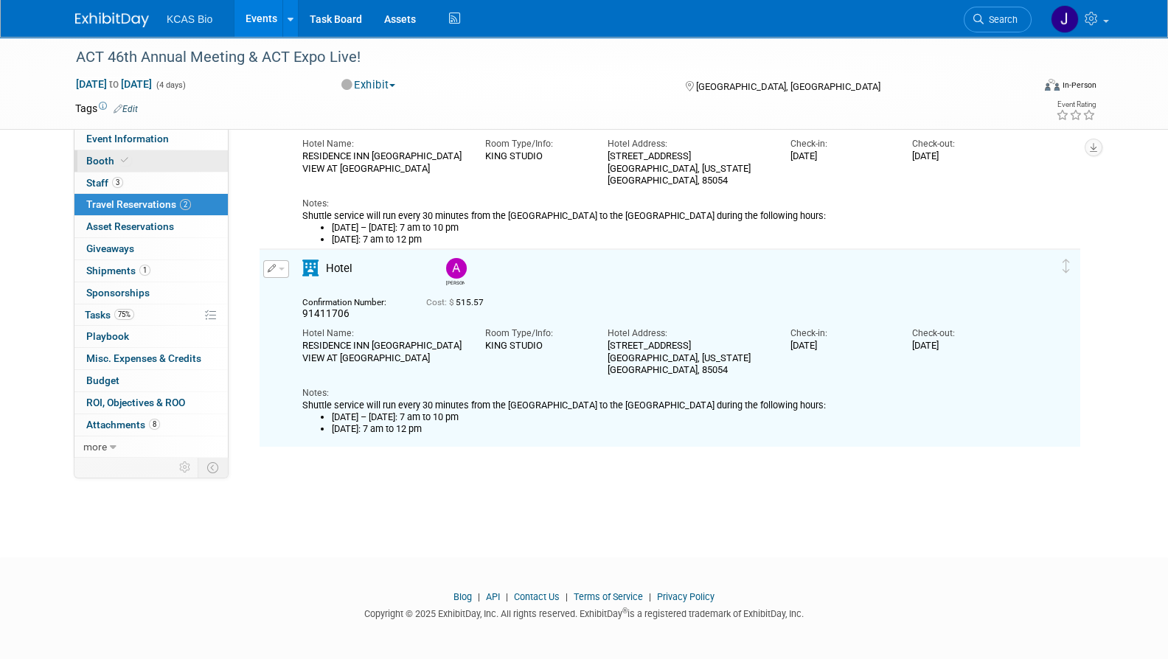
click at [98, 163] on span "Booth" at bounding box center [108, 161] width 45 height 12
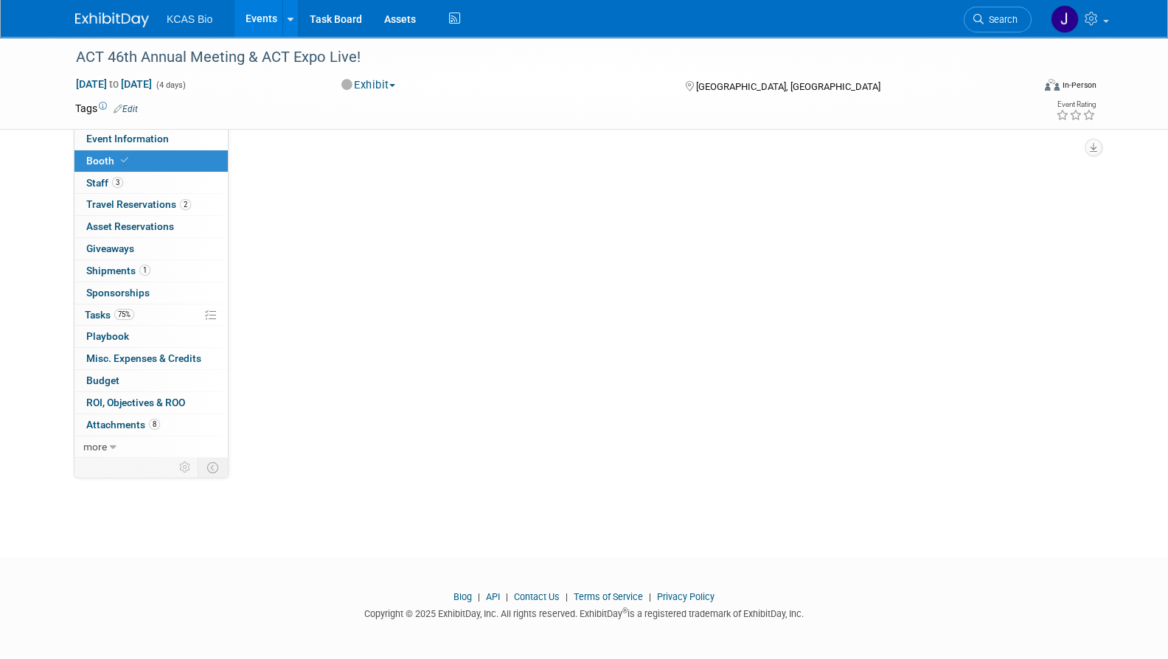
scroll to position [0, 0]
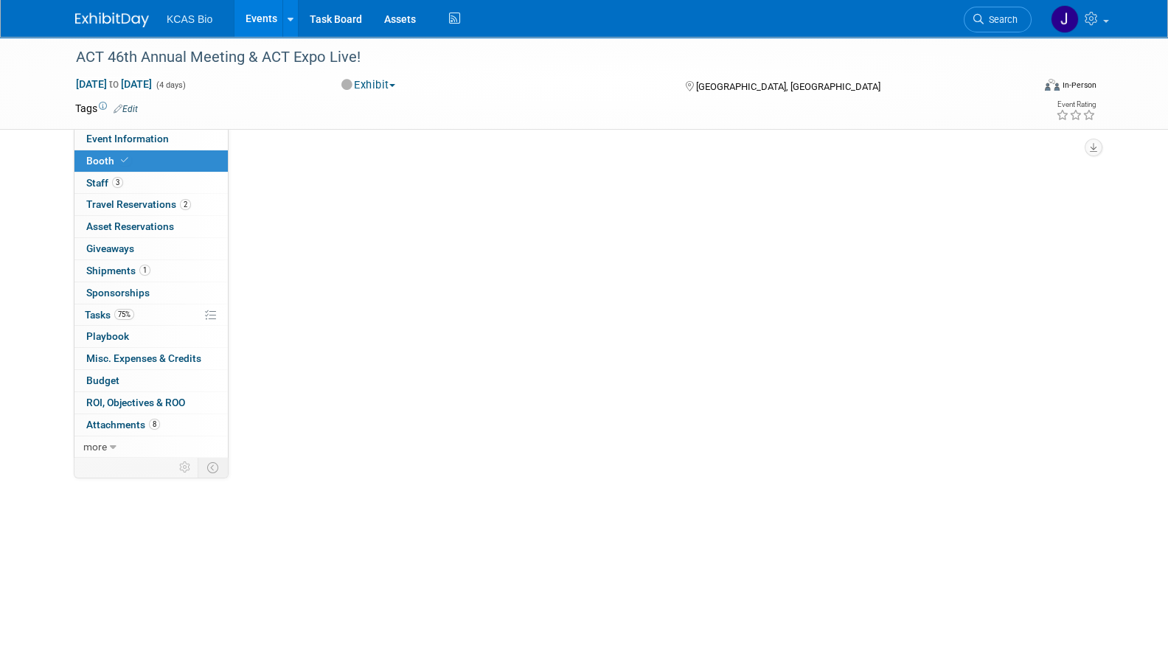
click at [98, 163] on span "Booth" at bounding box center [108, 161] width 45 height 12
